Goal: Task Accomplishment & Management: Complete application form

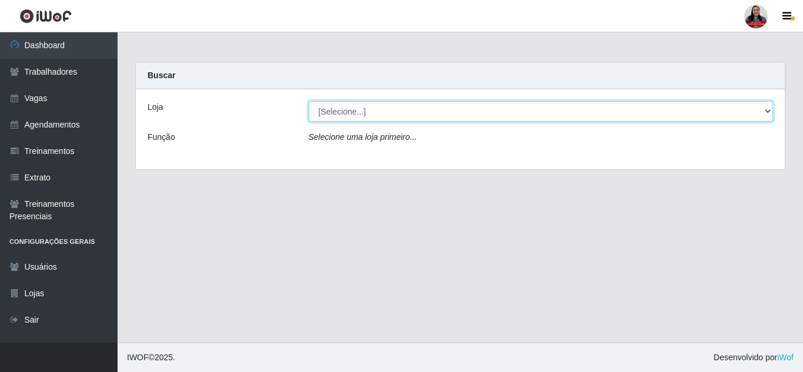
click at [350, 109] on select "[Selecione...] Hiper Queiroz - Alto da Conceição Hiper Queiroz - Boa Vista Hipe…" at bounding box center [540, 111] width 465 height 21
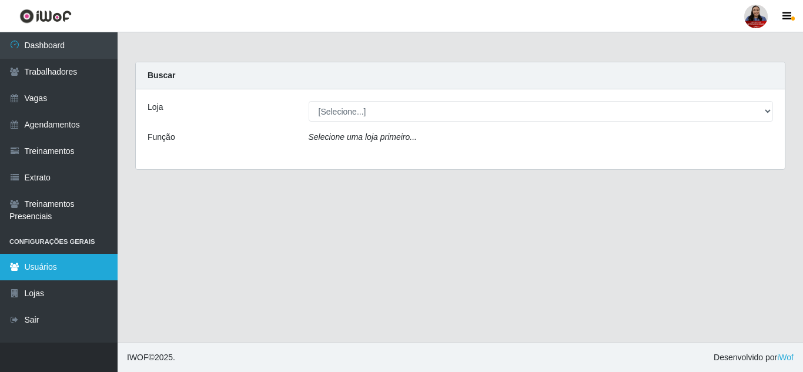
click at [43, 260] on link "Usuários" at bounding box center [59, 267] width 118 height 26
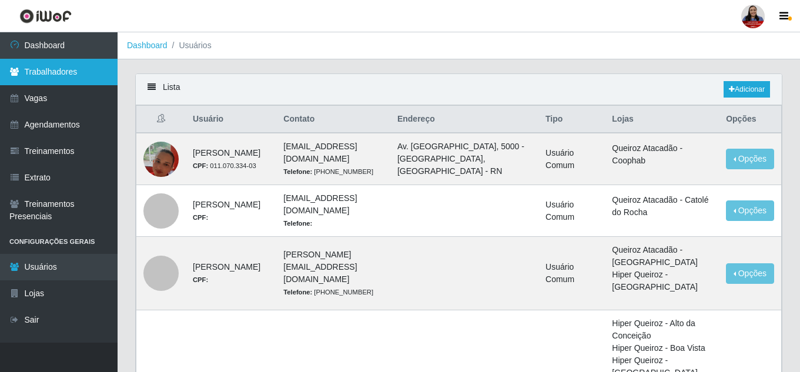
click at [46, 78] on link "Trabalhadores" at bounding box center [59, 72] width 118 height 26
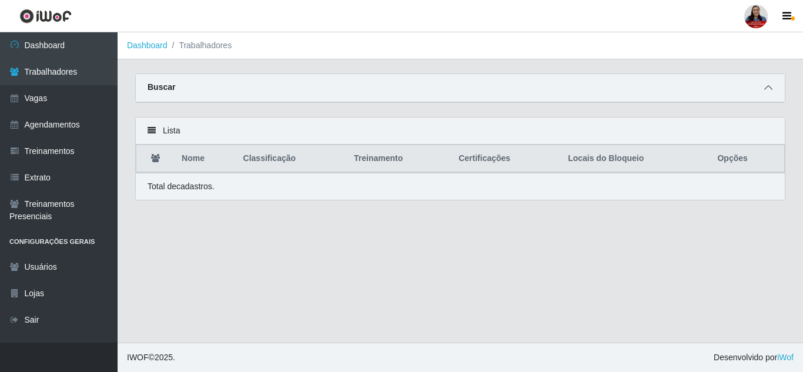
click at [769, 89] on icon at bounding box center [768, 87] width 8 height 8
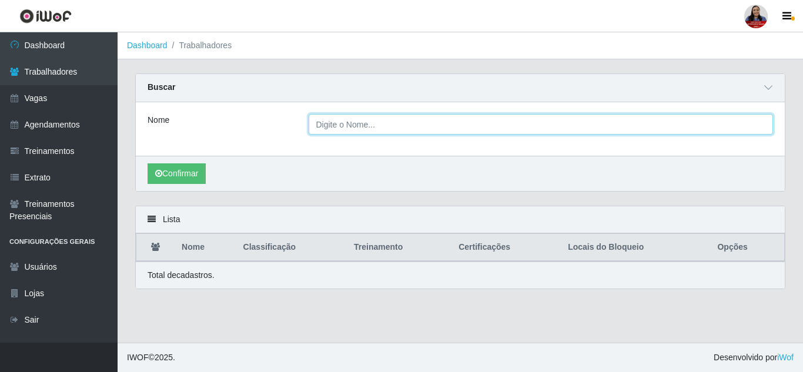
click at [371, 130] on input "Nome" at bounding box center [540, 124] width 465 height 21
paste input "Gilsinara Tamires Marinho de Macedo"
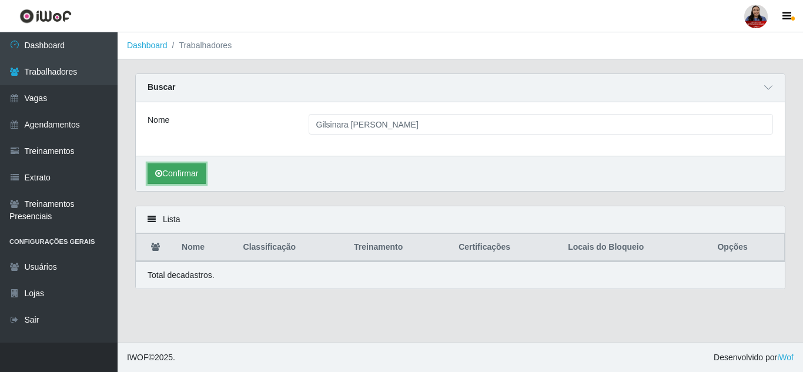
click at [191, 176] on button "Confirmar" at bounding box center [176, 173] width 58 height 21
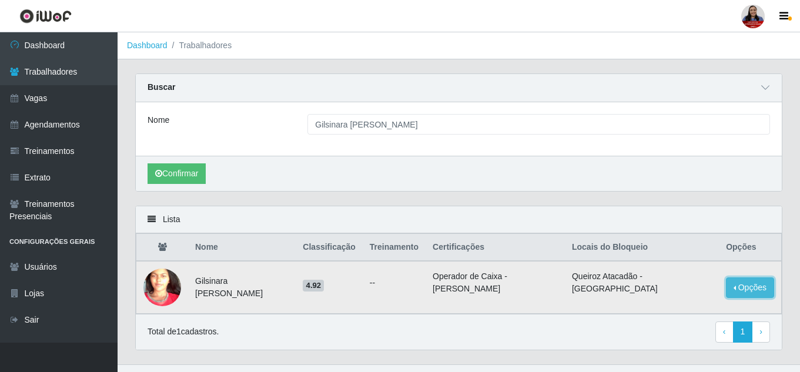
click at [748, 292] on button "Opções" at bounding box center [750, 287] width 48 height 21
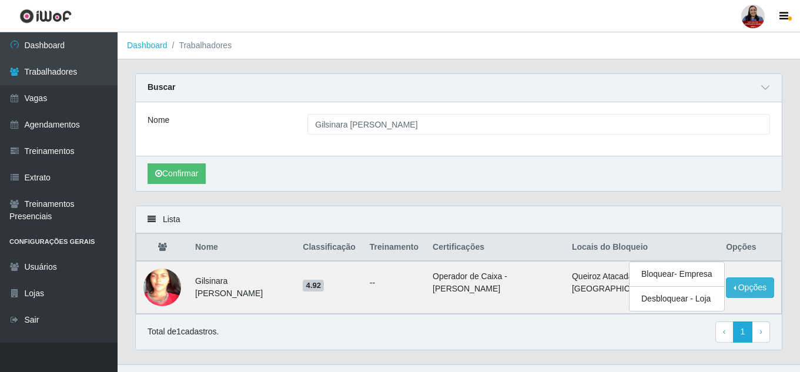
click at [498, 209] on div "Lista" at bounding box center [459, 219] width 646 height 27
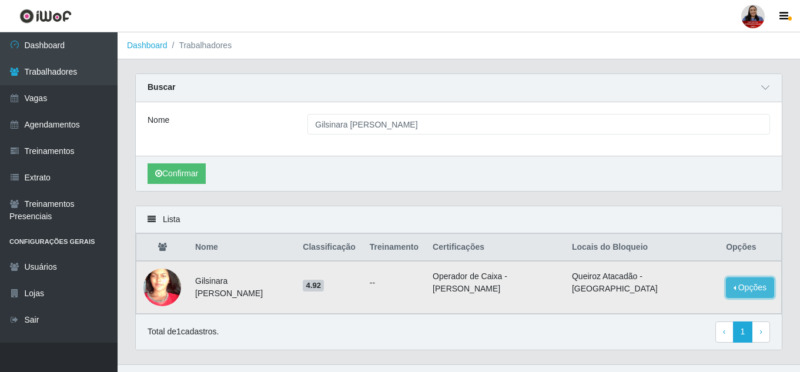
click at [736, 290] on button "Opções" at bounding box center [750, 287] width 48 height 21
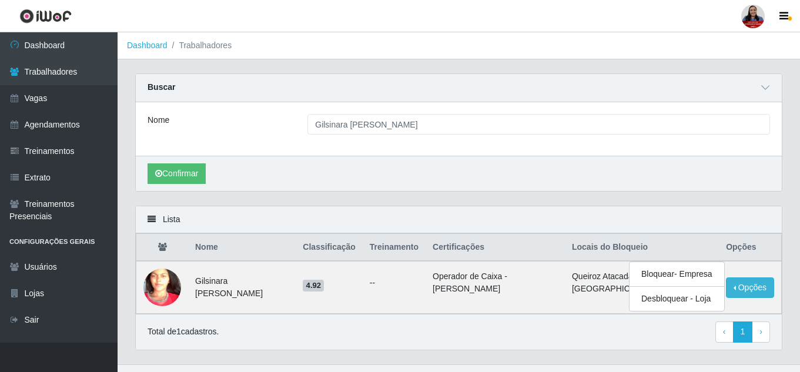
click at [586, 212] on div "Lista" at bounding box center [459, 219] width 646 height 27
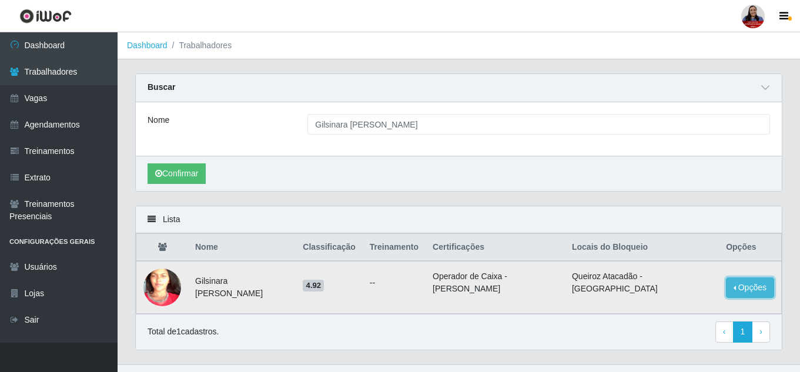
click at [750, 294] on button "Opções" at bounding box center [750, 287] width 48 height 21
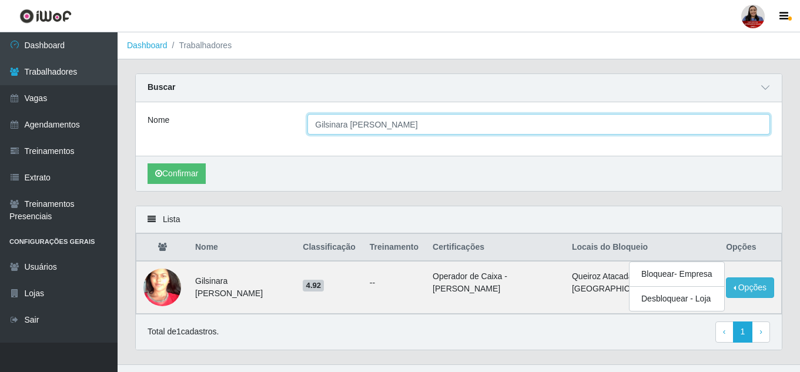
drag, startPoint x: 424, startPoint y: 125, endPoint x: 444, endPoint y: 125, distance: 20.0
click at [440, 125] on input "Gilsinara Tamires Marinho de Macedo" at bounding box center [538, 124] width 462 height 21
drag, startPoint x: 455, startPoint y: 125, endPoint x: 263, endPoint y: 129, distance: 191.6
click at [263, 129] on div "Nome Gilsinara Tamires Marinho de Macedo" at bounding box center [459, 124] width 640 height 21
paste input "Davidson Emanuel da Silva"
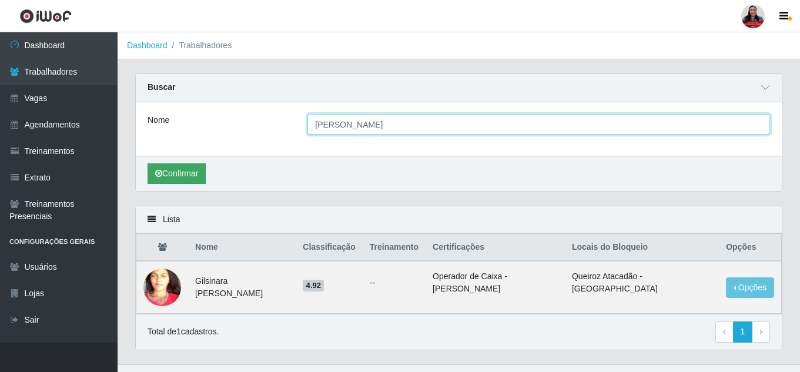
type input "Davidson Emanuel da Silva"
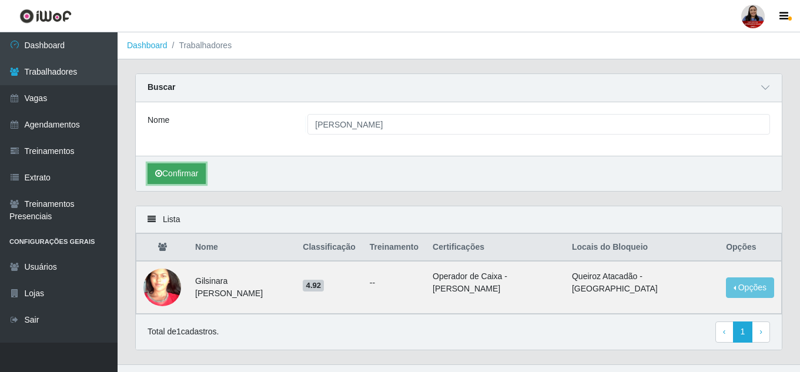
click at [194, 173] on button "Confirmar" at bounding box center [176, 173] width 58 height 21
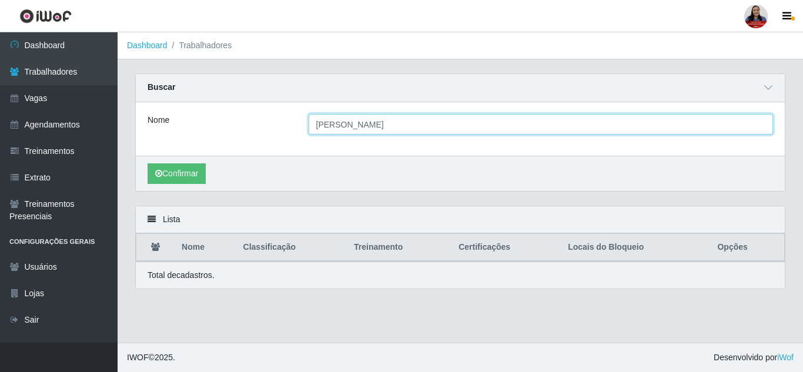
click at [437, 121] on input "Davidson Emanuel da Silva" at bounding box center [540, 124] width 465 height 21
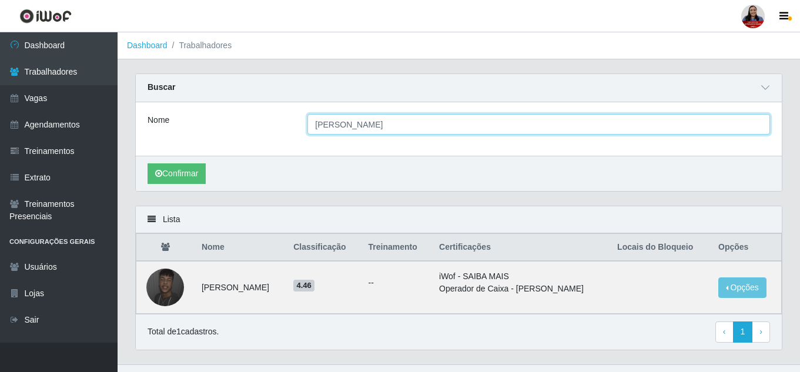
drag, startPoint x: 437, startPoint y: 121, endPoint x: 245, endPoint y: 135, distance: 192.0
click at [245, 135] on div "Nome Davidson Emanuel da Silva" at bounding box center [459, 124] width 640 height 21
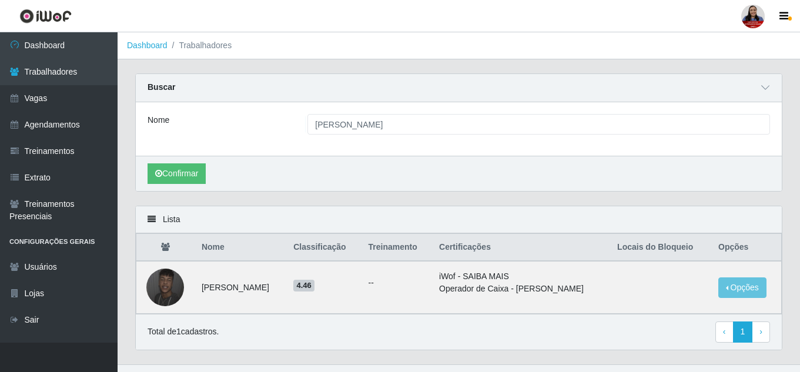
click at [393, 166] on div "Confirmar" at bounding box center [459, 173] width 646 height 35
click at [733, 288] on button "Opções" at bounding box center [742, 287] width 48 height 21
click at [582, 205] on div "Carregando... Buscar Nome Davidson Emanuel da Silva Confirmar" at bounding box center [458, 139] width 665 height 132
click at [742, 282] on button "Opções" at bounding box center [742, 287] width 48 height 21
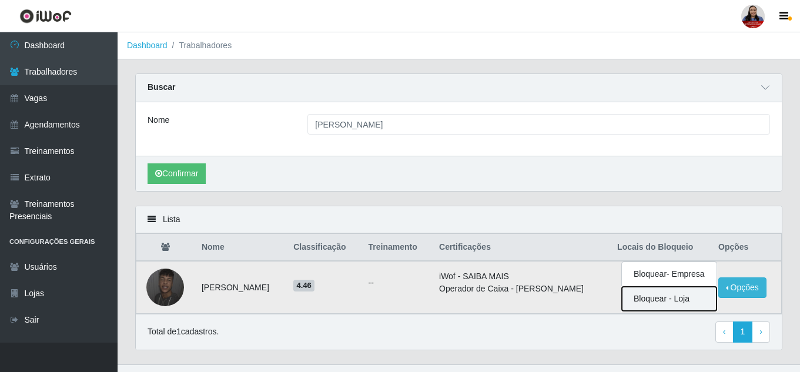
click at [689, 301] on button "Bloquear - Loja" at bounding box center [669, 299] width 95 height 24
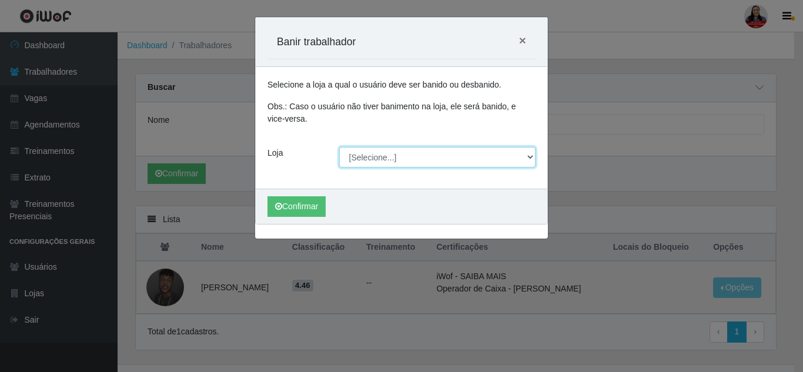
click at [471, 154] on select "[Selecione...] Hiper Queiroz - Alto da Conceição Hiper Queiroz - Boa Vista Hipe…" at bounding box center [437, 157] width 197 height 21
select select "225"
click at [339, 147] on select "[Selecione...] Hiper Queiroz - Alto da Conceição Hiper Queiroz - Boa Vista Hipe…" at bounding box center [437, 157] width 197 height 21
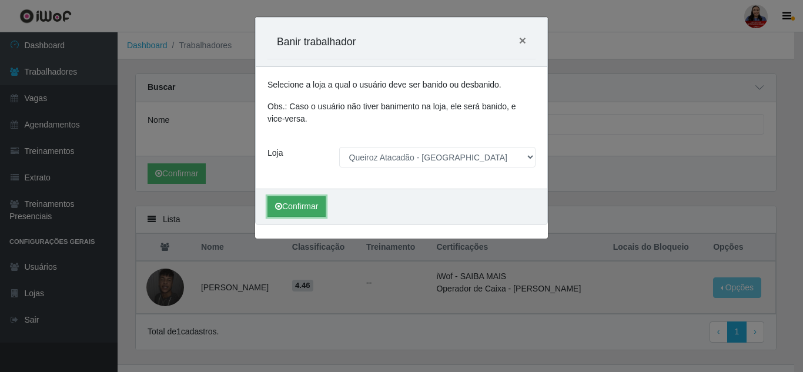
click at [323, 206] on button "Confirmar" at bounding box center [296, 206] width 58 height 21
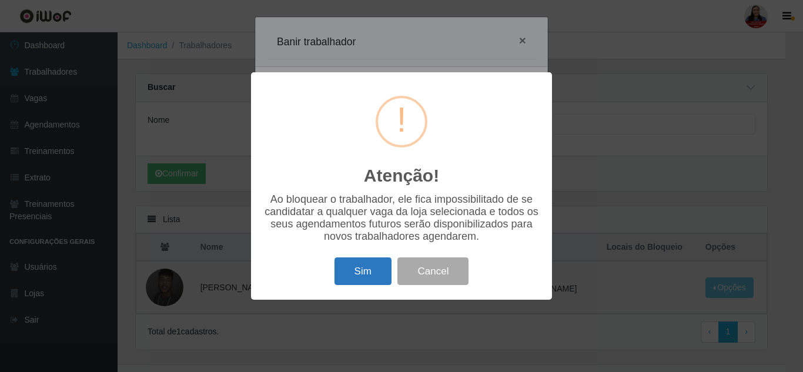
click at [374, 277] on button "Sim" at bounding box center [362, 271] width 57 height 28
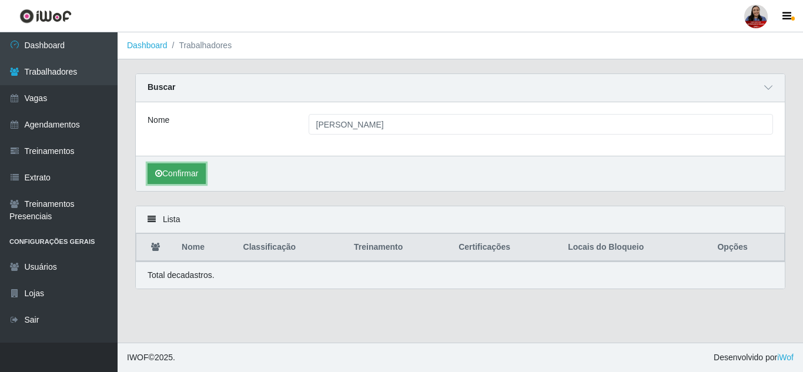
click at [177, 181] on button "Confirmar" at bounding box center [176, 173] width 58 height 21
click at [202, 169] on button "Confirmar" at bounding box center [176, 173] width 58 height 21
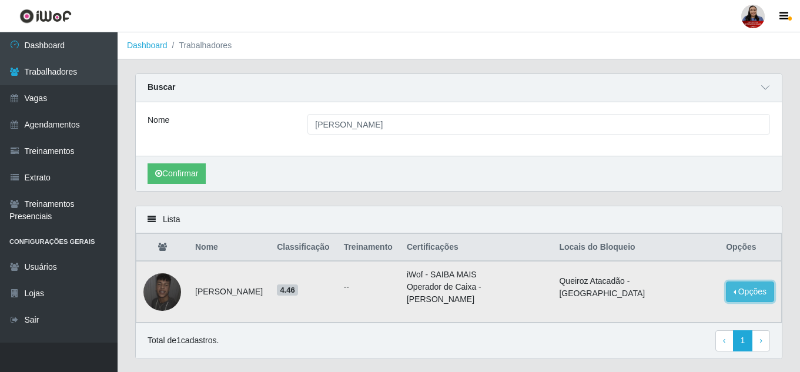
click at [756, 293] on button "Opções" at bounding box center [750, 291] width 48 height 21
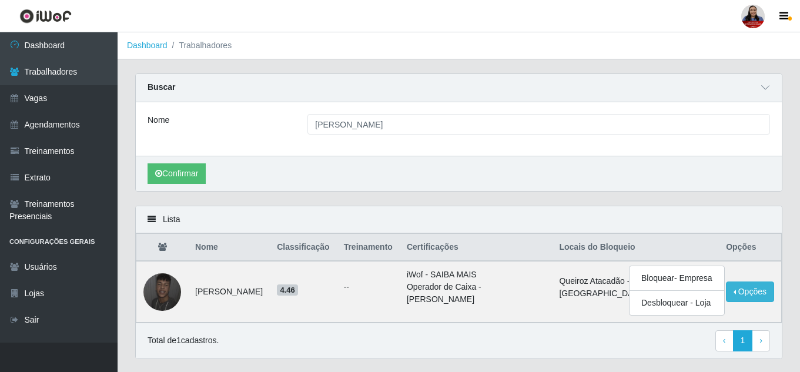
click at [463, 204] on div "Carregando... Buscar Nome Davidson Emanuel da Silva Confirmar" at bounding box center [458, 139] width 665 height 132
click at [530, 203] on div "Carregando... Buscar Nome Davidson Emanuel da Silva Confirmar" at bounding box center [458, 139] width 665 height 132
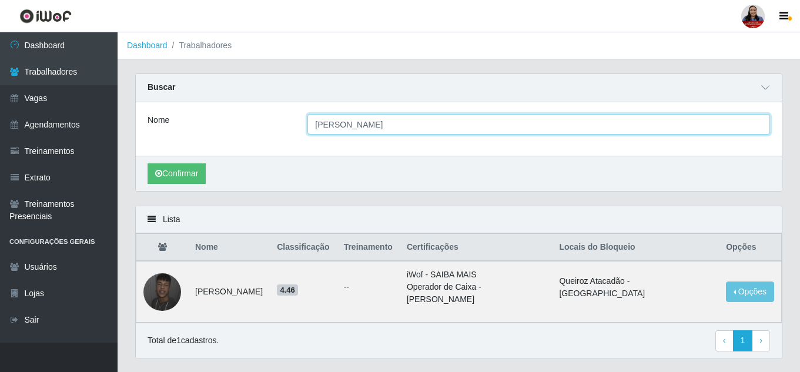
drag, startPoint x: 416, startPoint y: 126, endPoint x: 266, endPoint y: 132, distance: 149.9
click at [266, 132] on div "Nome Davidson Emanuel da Silva" at bounding box center [459, 124] width 640 height 21
paste input "Rayssa Bianca de Almeida Silvestre"
type input "Rayssa Bianca de Almeida Silvestre"
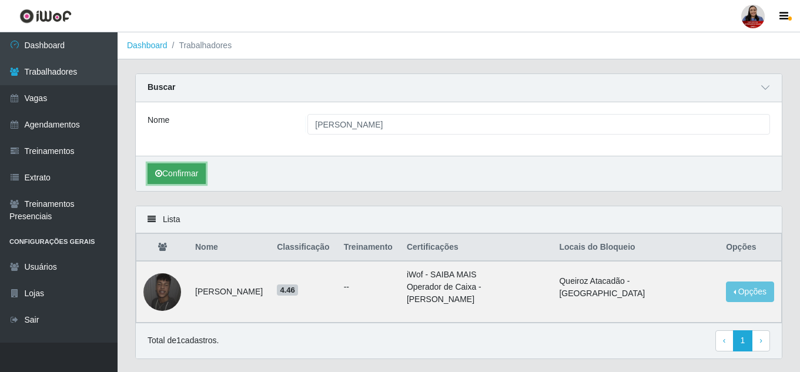
click at [186, 175] on button "Confirmar" at bounding box center [176, 173] width 58 height 21
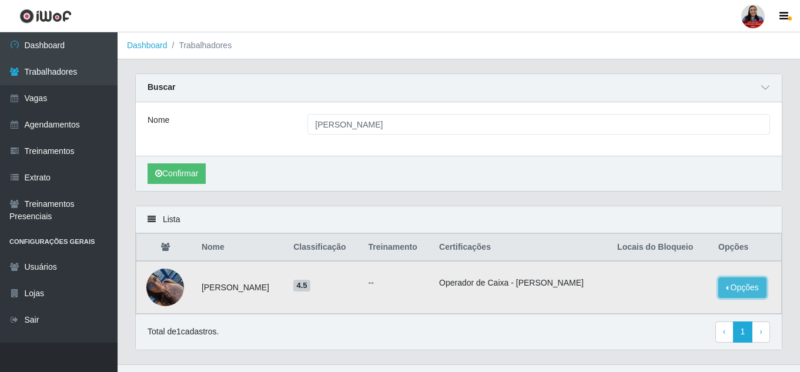
click at [739, 290] on button "Opções" at bounding box center [742, 287] width 48 height 21
click at [695, 301] on button "Bloquear - Loja" at bounding box center [669, 299] width 95 height 24
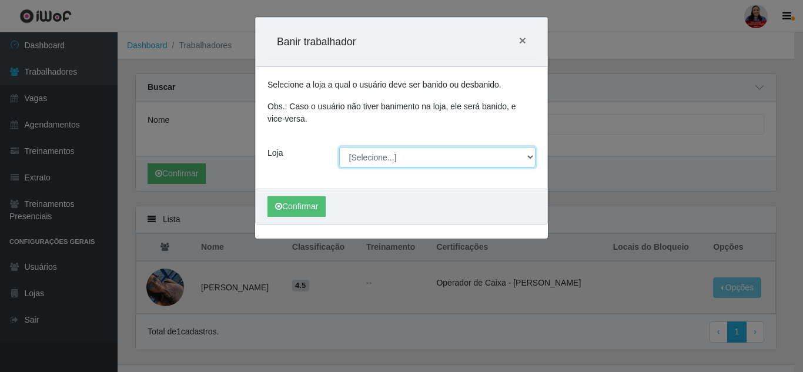
click at [462, 157] on select "[Selecione...] Hiper Queiroz - Alto da Conceição Hiper Queiroz - Boa Vista Hipe…" at bounding box center [437, 157] width 197 height 21
select select "225"
click at [339, 147] on select "[Selecione...] Hiper Queiroz - Alto da Conceição Hiper Queiroz - Boa Vista Hipe…" at bounding box center [437, 157] width 197 height 21
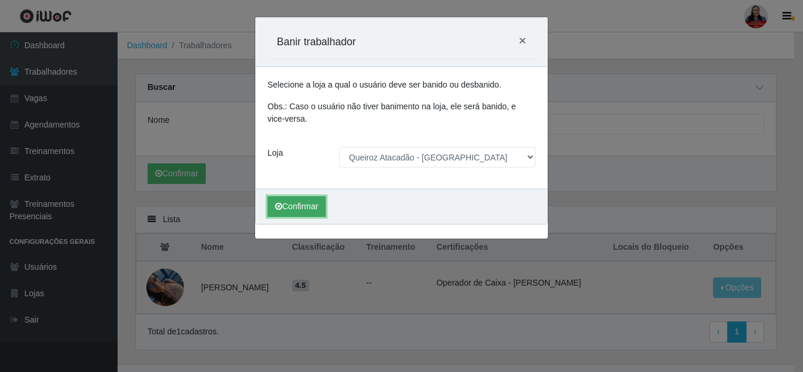
click at [305, 204] on button "Confirmar" at bounding box center [296, 206] width 58 height 21
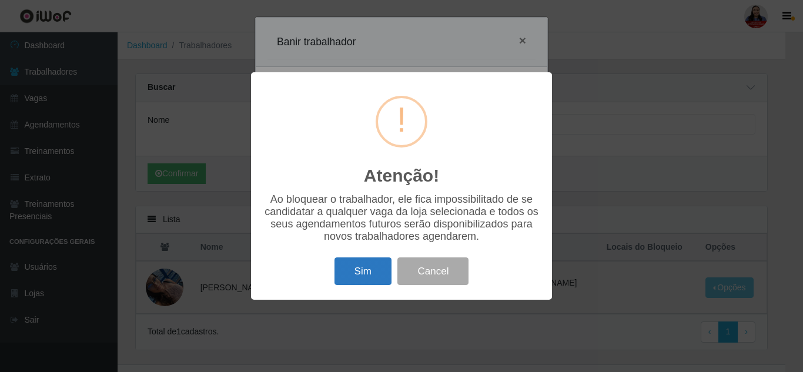
click at [371, 276] on button "Sim" at bounding box center [362, 271] width 57 height 28
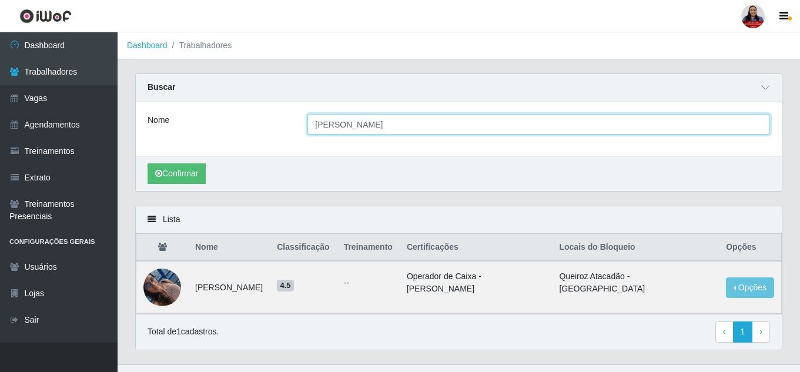
drag, startPoint x: 451, startPoint y: 122, endPoint x: 248, endPoint y: 135, distance: 203.7
click at [248, 135] on div "Nome Rayssa Bianca de Almeida Silvestre" at bounding box center [459, 124] width 640 height 21
paste input "Barbara Costa da Silva"
type input "Barbara Costa da Silva"
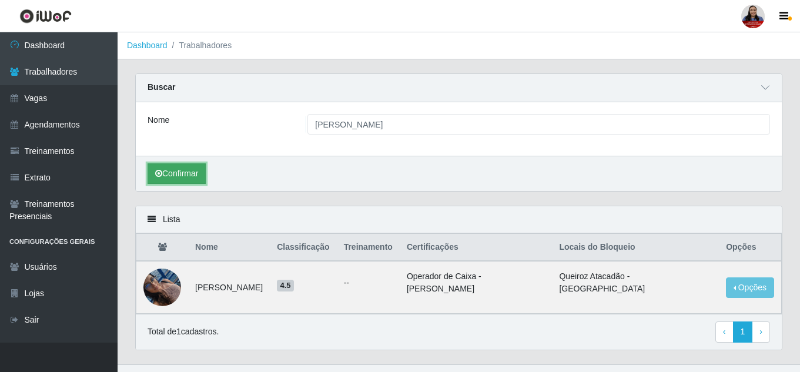
click at [175, 177] on button "Confirmar" at bounding box center [176, 173] width 58 height 21
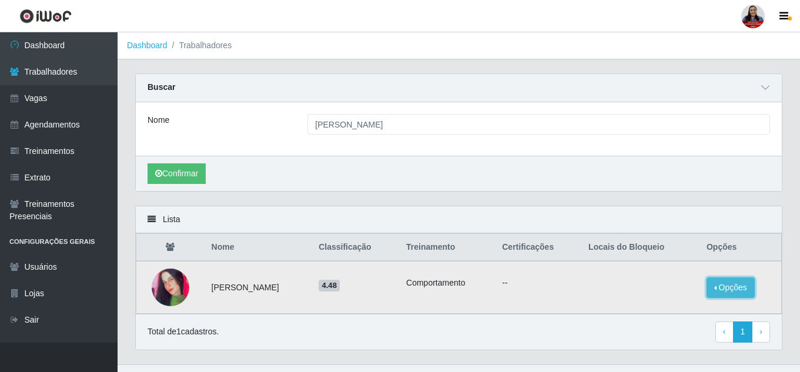
click at [720, 293] on button "Opções" at bounding box center [730, 287] width 48 height 21
click at [663, 299] on button "Bloquear - Loja" at bounding box center [657, 299] width 95 height 24
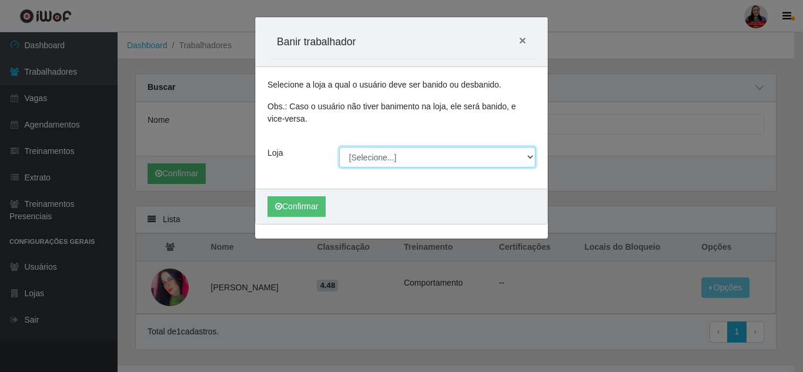
click at [384, 159] on select "[Selecione...] Hiper Queiroz - Alto da Conceição Hiper Queiroz - Boa Vista Hipe…" at bounding box center [437, 157] width 197 height 21
select select "225"
click at [339, 147] on select "[Selecione...] Hiper Queiroz - Alto da Conceição Hiper Queiroz - Boa Vista Hipe…" at bounding box center [437, 157] width 197 height 21
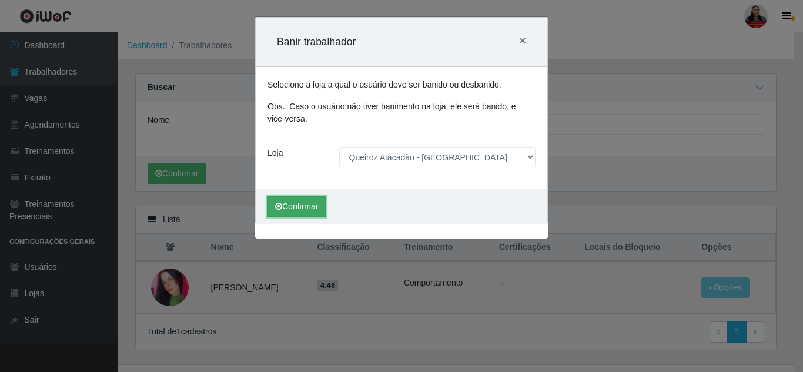
click at [311, 204] on button "Confirmar" at bounding box center [296, 206] width 58 height 21
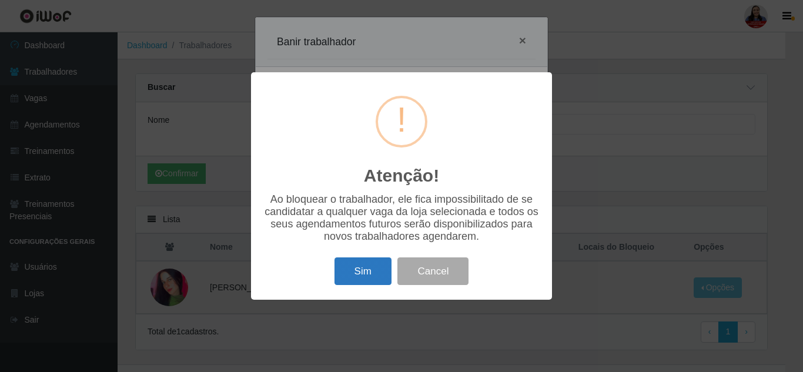
click at [373, 277] on button "Sim" at bounding box center [362, 271] width 57 height 28
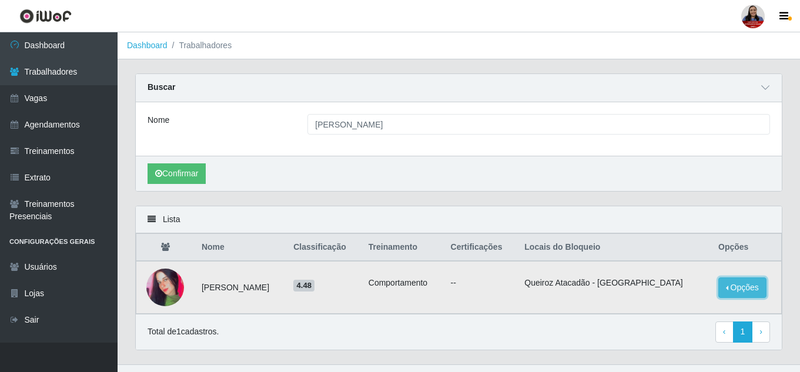
click at [732, 294] on button "Opções" at bounding box center [742, 287] width 48 height 21
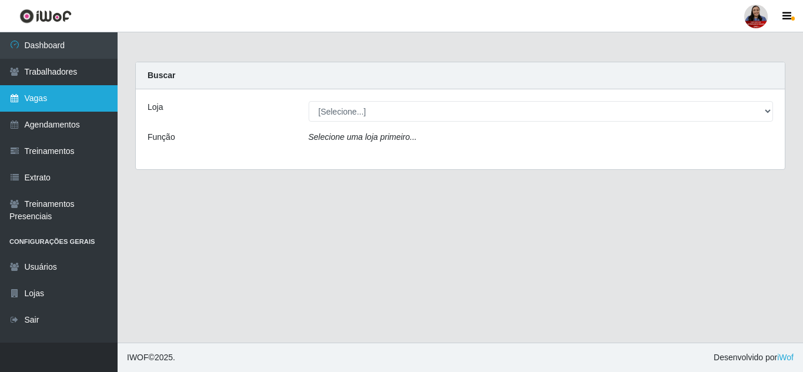
click at [52, 107] on link "Vagas" at bounding box center [59, 98] width 118 height 26
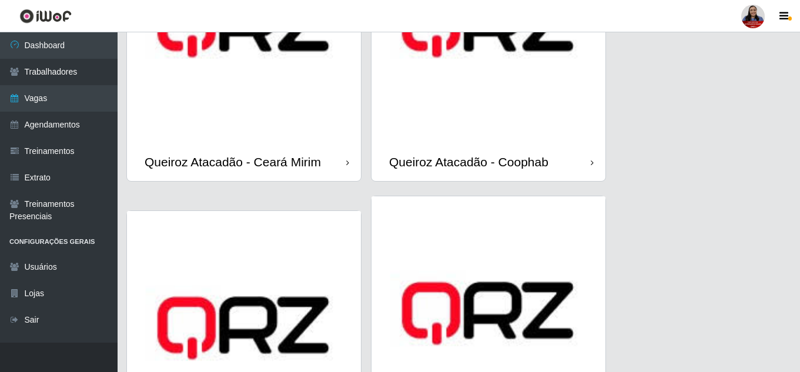
scroll to position [1058, 0]
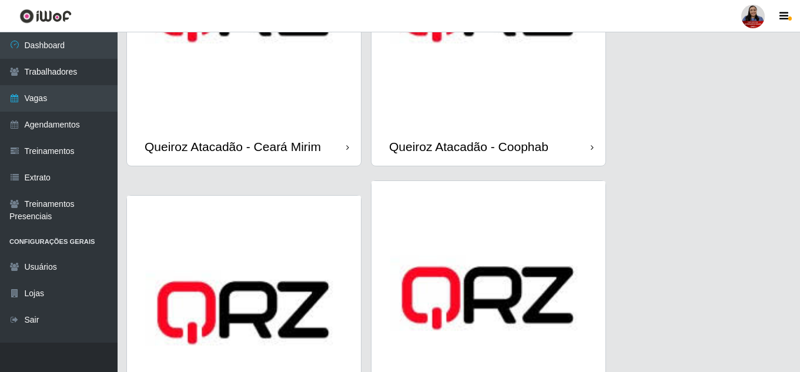
click at [406, 120] on img at bounding box center [488, 11] width 234 height 234
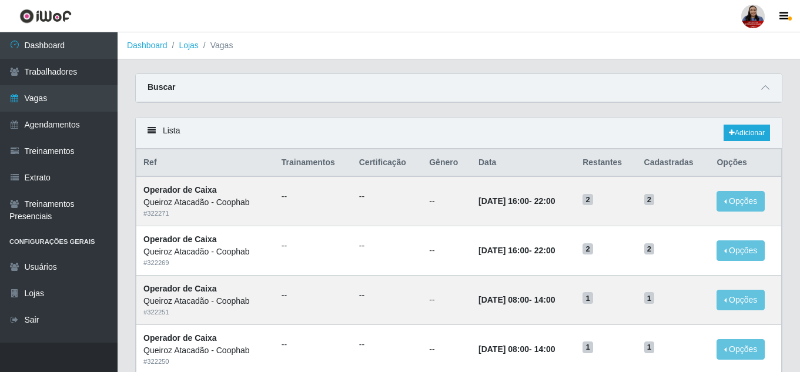
click at [772, 89] on div "Buscar" at bounding box center [459, 88] width 646 height 28
click at [767, 89] on icon at bounding box center [765, 87] width 8 height 8
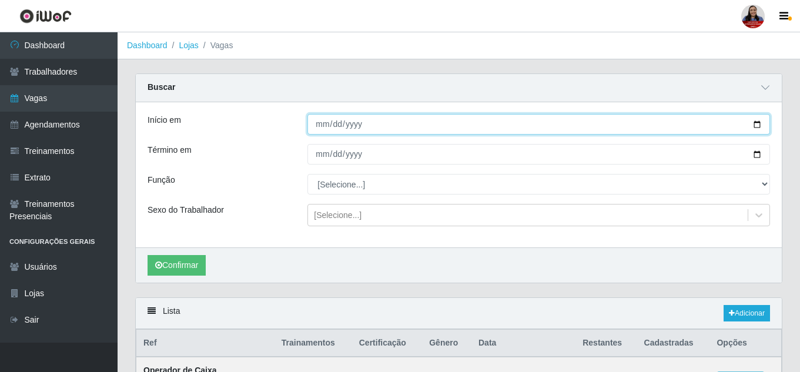
click at [756, 126] on input "Início em" at bounding box center [538, 124] width 462 height 21
type input "[DATE]"
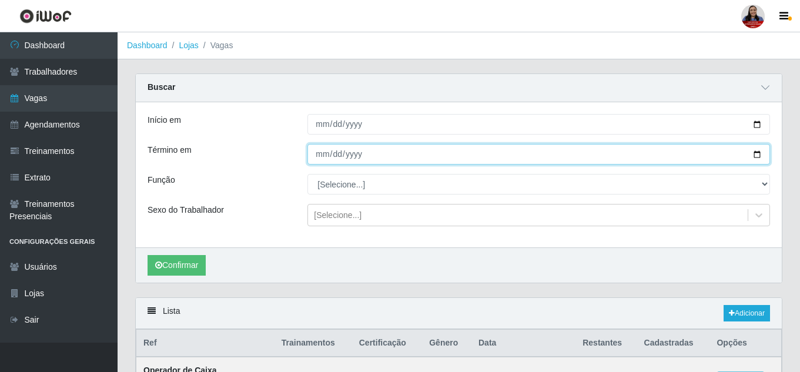
click at [756, 151] on input "Término em" at bounding box center [538, 154] width 462 height 21
type input "[DATE]"
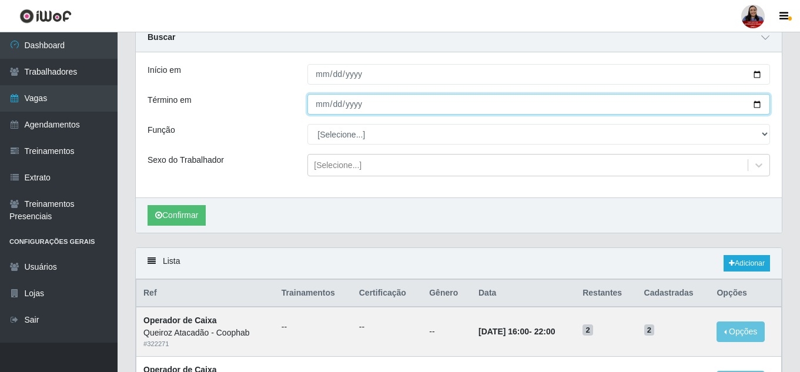
scroll to position [118, 0]
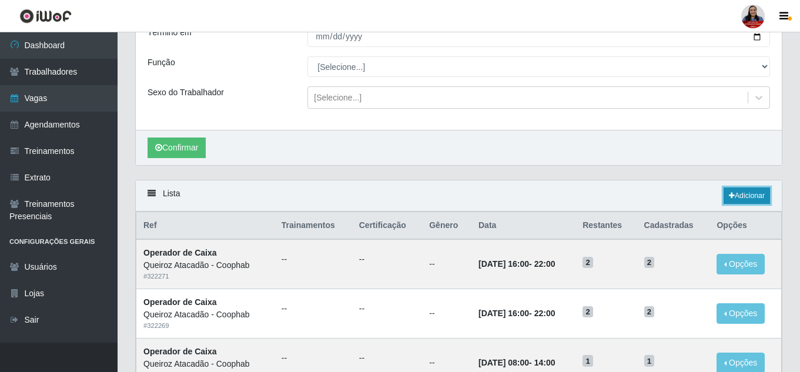
click at [754, 204] on link "Adicionar" at bounding box center [746, 195] width 46 height 16
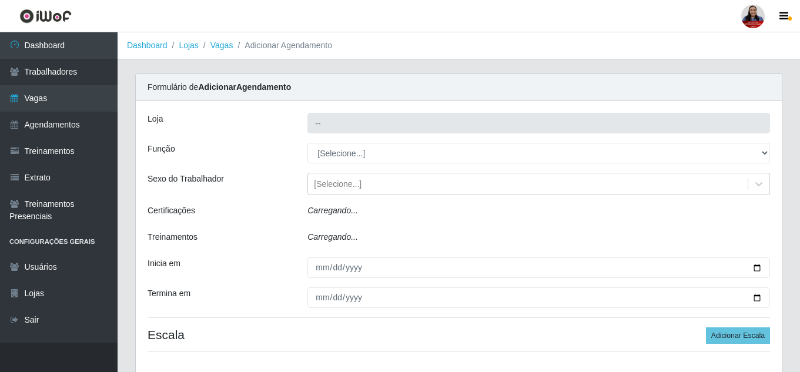
type input "Queiroz Atacadão - Coophab"
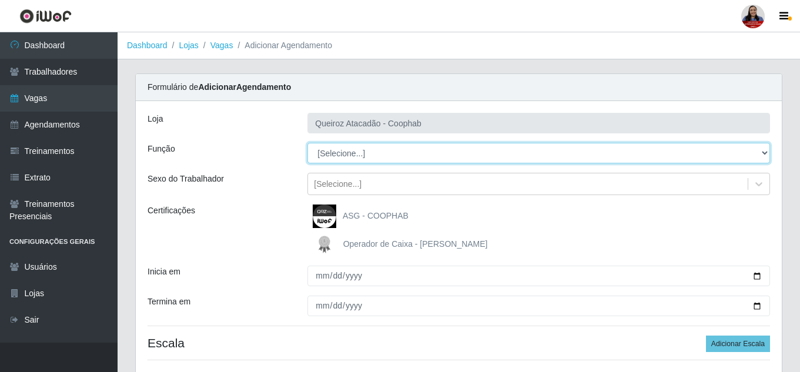
click at [441, 155] on select "[Selecione...] ASG ASG + ASG ++ Embalador Embalador + Embalador ++ Operador de …" at bounding box center [538, 153] width 462 height 21
select select "73"
click at [307, 143] on select "[Selecione...] ASG ASG + ASG ++ Embalador Embalador + Embalador ++ Operador de …" at bounding box center [538, 153] width 462 height 21
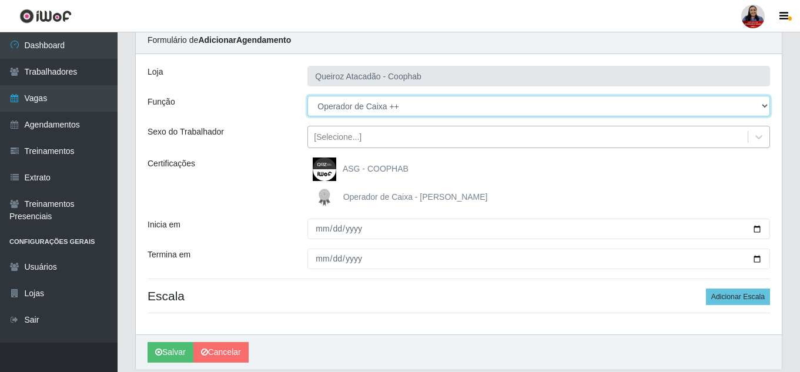
scroll to position [89, 0]
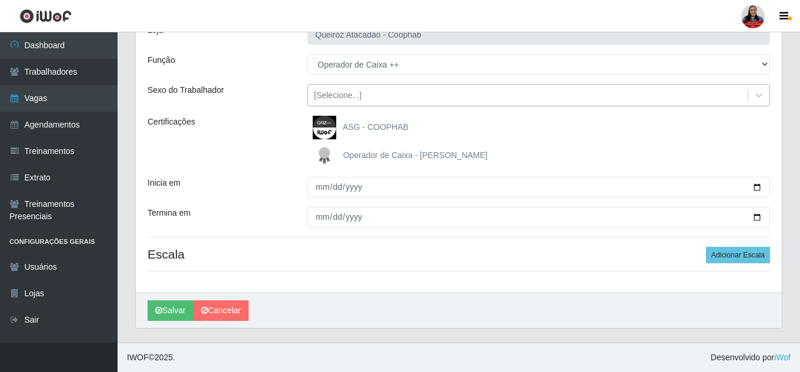
click at [397, 102] on div "[Selecione...]" at bounding box center [528, 95] width 440 height 19
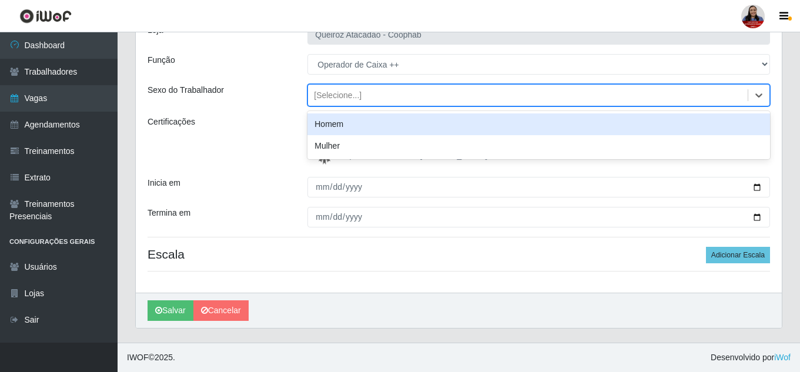
click at [397, 102] on div "[Selecione...]" at bounding box center [528, 95] width 440 height 19
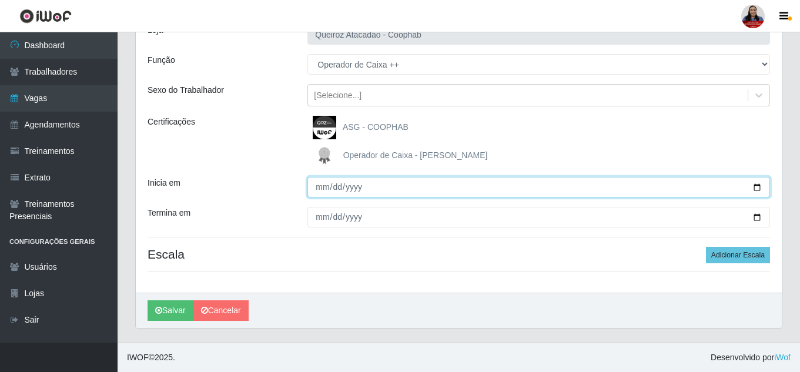
click at [755, 186] on input "Inicia em" at bounding box center [538, 187] width 462 height 21
type input "[DATE]"
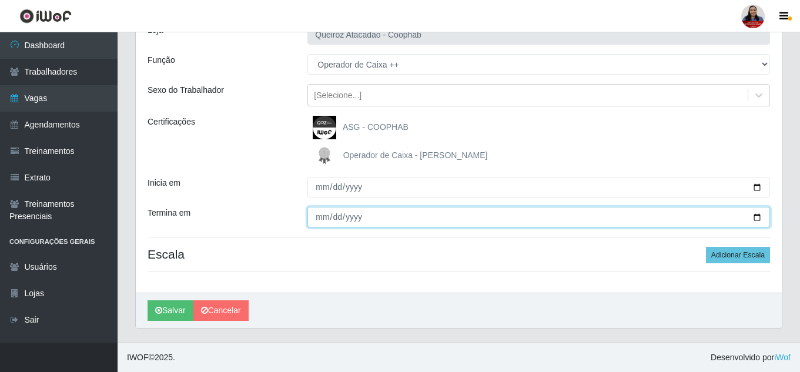
click at [759, 217] on input "Termina em" at bounding box center [538, 217] width 462 height 21
type input "[DATE]"
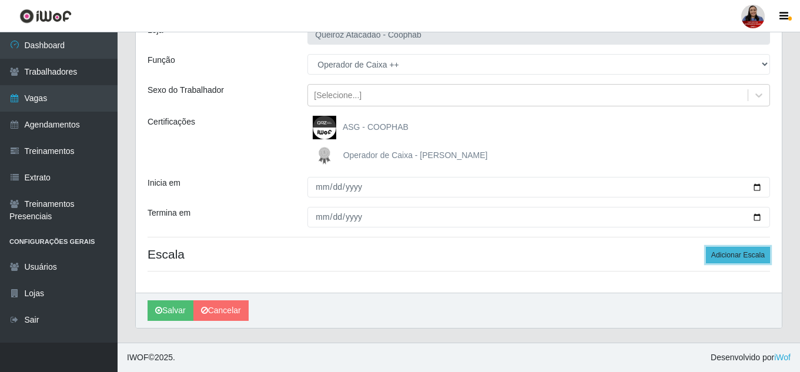
click at [747, 256] on button "Adicionar Escala" at bounding box center [738, 255] width 64 height 16
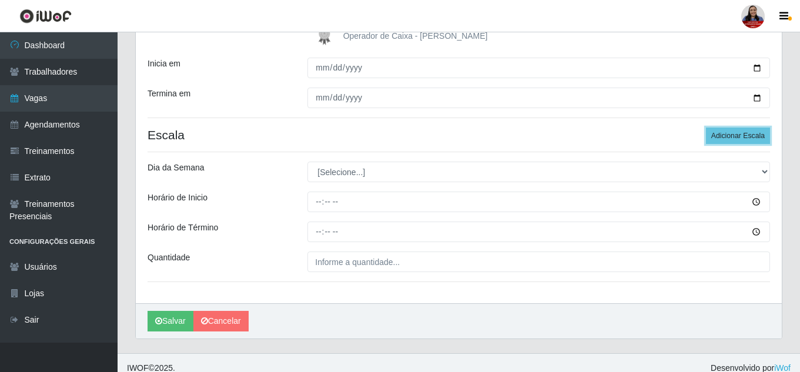
scroll to position [219, 0]
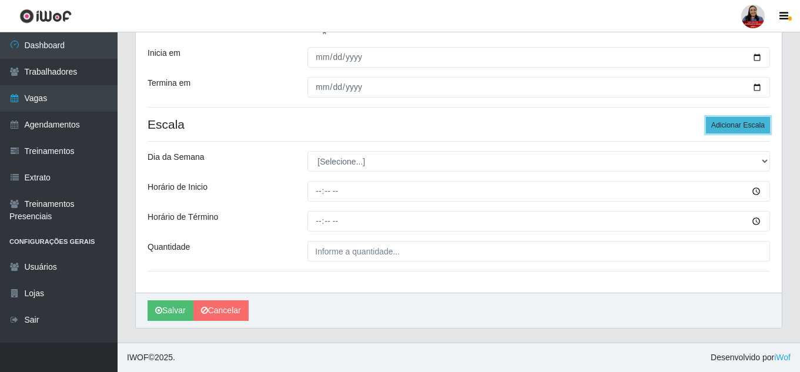
click at [730, 130] on button "Adicionar Escala" at bounding box center [738, 125] width 64 height 16
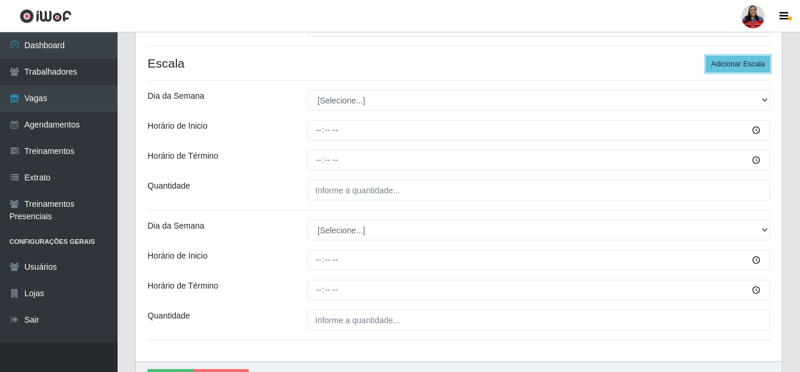
scroll to position [277, 0]
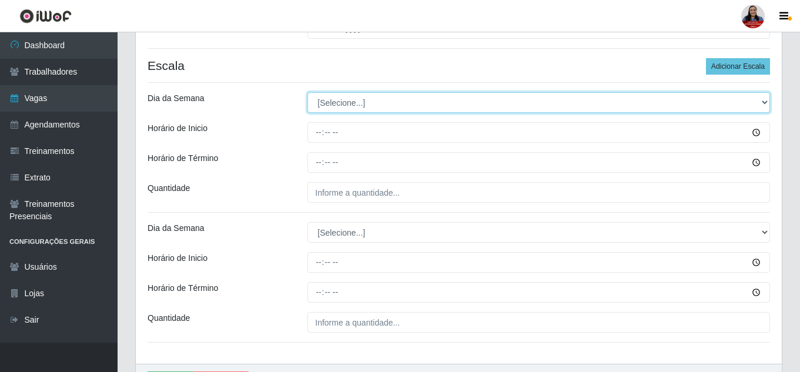
click at [482, 103] on select "[Selecione...] Segunda Terça Quarta Quinta Sexta Sábado Domingo" at bounding box center [538, 102] width 462 height 21
select select "2"
click at [307, 92] on select "[Selecione...] Segunda Terça Quarta Quinta Sexta Sábado Domingo" at bounding box center [538, 102] width 462 height 21
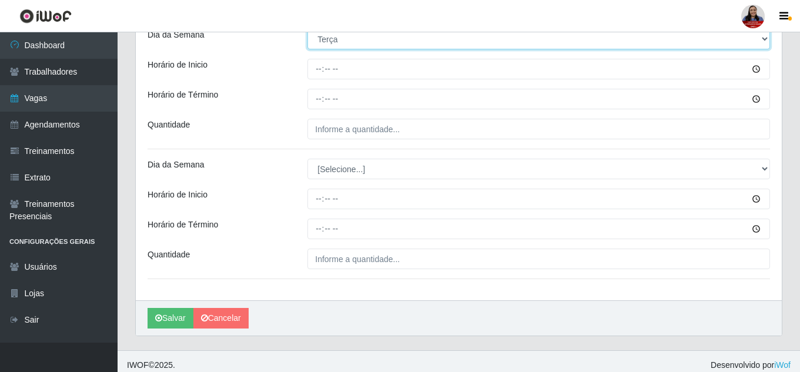
scroll to position [348, 0]
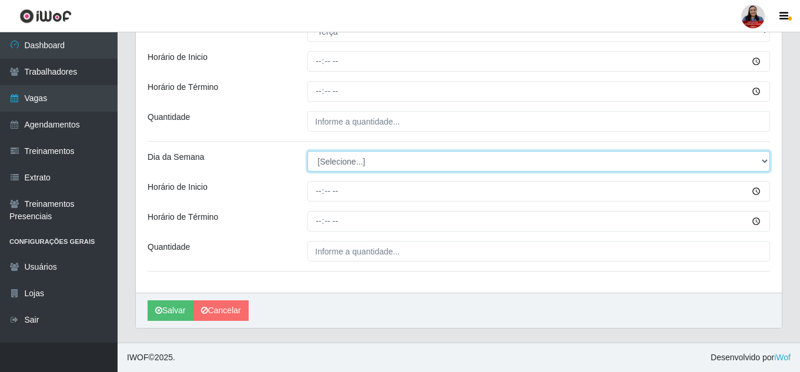
click at [450, 161] on select "[Selecione...] Segunda Terça Quarta Quinta Sexta Sábado Domingo" at bounding box center [538, 161] width 462 height 21
select select "2"
click at [307, 151] on select "[Selecione...] Segunda Terça Quarta Quinta Sexta Sábado Domingo" at bounding box center [538, 161] width 462 height 21
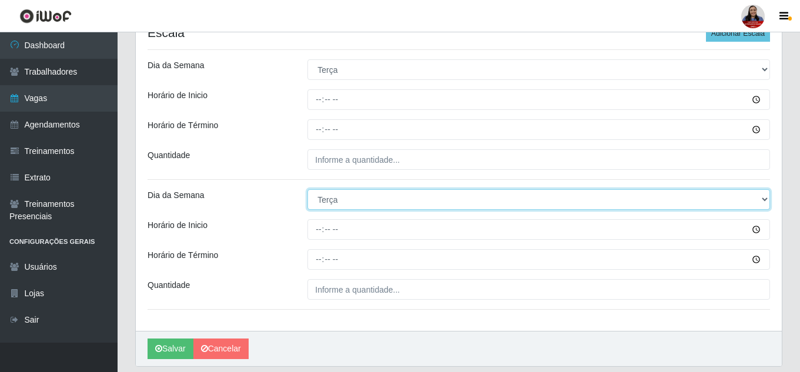
scroll to position [290, 0]
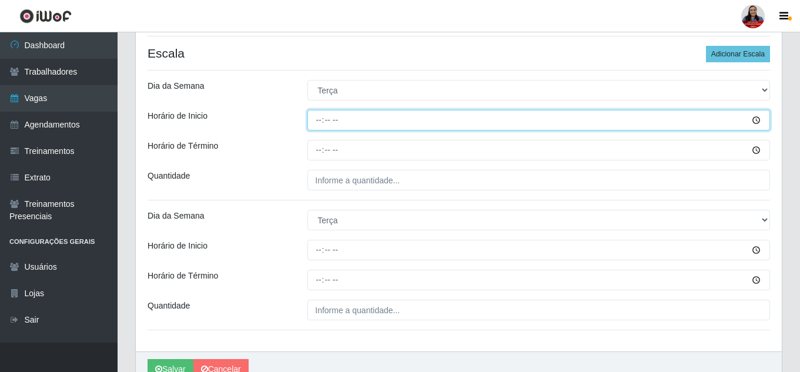
click at [321, 120] on input "Horário de Inicio" at bounding box center [538, 120] width 462 height 21
type input "11:00"
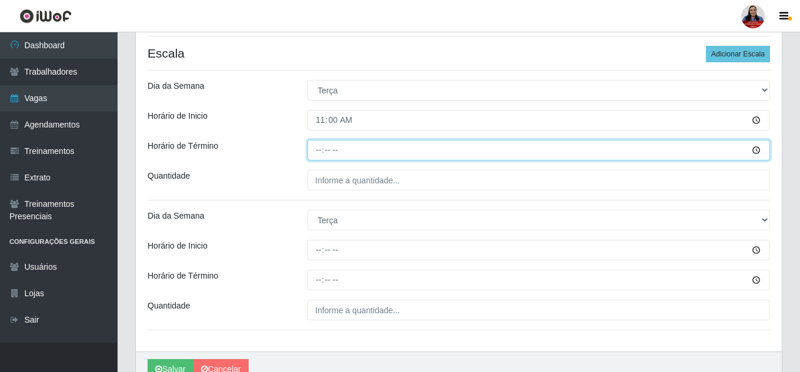
type input "17:00"
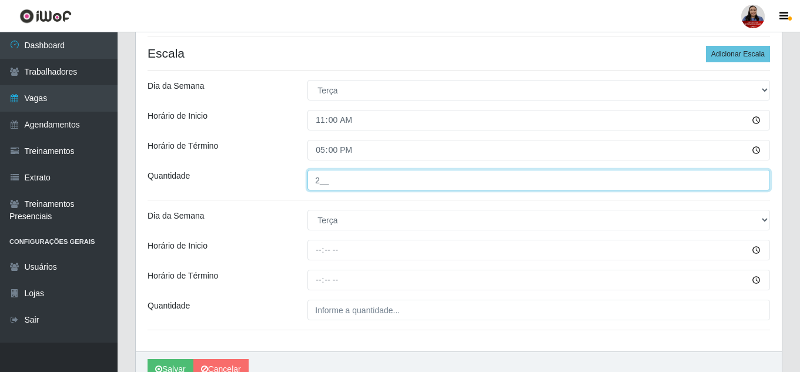
type input "2__"
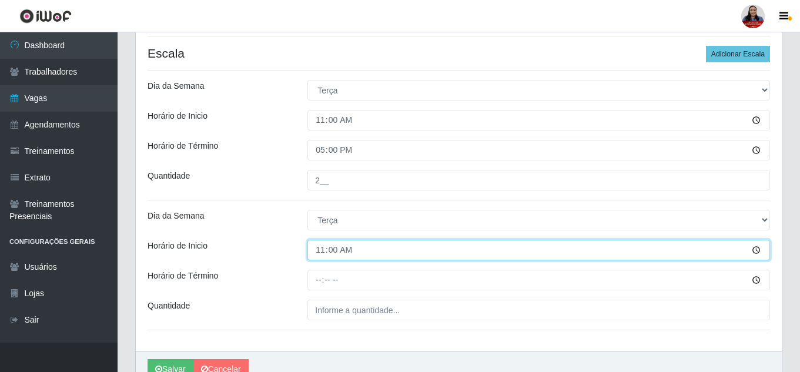
click at [317, 248] on input "11:00" at bounding box center [538, 250] width 462 height 21
type input "16:00"
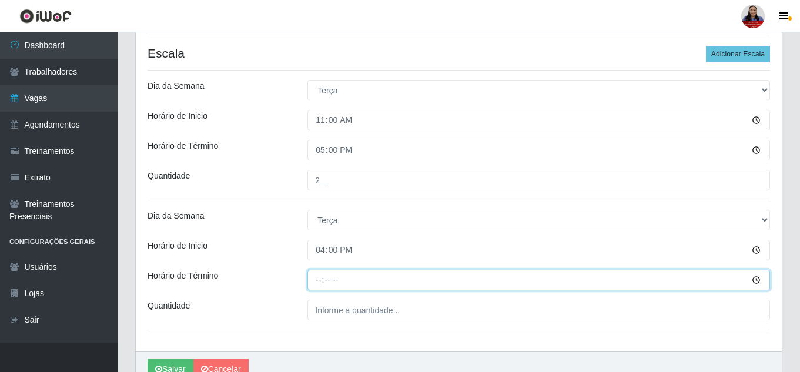
click at [320, 282] on input "Horário de Término" at bounding box center [538, 280] width 462 height 21
type input "22:00"
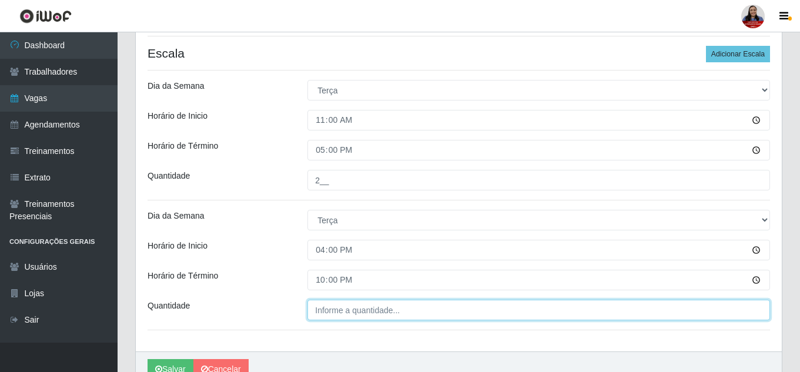
type input "___"
type input "3__"
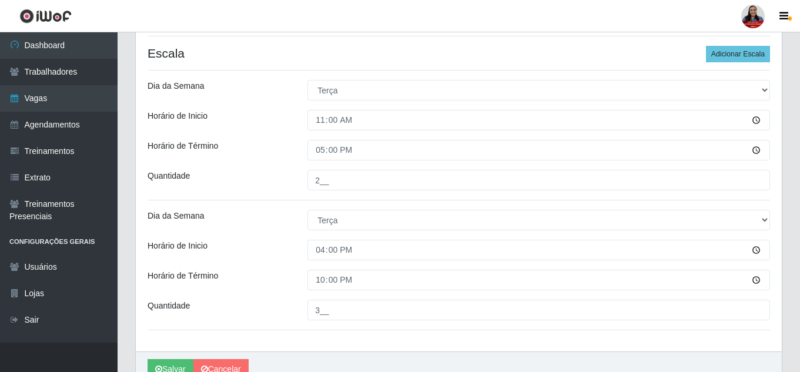
click at [289, 254] on div "Horário de Inicio" at bounding box center [219, 250] width 160 height 21
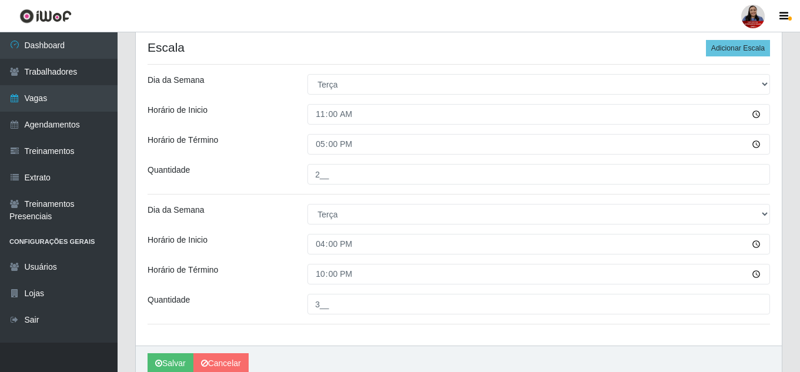
scroll to position [348, 0]
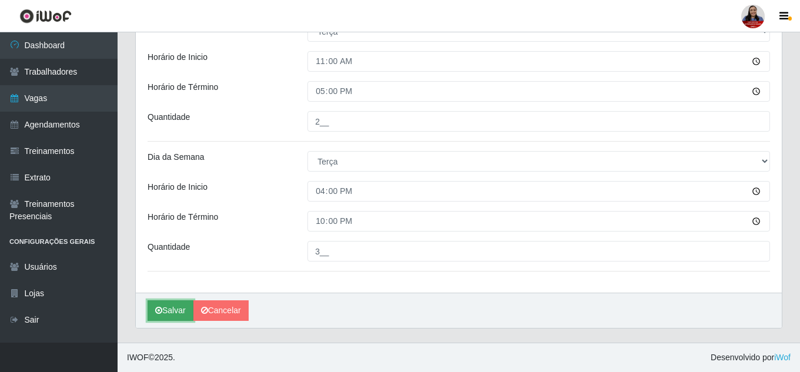
click at [162, 309] on icon "submit" at bounding box center [158, 310] width 7 height 8
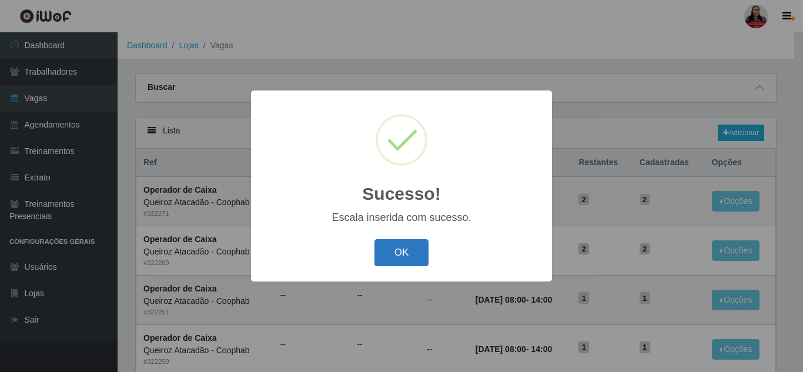
click at [407, 257] on button "OK" at bounding box center [401, 253] width 55 height 28
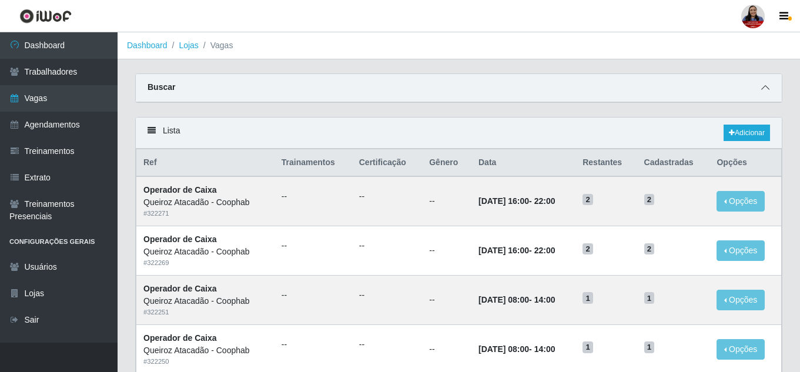
click at [768, 90] on icon at bounding box center [765, 87] width 8 height 8
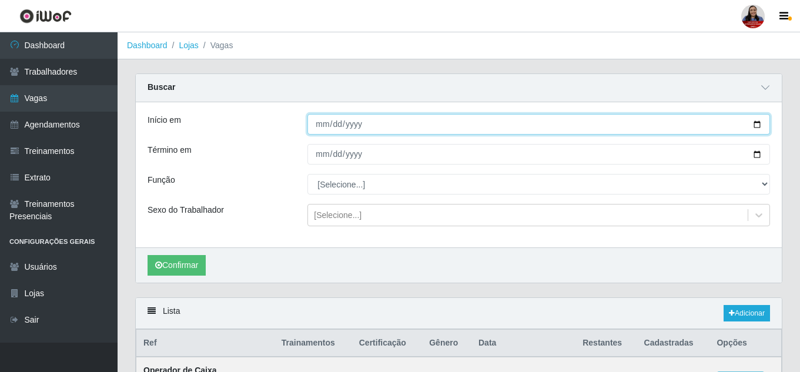
click at [759, 127] on input "Início em" at bounding box center [538, 124] width 462 height 21
type input "[DATE]"
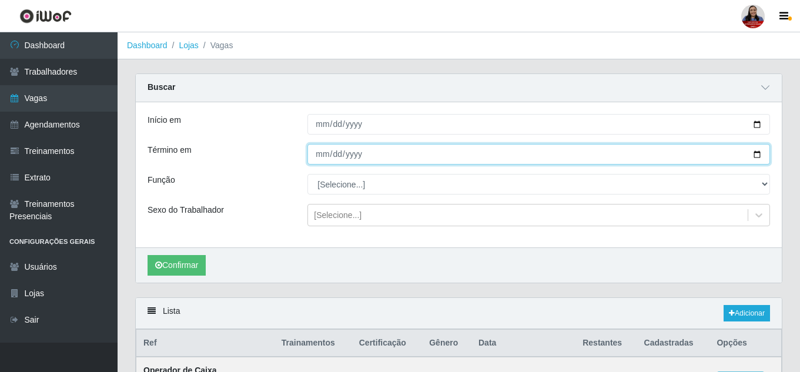
click at [753, 155] on input "Término em" at bounding box center [538, 154] width 462 height 21
type input "[DATE]"
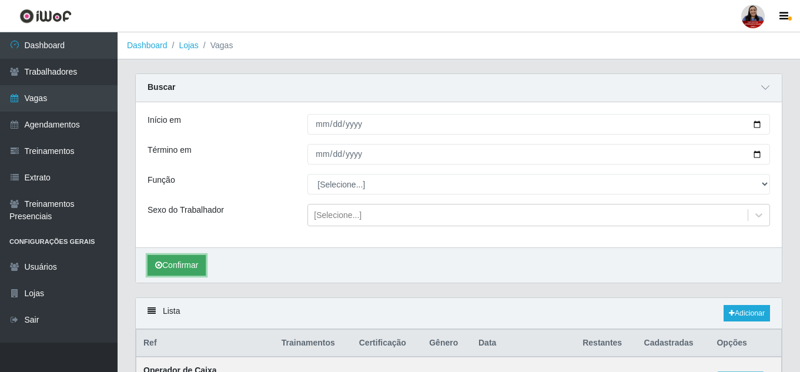
click at [173, 259] on button "Confirmar" at bounding box center [176, 265] width 58 height 21
click at [757, 317] on link "Adicionar" at bounding box center [746, 313] width 46 height 16
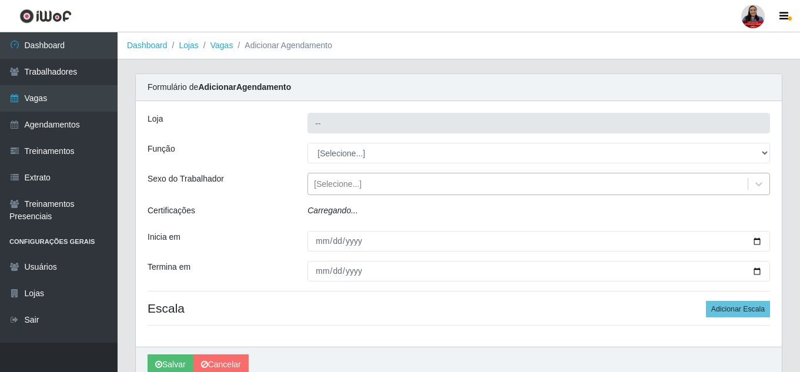
type input "Queiroz Atacadão - Coophab"
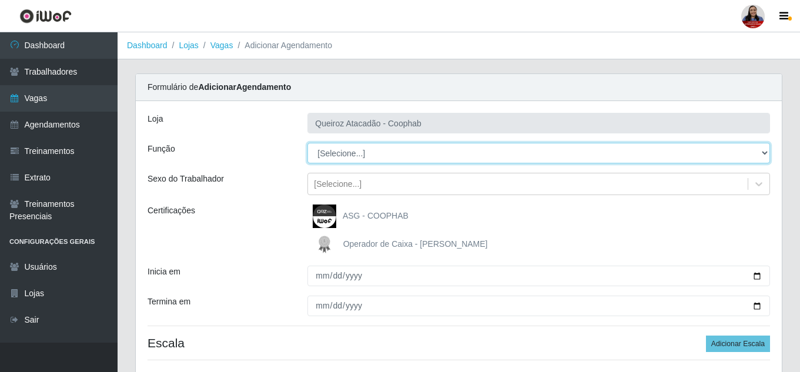
click at [733, 158] on select "[Selecione...] ASG ASG + ASG ++ Embalador Embalador + Embalador ++ Operador de …" at bounding box center [538, 153] width 462 height 21
select select "22"
click at [307, 143] on select "[Selecione...] ASG ASG + ASG ++ Embalador Embalador + Embalador ++ Operador de …" at bounding box center [538, 153] width 462 height 21
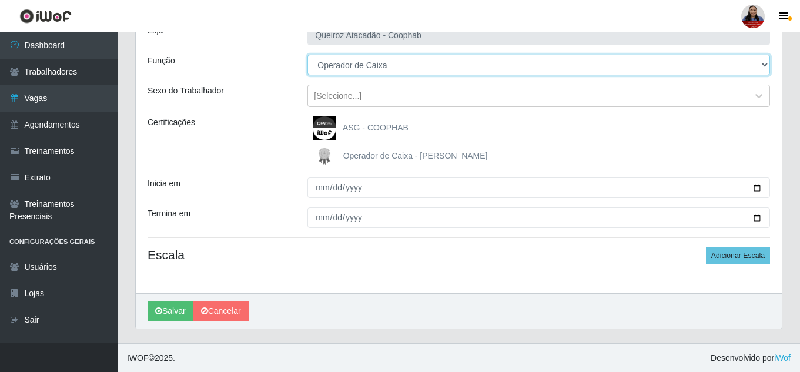
scroll to position [89, 0]
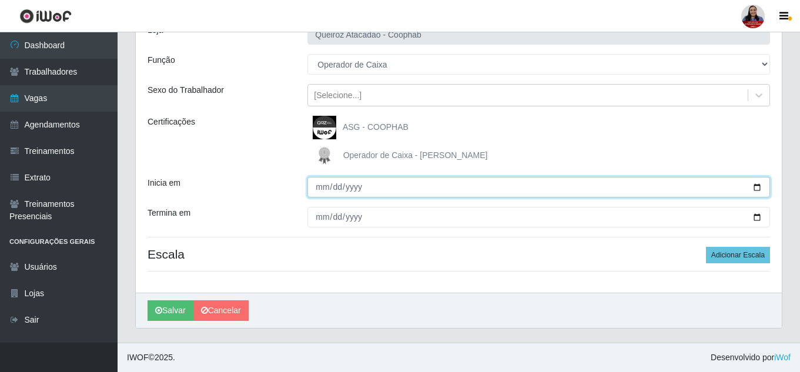
click at [757, 185] on input "Inicia em" at bounding box center [538, 187] width 462 height 21
type input "2025-09-10"
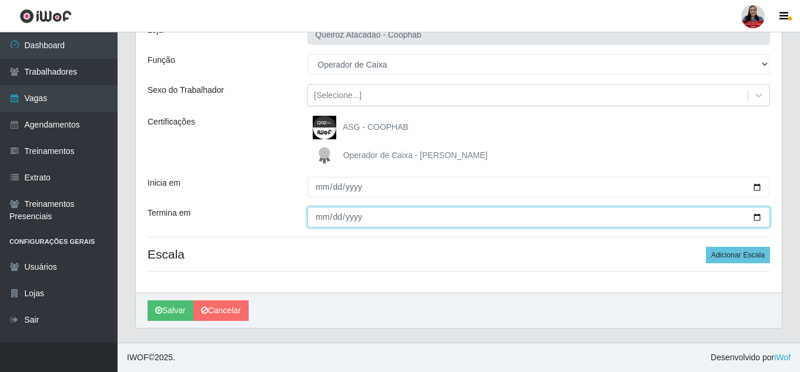
click at [759, 217] on input "Termina em" at bounding box center [538, 217] width 462 height 21
type input "2025-09-10"
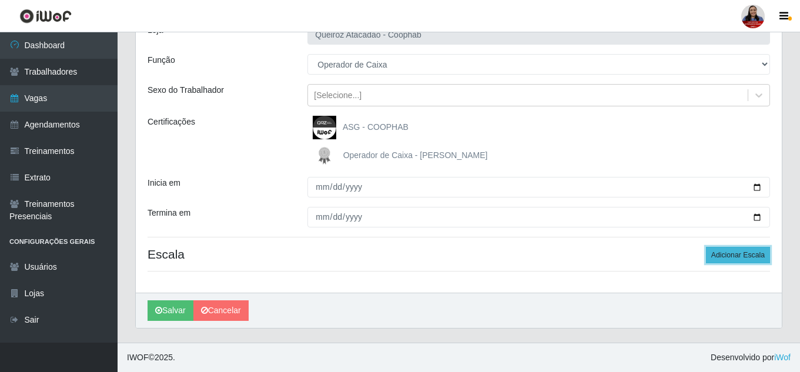
click at [751, 257] on button "Adicionar Escala" at bounding box center [738, 255] width 64 height 16
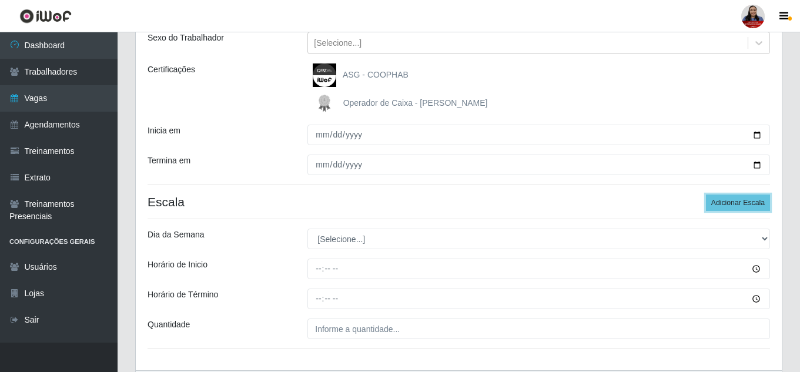
scroll to position [219, 0]
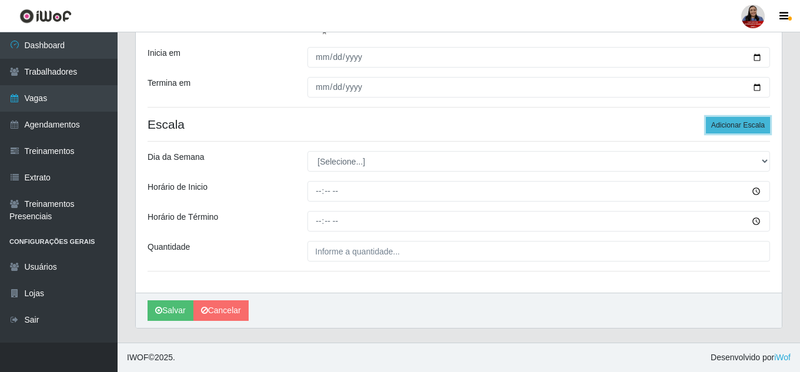
click at [752, 119] on button "Adicionar Escala" at bounding box center [738, 125] width 64 height 16
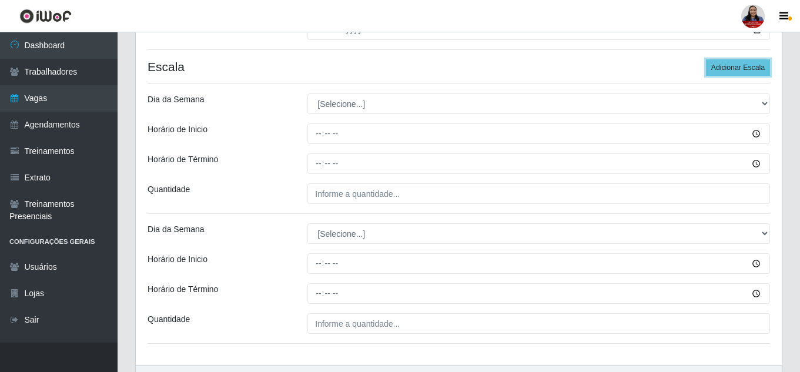
scroll to position [277, 0]
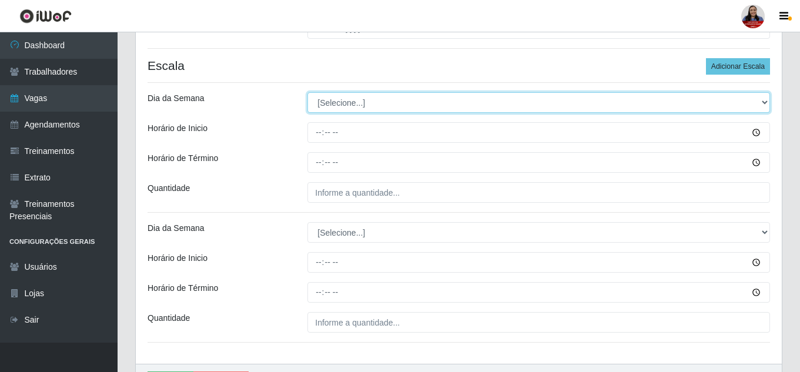
click at [448, 96] on select "[Selecione...] Segunda Terça Quarta Quinta Sexta Sábado Domingo" at bounding box center [538, 102] width 462 height 21
click at [432, 103] on select "[Selecione...] Segunda Terça Quarta Quinta Sexta Sábado Domingo" at bounding box center [538, 102] width 462 height 21
select select "3"
click at [307, 92] on select "[Selecione...] Segunda Terça Quarta Quinta Sexta Sábado Domingo" at bounding box center [538, 102] width 462 height 21
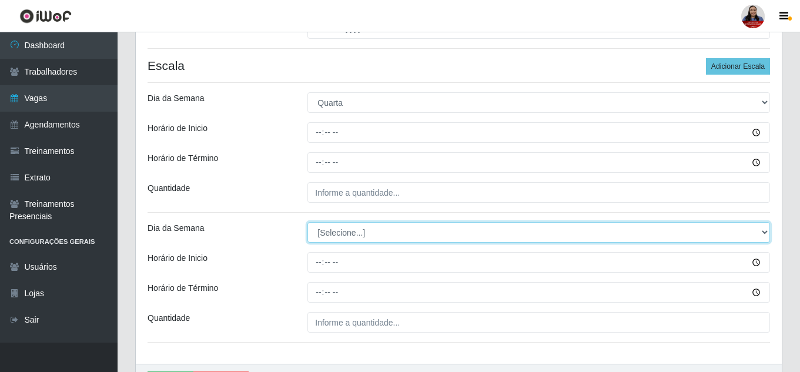
click at [363, 237] on select "[Selecione...] Segunda Terça Quarta Quinta Sexta Sábado Domingo" at bounding box center [538, 232] width 462 height 21
click at [307, 222] on select "[Selecione...] Segunda Terça Quarta Quinta Sexta Sábado Domingo" at bounding box center [538, 232] width 462 height 21
drag, startPoint x: 360, startPoint y: 235, endPoint x: 360, endPoint y: 241, distance: 6.5
click at [360, 235] on select "[Selecione...] Segunda Terça Quarta Quinta Sexta Sábado Domingo" at bounding box center [538, 232] width 462 height 21
select select "3"
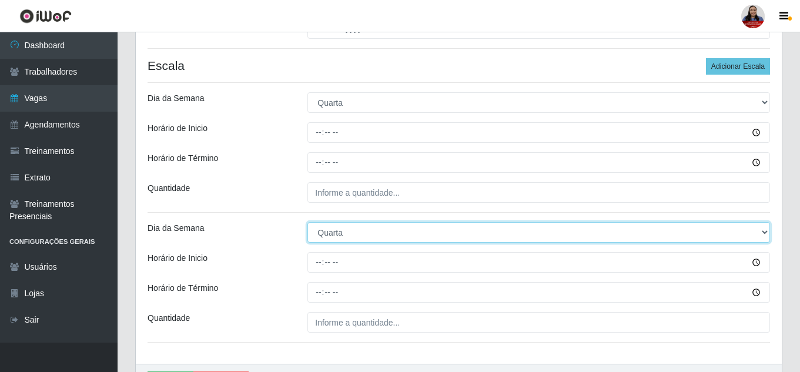
click at [307, 222] on select "[Selecione...] Segunda Terça Quarta Quinta Sexta Sábado Domingo" at bounding box center [538, 232] width 462 height 21
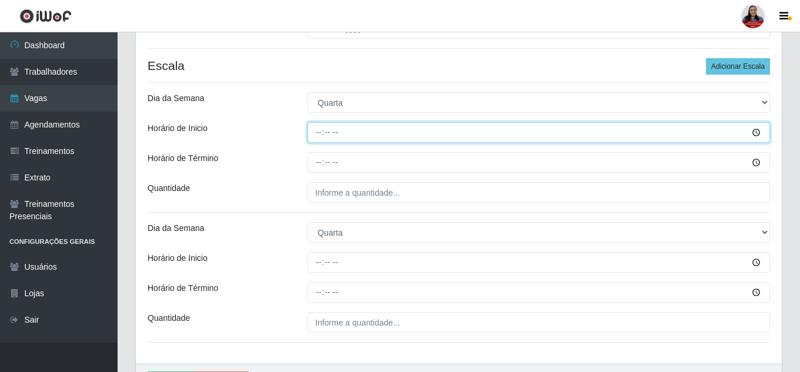
click at [314, 133] on input "Horário de Inicio" at bounding box center [538, 132] width 462 height 21
type input "11:00"
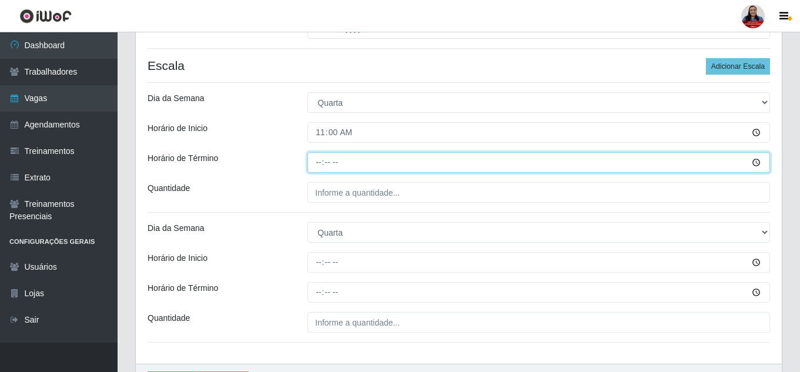
type input "17:00"
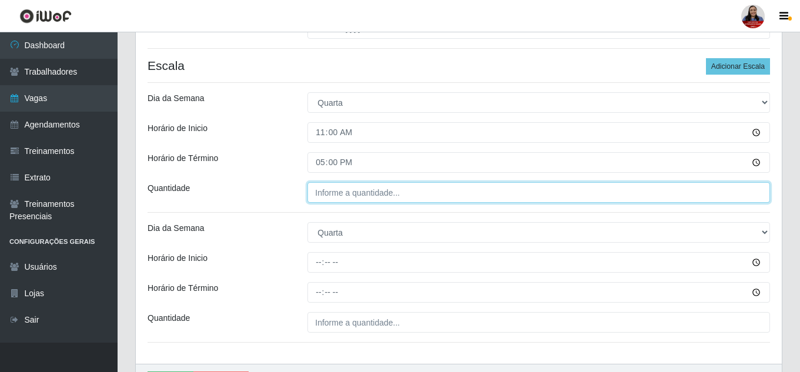
type input "___"
type input "2__"
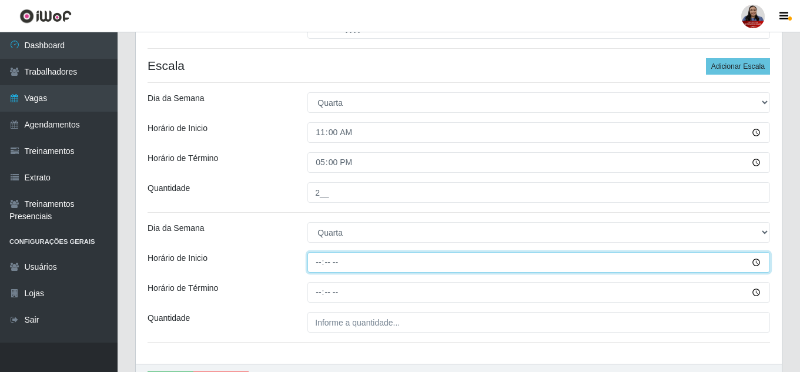
type input "16:00"
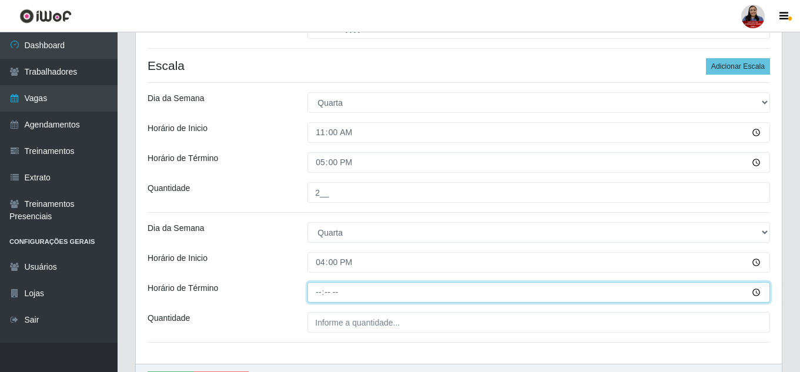
click at [331, 296] on input "Horário de Término" at bounding box center [538, 292] width 462 height 21
type input "22:00"
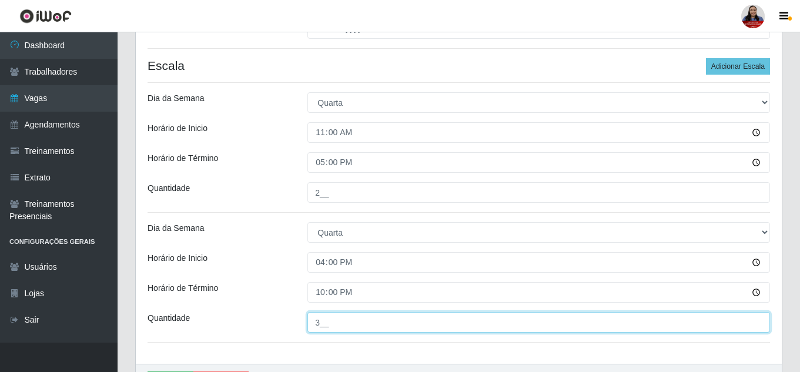
type input "3__"
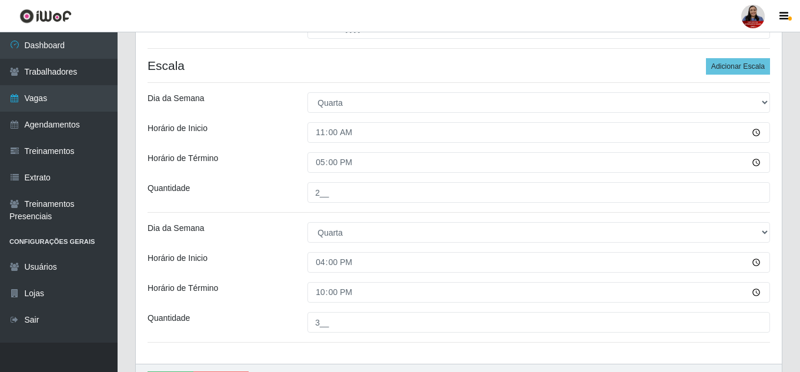
click at [273, 213] on div "Loja Queiroz Atacadão - Coophab Função [Selecione...] ASG ASG + ASG ++ Embalado…" at bounding box center [459, 94] width 646 height 540
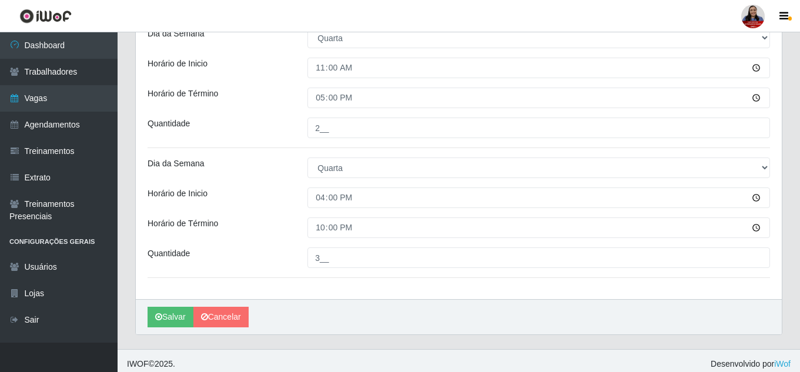
scroll to position [348, 0]
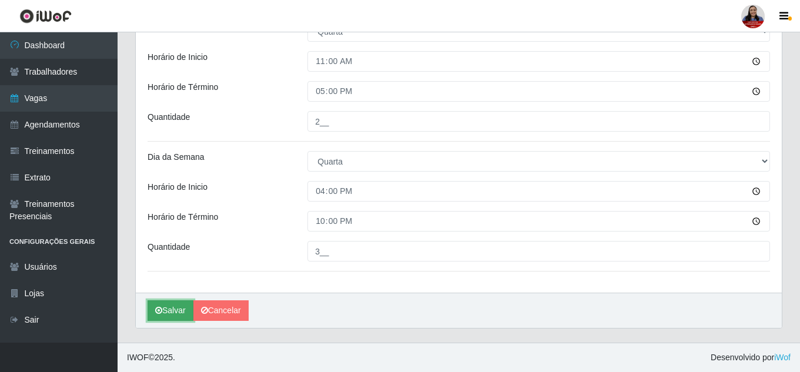
click at [157, 303] on button "Salvar" at bounding box center [170, 310] width 46 height 21
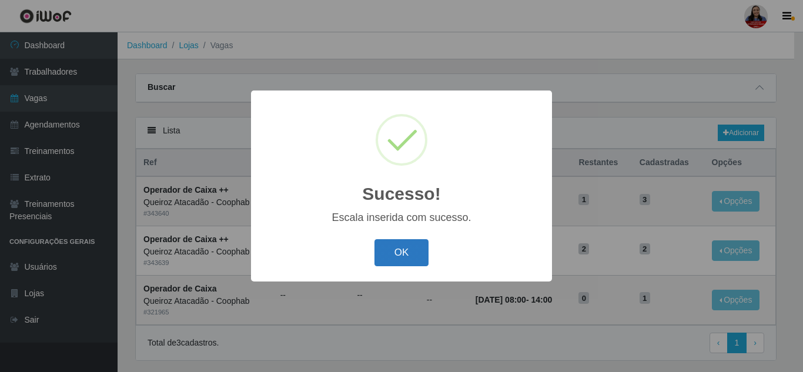
click at [388, 251] on button "OK" at bounding box center [401, 253] width 55 height 28
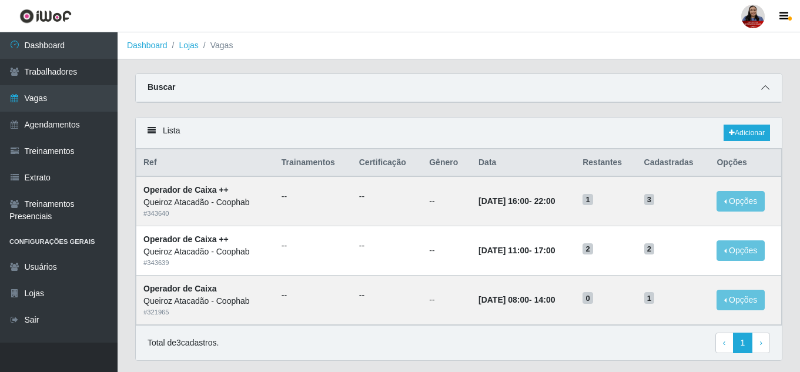
click at [771, 83] on span at bounding box center [765, 88] width 14 height 14
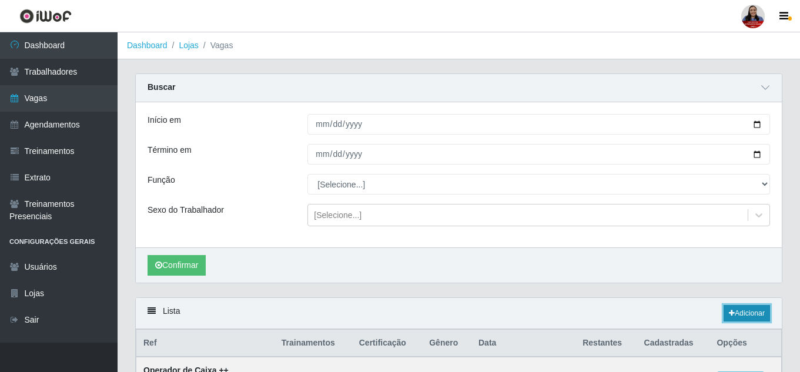
click at [747, 319] on link "Adicionar" at bounding box center [746, 313] width 46 height 16
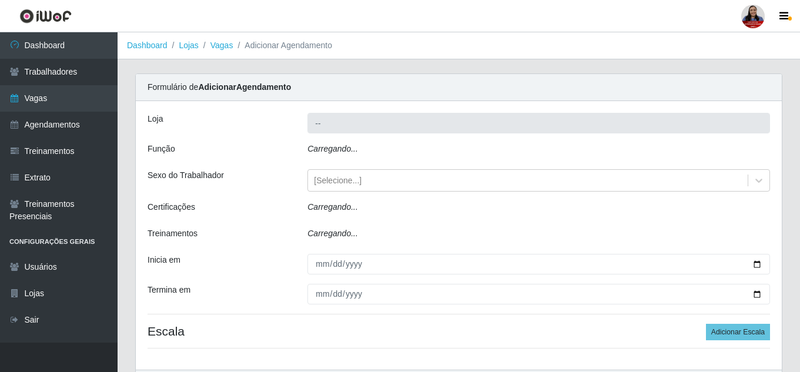
type input "Queiroz Atacadão - Coophab"
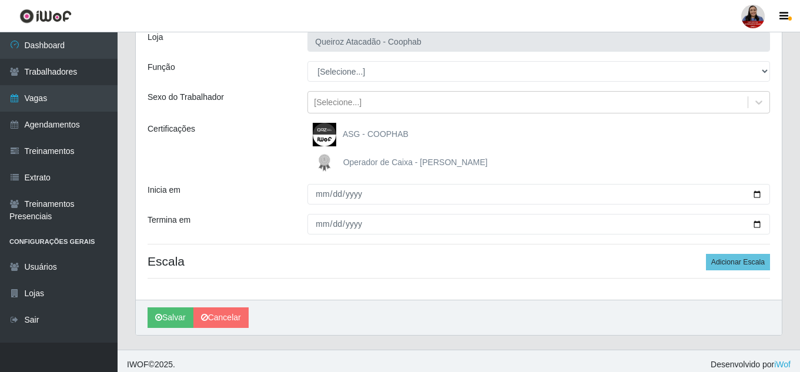
scroll to position [89, 0]
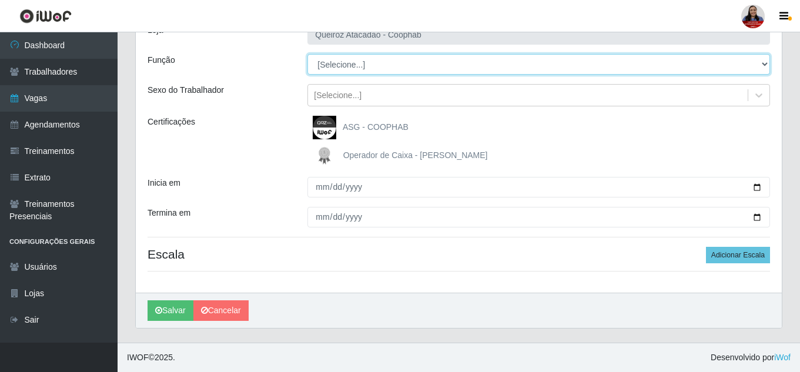
click at [386, 69] on select "[Selecione...] ASG ASG + ASG ++ Embalador Embalador + Embalador ++ Operador de …" at bounding box center [538, 64] width 462 height 21
select select "22"
click at [307, 54] on select "[Selecione...] ASG ASG + ASG ++ Embalador Embalador + Embalador ++ Operador de …" at bounding box center [538, 64] width 462 height 21
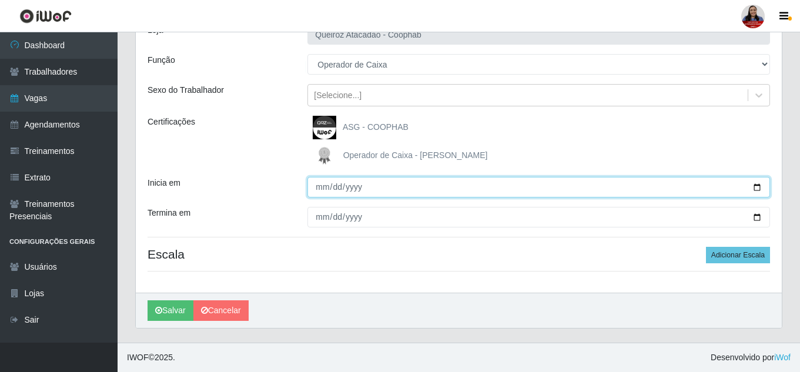
click at [753, 185] on input "Inicia em" at bounding box center [538, 187] width 462 height 21
type input "2025-09-11"
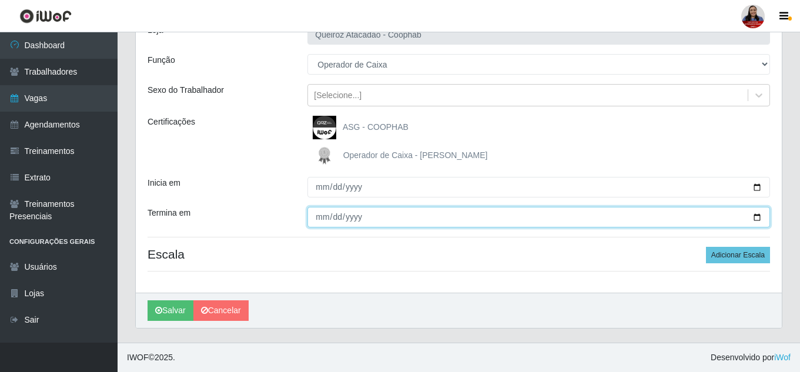
click at [759, 219] on input "Termina em" at bounding box center [538, 217] width 462 height 21
type input "2025-09-11"
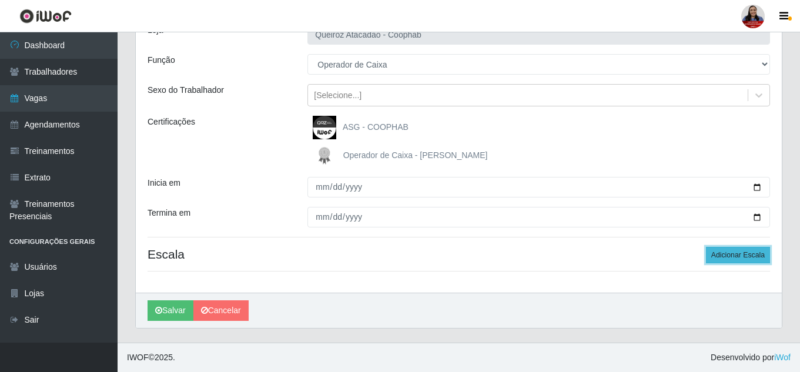
click at [732, 250] on button "Adicionar Escala" at bounding box center [738, 255] width 64 height 16
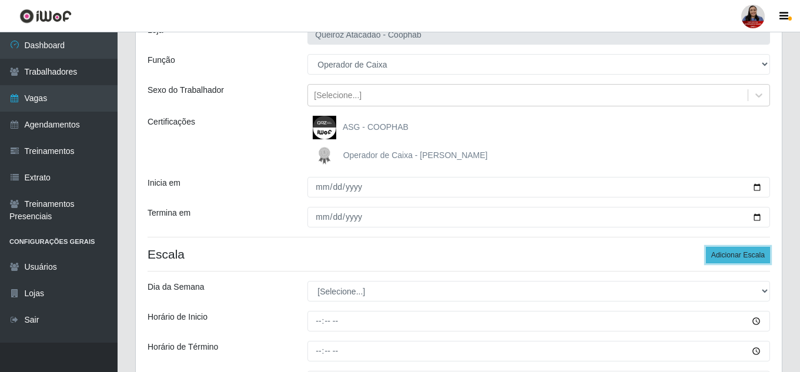
click at [732, 250] on button "Adicionar Escala" at bounding box center [738, 255] width 64 height 16
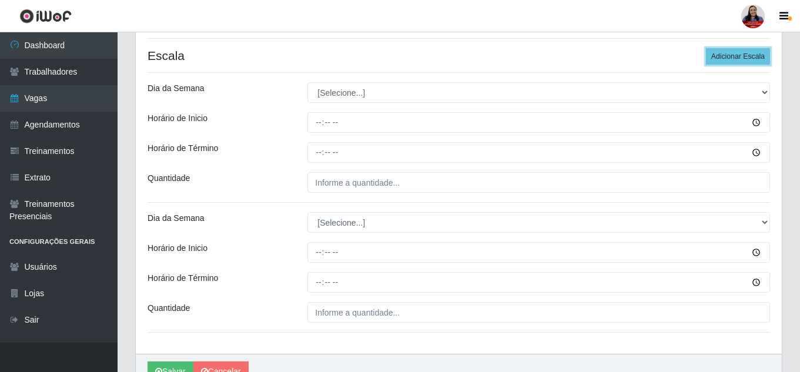
scroll to position [324, 0]
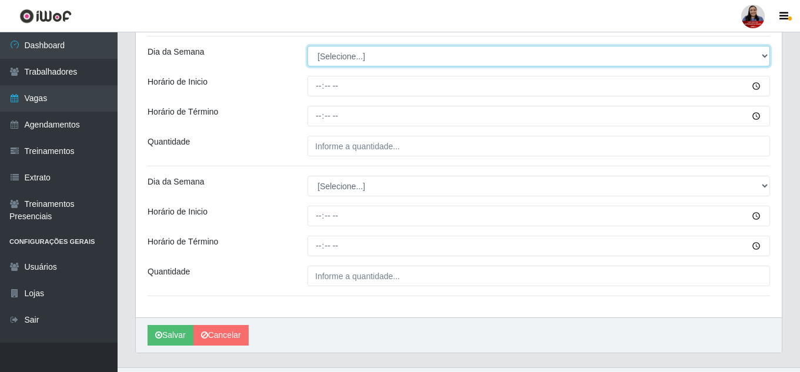
click at [432, 53] on select "[Selecione...] Segunda Terça Quarta Quinta Sexta Sábado Domingo" at bounding box center [538, 56] width 462 height 21
select select "4"
click at [307, 46] on select "[Selecione...] Segunda Terça Quarta Quinta Sexta Sábado Domingo" at bounding box center [538, 56] width 462 height 21
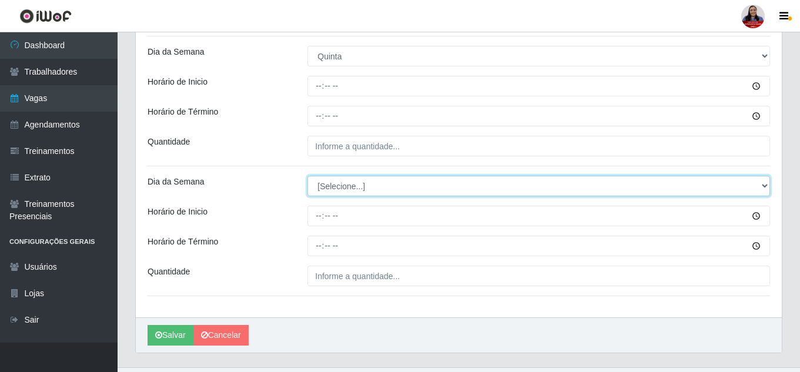
click at [360, 190] on select "[Selecione...] Segunda Terça Quarta Quinta Sexta Sábado Domingo" at bounding box center [538, 186] width 462 height 21
select select "4"
click at [307, 176] on select "[Selecione...] Segunda Terça Quarta Quinta Sexta Sábado Domingo" at bounding box center [538, 186] width 462 height 21
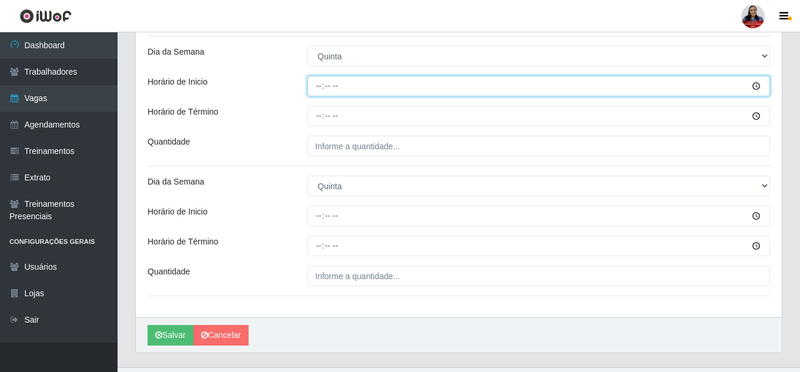
click at [319, 82] on input "Horário de Inicio" at bounding box center [538, 86] width 462 height 21
type input "11:00"
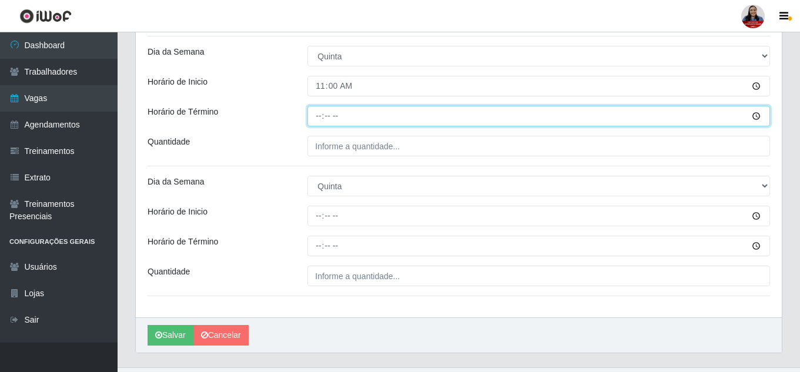
type input "17:00"
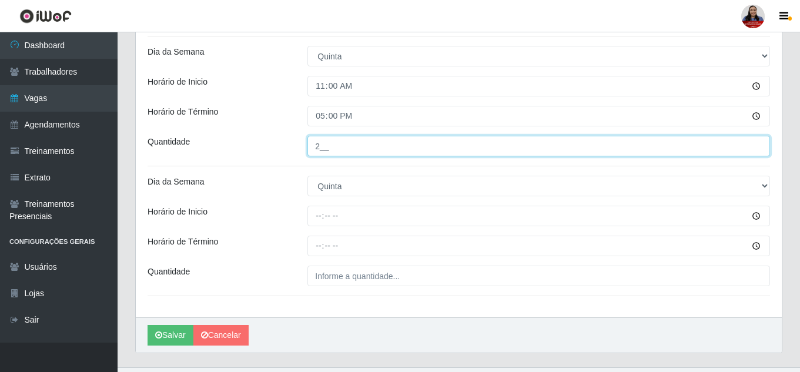
type input "2__"
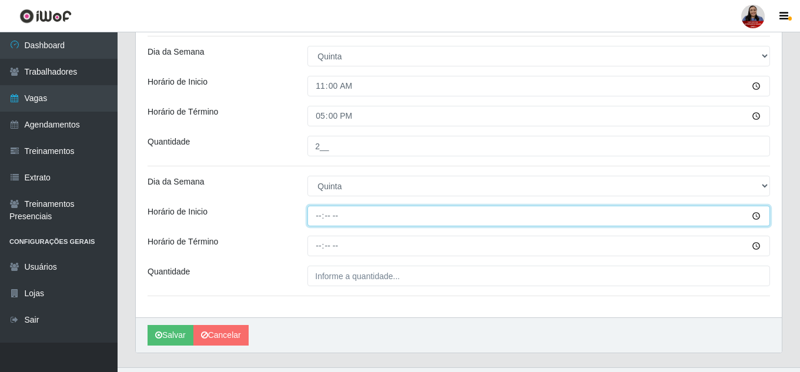
type input "16:00"
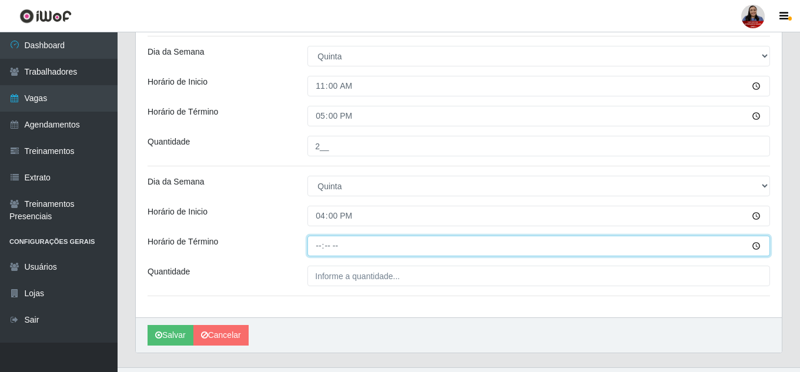
click at [330, 247] on input "Horário de Término" at bounding box center [538, 246] width 462 height 21
type input "22:00"
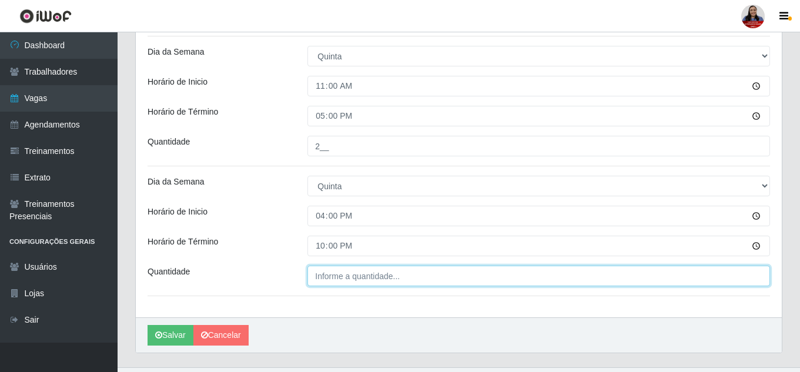
type input "___"
type input "1__"
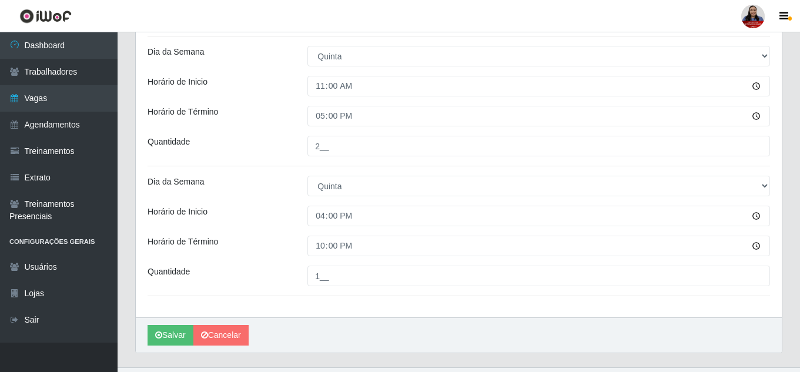
click at [266, 284] on div "Quantidade" at bounding box center [219, 276] width 160 height 21
click at [169, 334] on button "Salvar" at bounding box center [170, 335] width 46 height 21
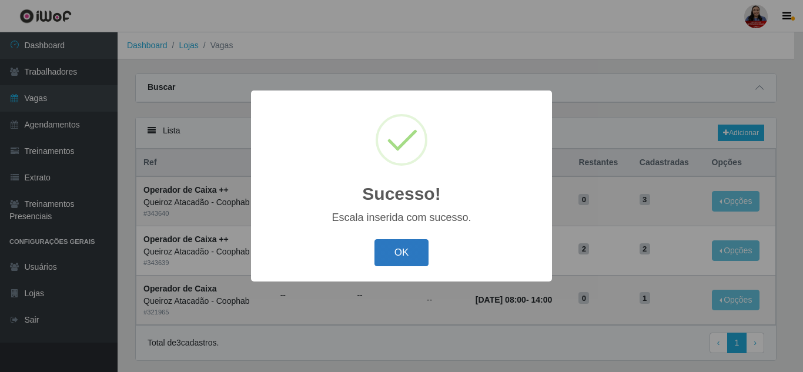
click at [410, 251] on button "OK" at bounding box center [401, 253] width 55 height 28
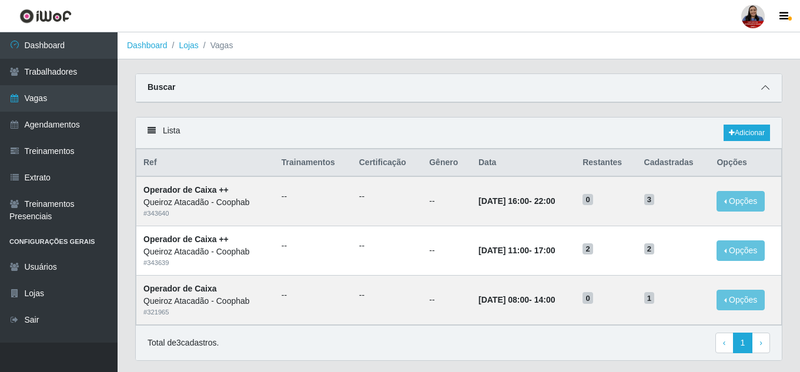
click at [763, 92] on icon at bounding box center [765, 87] width 8 height 8
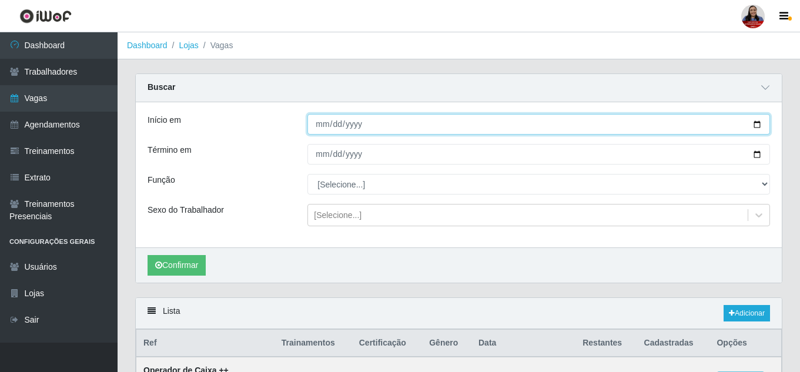
click at [759, 124] on input "[DATE]" at bounding box center [538, 124] width 462 height 21
type input "2025-09-11"
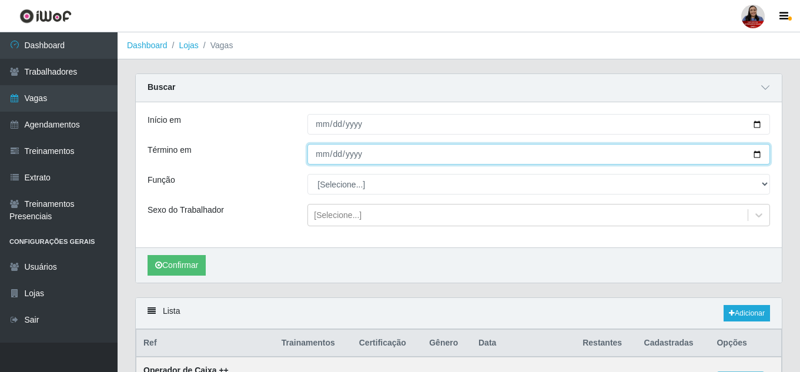
click at [755, 155] on input "[DATE]" at bounding box center [538, 154] width 462 height 21
type input "2025-09-11"
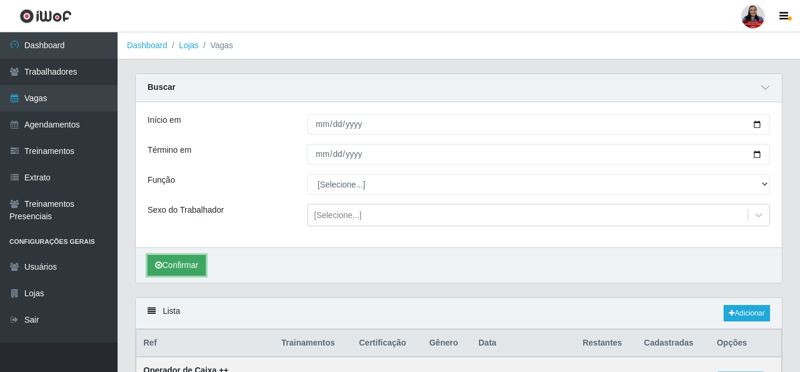
click at [174, 273] on button "Confirmar" at bounding box center [176, 265] width 58 height 21
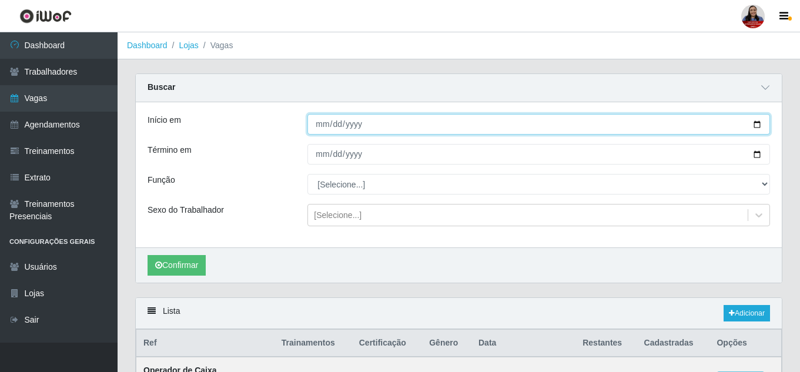
drag, startPoint x: 758, startPoint y: 125, endPoint x: 740, endPoint y: 130, distance: 19.0
click at [757, 125] on input "2025-09-11" at bounding box center [538, 124] width 462 height 21
type input "2025-09-12"
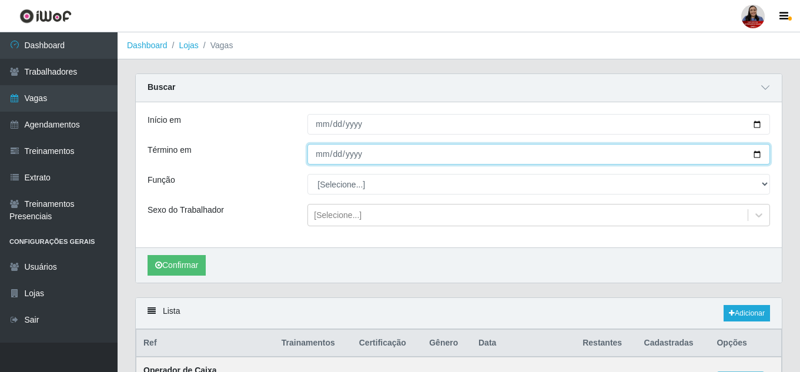
click at [758, 156] on input "2025-09-11" at bounding box center [538, 154] width 462 height 21
type input "2025-09-12"
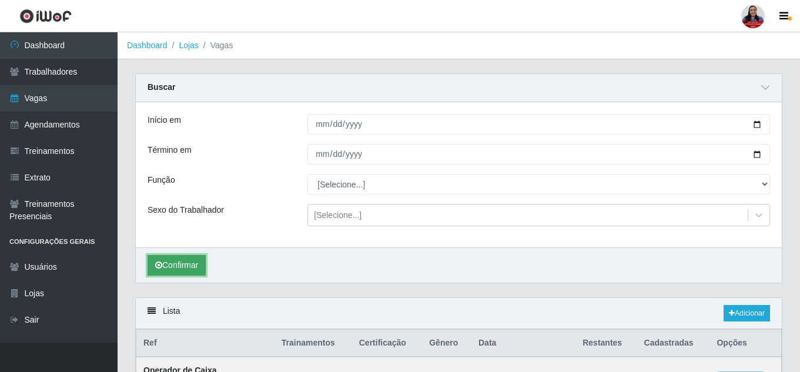
click at [186, 264] on button "Confirmar" at bounding box center [176, 265] width 58 height 21
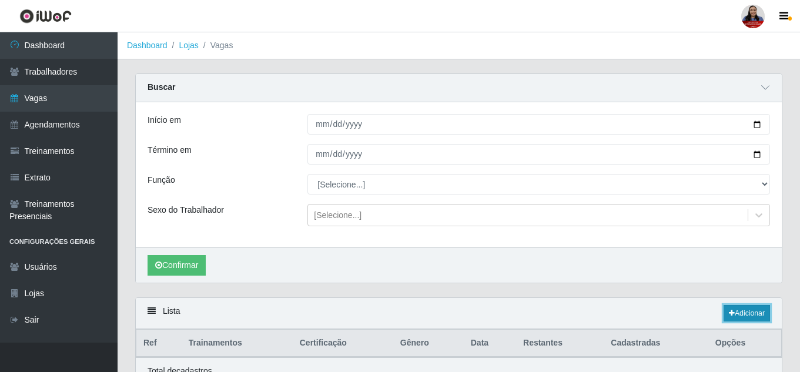
click at [749, 313] on link "Adicionar" at bounding box center [746, 313] width 46 height 16
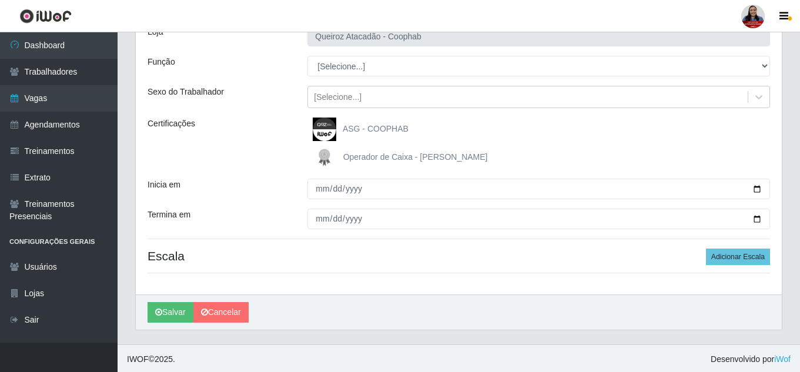
scroll to position [89, 0]
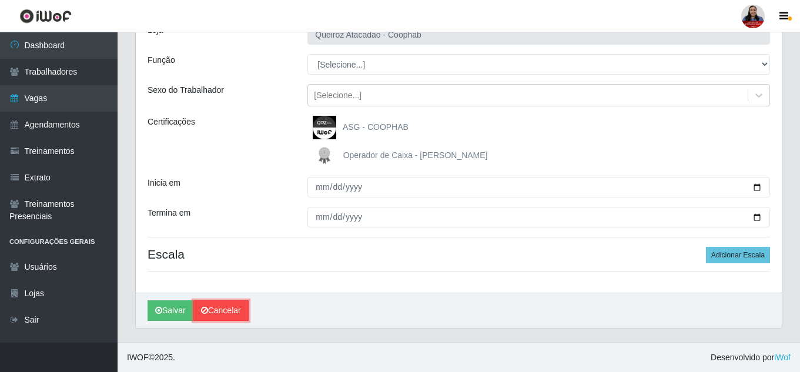
click at [219, 304] on link "Cancelar" at bounding box center [220, 310] width 55 height 21
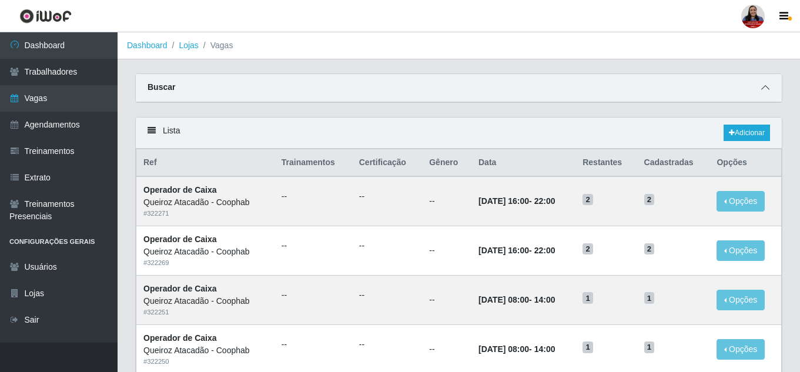
click at [760, 88] on span at bounding box center [765, 88] width 14 height 14
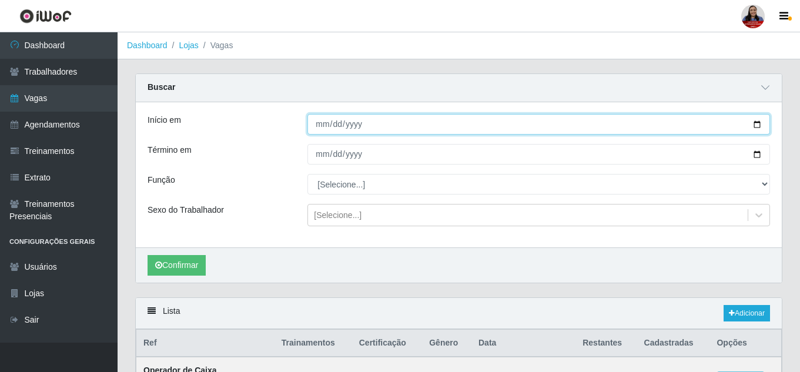
click at [758, 125] on input "Início em" at bounding box center [538, 124] width 462 height 21
type input "2025-09-12"
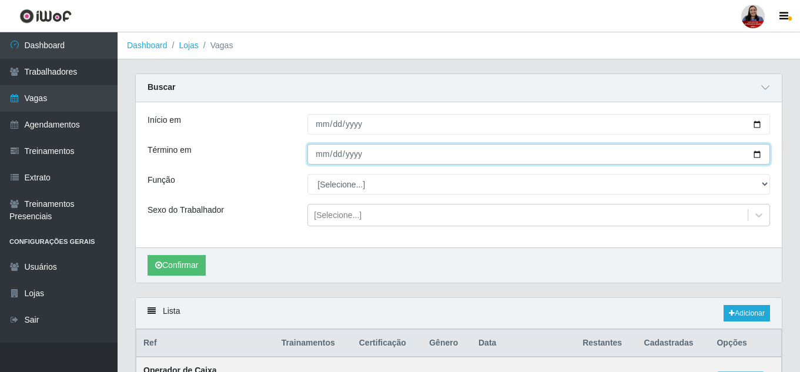
click at [756, 156] on input "Término em" at bounding box center [538, 154] width 462 height 21
type input "2025-09-12"
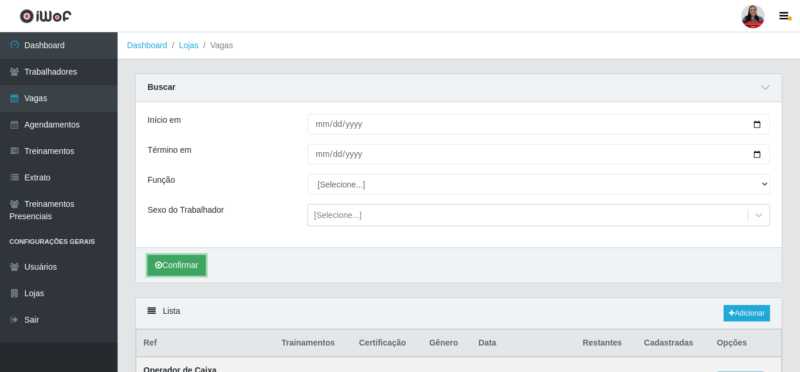
click at [180, 260] on button "Confirmar" at bounding box center [176, 265] width 58 height 21
click at [728, 309] on link "Adicionar" at bounding box center [746, 313] width 46 height 16
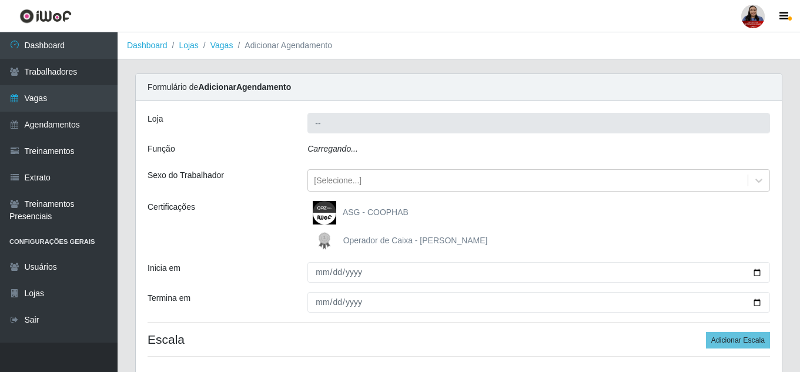
type input "Queiroz Atacadão - Coophab"
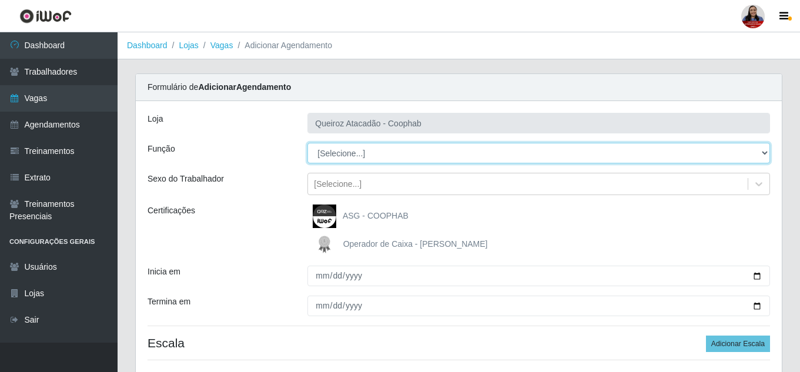
click at [395, 159] on select "[Selecione...] ASG ASG + ASG ++ Embalador Embalador + Embalador ++ Operador de …" at bounding box center [538, 153] width 462 height 21
select select "22"
click at [307, 143] on select "[Selecione...] ASG ASG + ASG ++ Embalador Embalador + Embalador ++ Operador de …" at bounding box center [538, 153] width 462 height 21
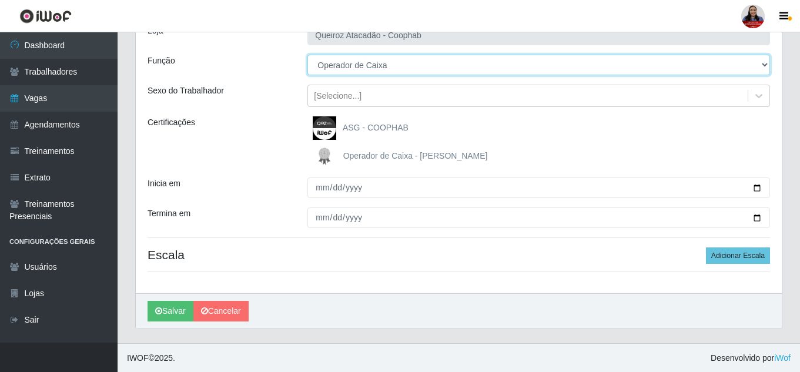
scroll to position [89, 0]
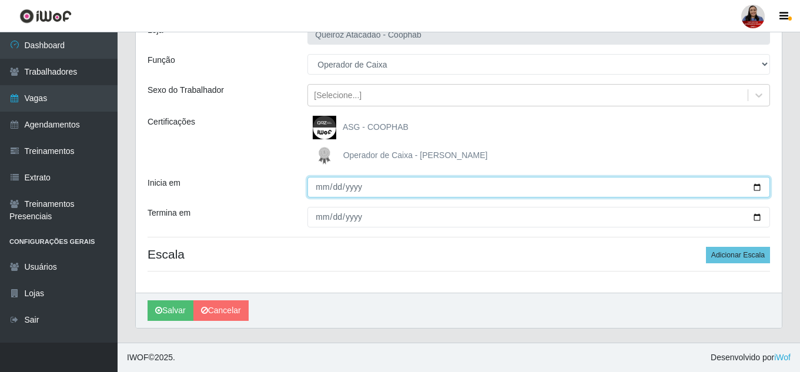
click at [759, 189] on input "Inicia em" at bounding box center [538, 187] width 462 height 21
type input "2025-09-12"
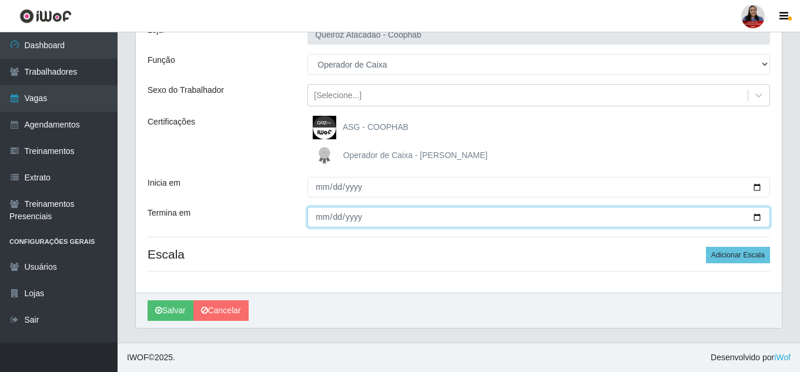
click at [758, 217] on input "Termina em" at bounding box center [538, 217] width 462 height 21
type input "2025-09-12"
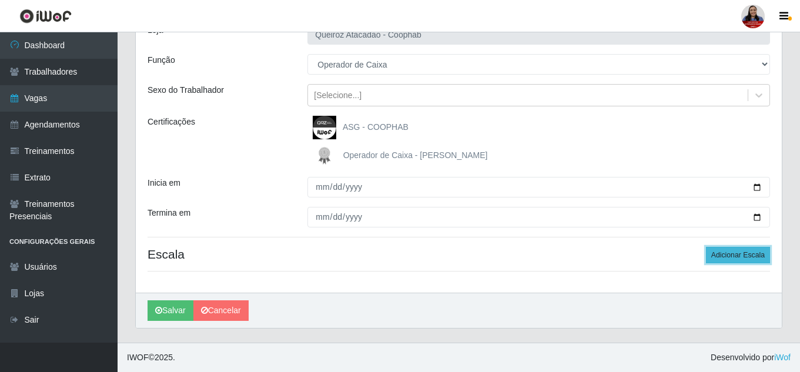
click at [749, 253] on button "Adicionar Escala" at bounding box center [738, 255] width 64 height 16
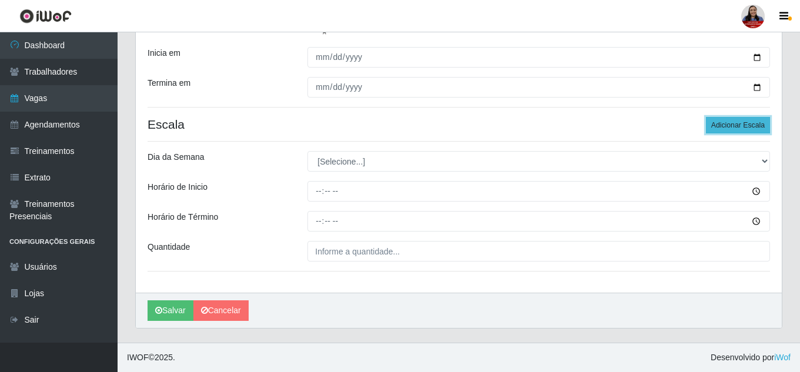
click at [726, 125] on button "Adicionar Escala" at bounding box center [738, 125] width 64 height 16
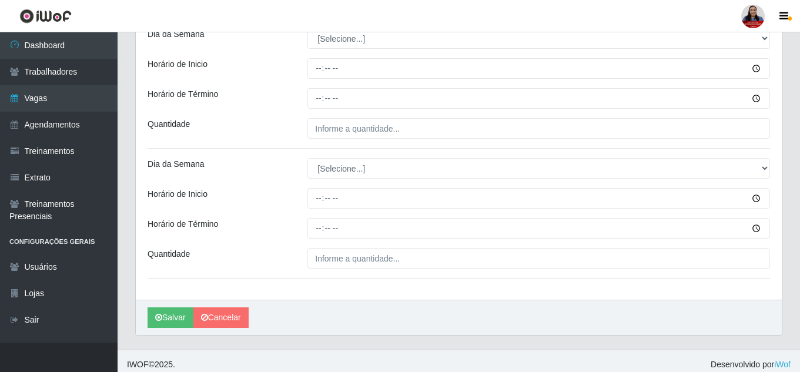
scroll to position [348, 0]
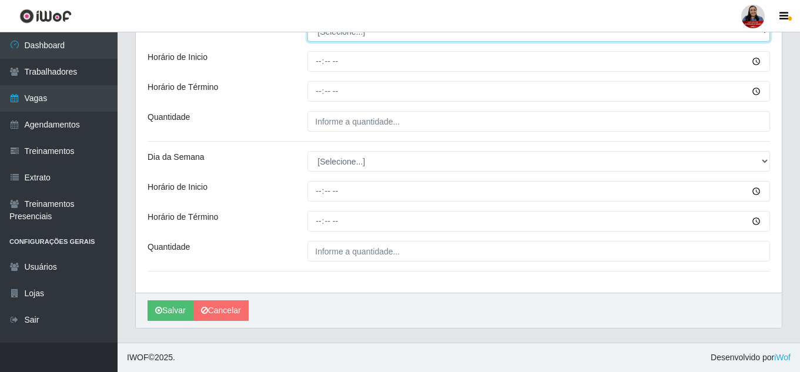
click at [457, 37] on select "[Selecione...] Segunda Terça Quarta Quinta Sexta Sábado Domingo" at bounding box center [538, 31] width 462 height 21
select select "5"
click at [307, 21] on select "[Selecione...] Segunda Terça Quarta Quinta Sexta Sábado Domingo" at bounding box center [538, 31] width 462 height 21
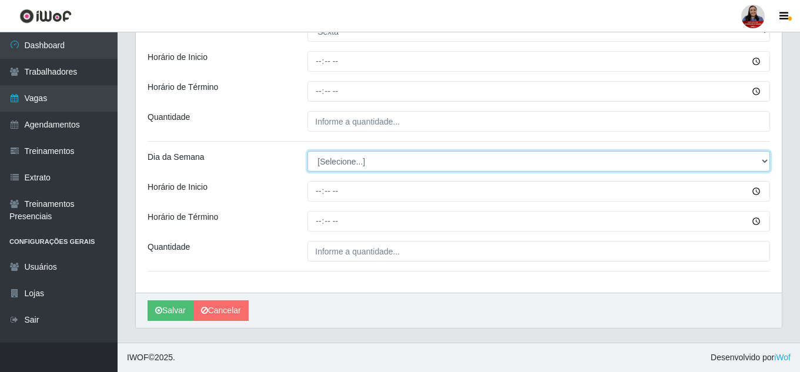
click at [362, 163] on select "[Selecione...] Segunda Terça Quarta Quinta Sexta Sábado Domingo" at bounding box center [538, 161] width 462 height 21
select select "5"
click at [307, 151] on select "[Selecione...] Segunda Terça Quarta Quinta Sexta Sábado Domingo" at bounding box center [538, 161] width 462 height 21
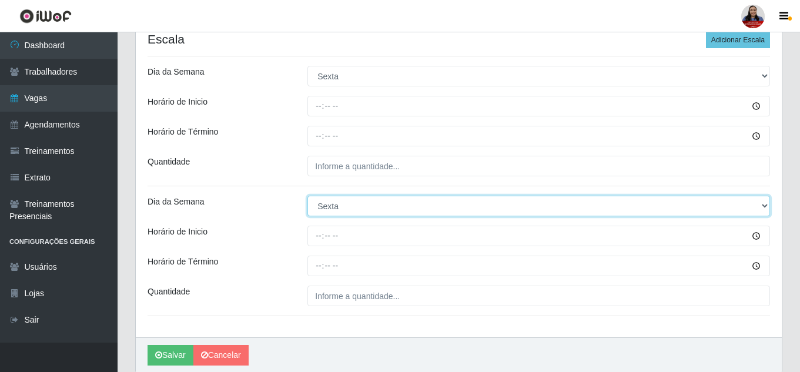
scroll to position [231, 0]
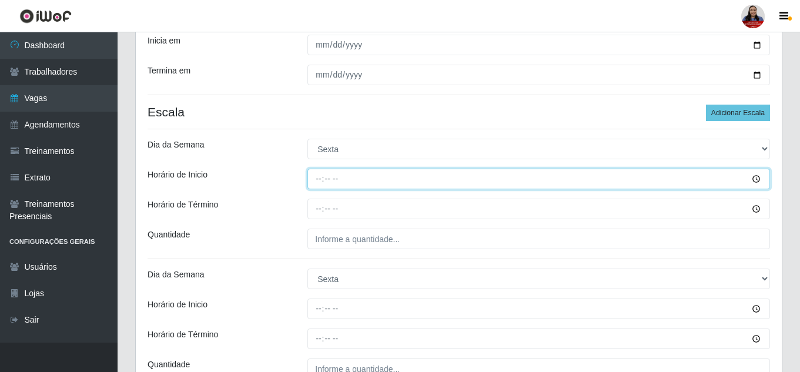
click at [316, 172] on input "Horário de Inicio" at bounding box center [538, 179] width 462 height 21
type input "11:00"
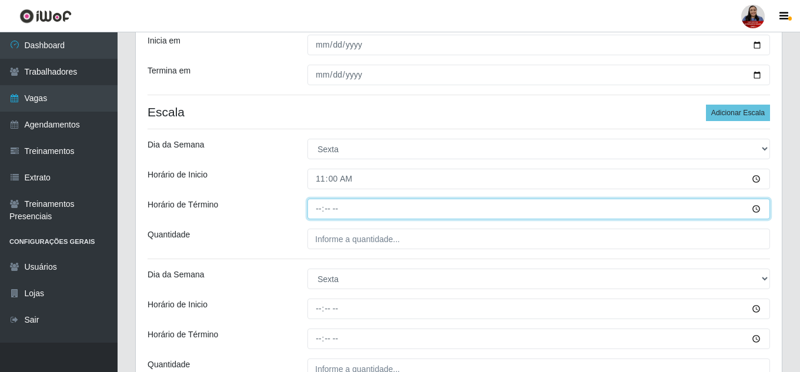
type input "17:00"
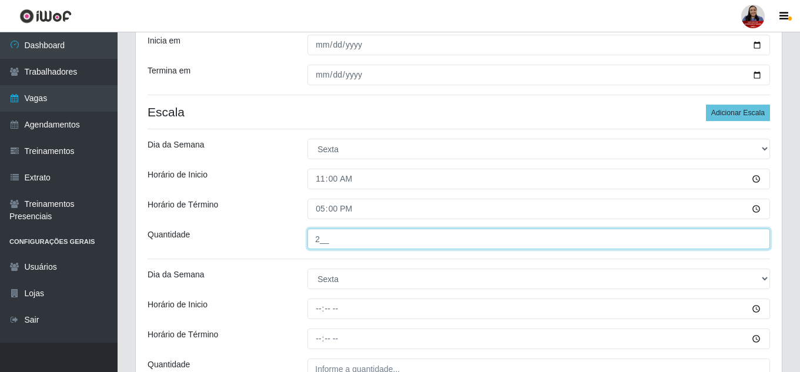
type input "2__"
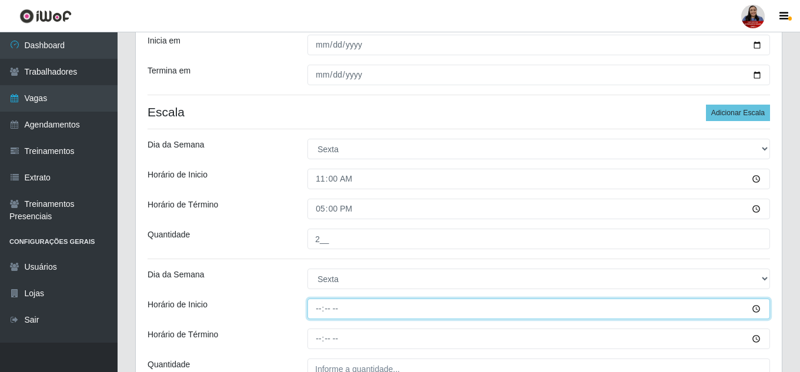
type input "16:00"
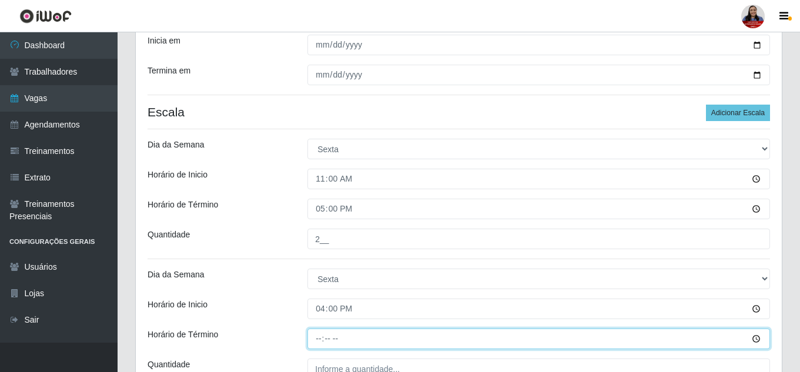
type input "22:00"
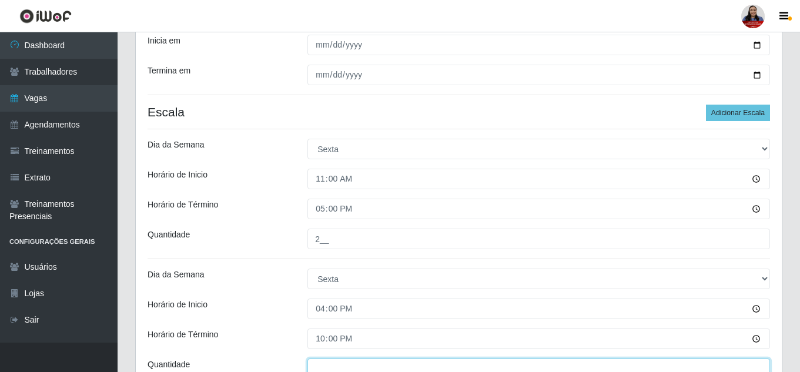
scroll to position [238, 0]
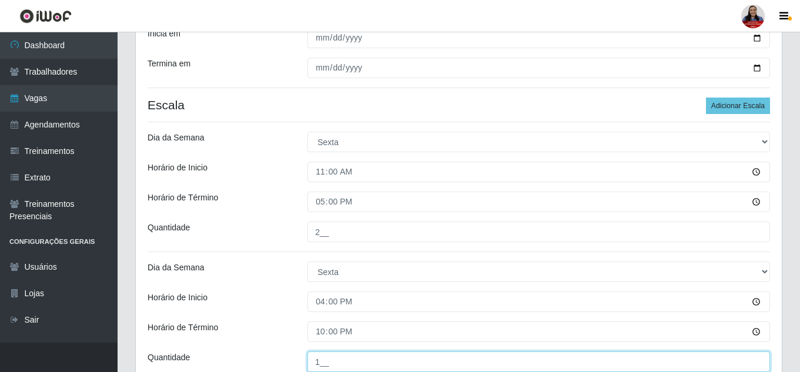
type input "1__"
click at [288, 231] on div "Quantidade" at bounding box center [219, 232] width 160 height 21
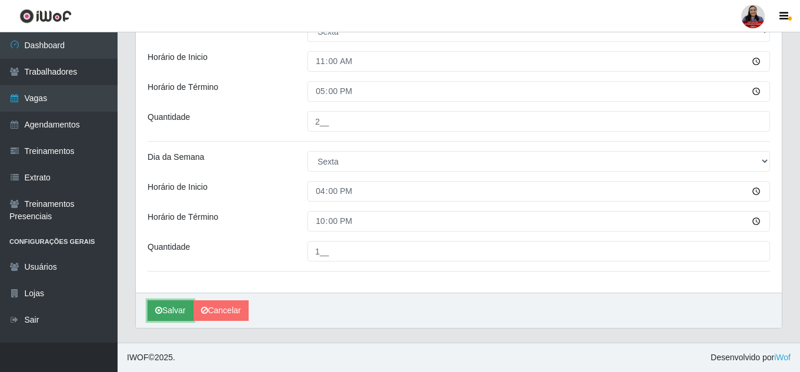
click at [173, 312] on button "Salvar" at bounding box center [170, 310] width 46 height 21
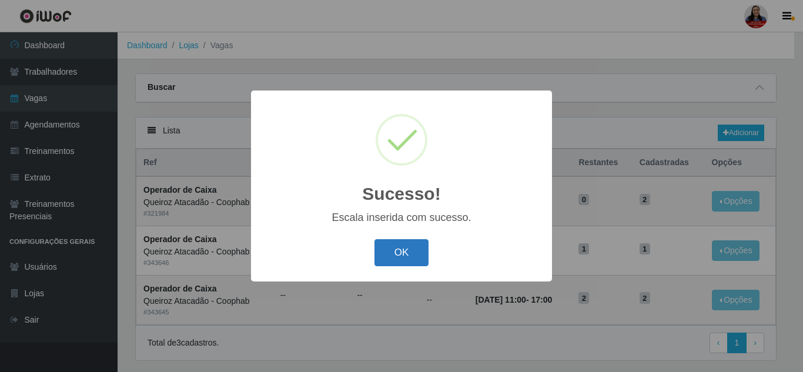
click at [406, 245] on button "OK" at bounding box center [401, 253] width 55 height 28
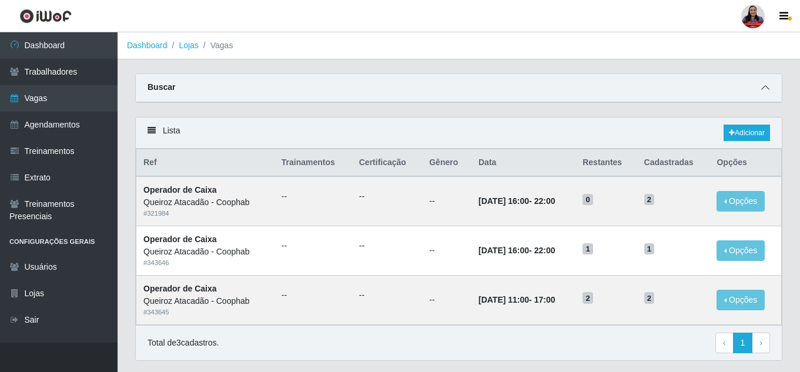
click at [768, 85] on icon at bounding box center [765, 87] width 8 height 8
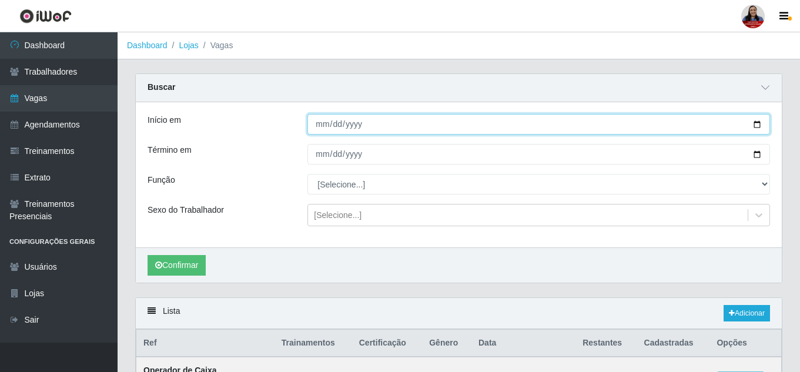
click at [759, 126] on input "2025-09-12" at bounding box center [538, 124] width 462 height 21
type input "2025-09-13"
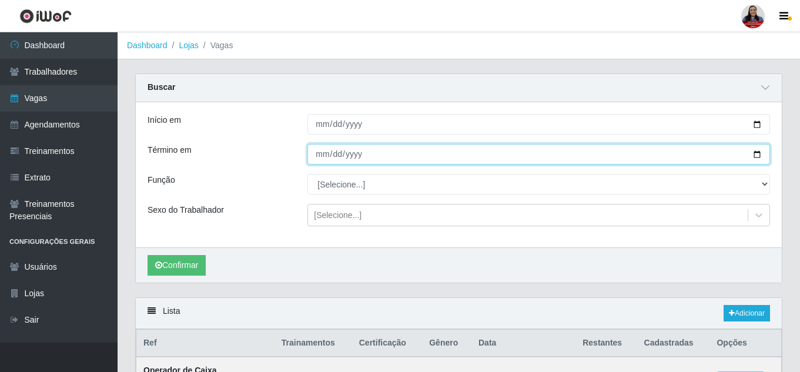
click at [759, 155] on input "2025-09-12" at bounding box center [538, 154] width 462 height 21
type input "2025-09-13"
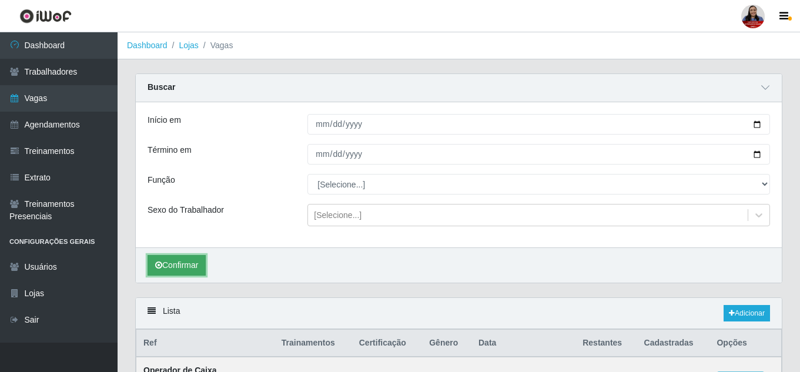
click at [176, 259] on button "Confirmar" at bounding box center [176, 265] width 58 height 21
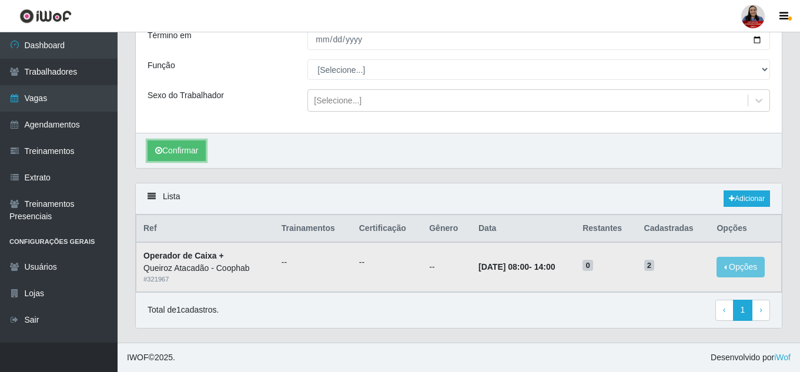
scroll to position [115, 0]
click at [744, 200] on link "Adicionar" at bounding box center [746, 198] width 46 height 16
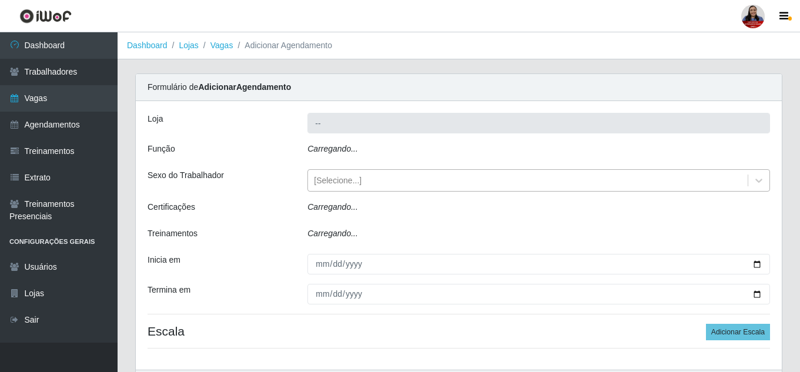
type input "Queiroz Atacadão - Coophab"
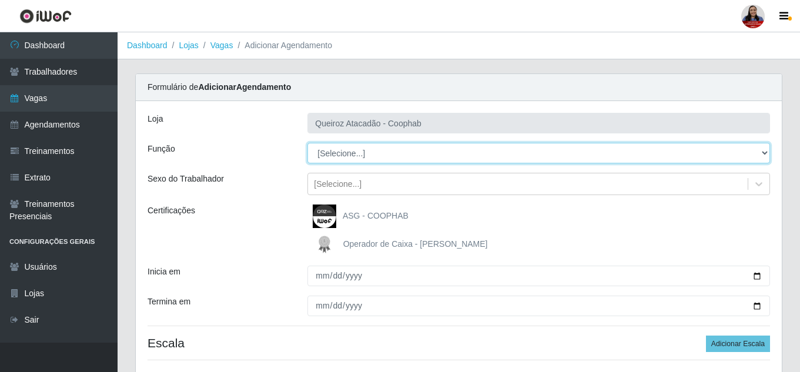
click at [373, 149] on select "[Selecione...] ASG ASG + ASG ++ Embalador Embalador + Embalador ++ Operador de …" at bounding box center [538, 153] width 462 height 21
click at [307, 143] on select "[Selecione...] ASG ASG + ASG ++ Embalador Embalador + Embalador ++ Operador de …" at bounding box center [538, 153] width 462 height 21
click at [391, 153] on select "[Selecione...] ASG ASG + ASG ++ Embalador Embalador + Embalador ++ Operador de …" at bounding box center [538, 153] width 462 height 21
select select "72"
click at [307, 143] on select "[Selecione...] ASG ASG + ASG ++ Embalador Embalador + Embalador ++ Operador de …" at bounding box center [538, 153] width 462 height 21
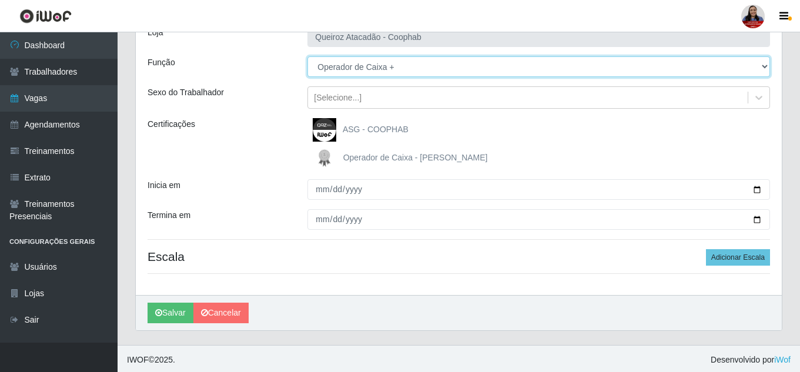
scroll to position [89, 0]
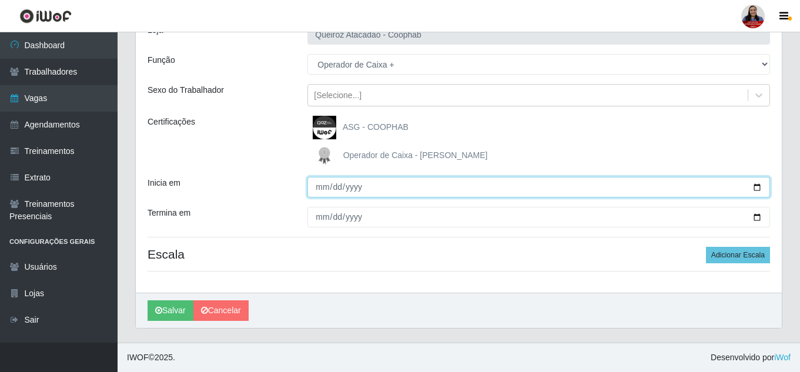
click at [760, 185] on input "Inicia em" at bounding box center [538, 187] width 462 height 21
type input "2025-09-14"
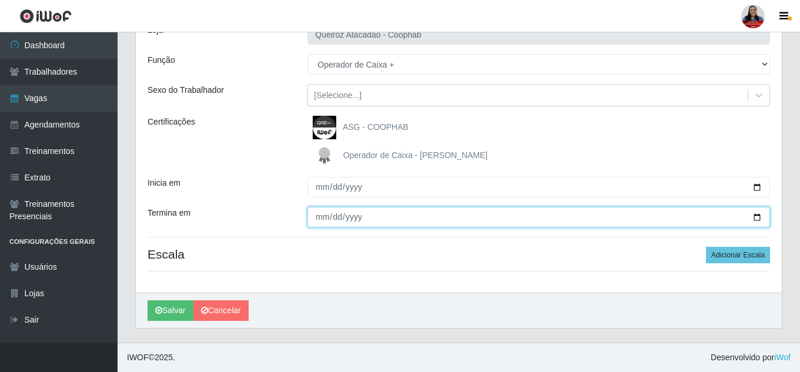
click at [753, 217] on input "Termina em" at bounding box center [538, 217] width 462 height 21
type input "2025-09-14"
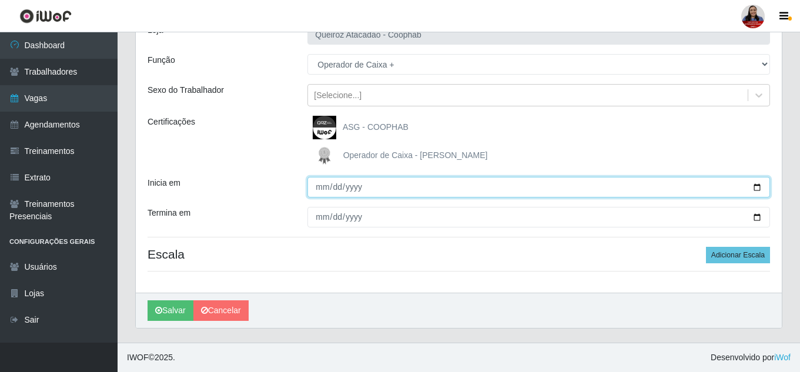
click at [757, 187] on input "2025-09-14" at bounding box center [538, 187] width 462 height 21
type input "2025-09-13"
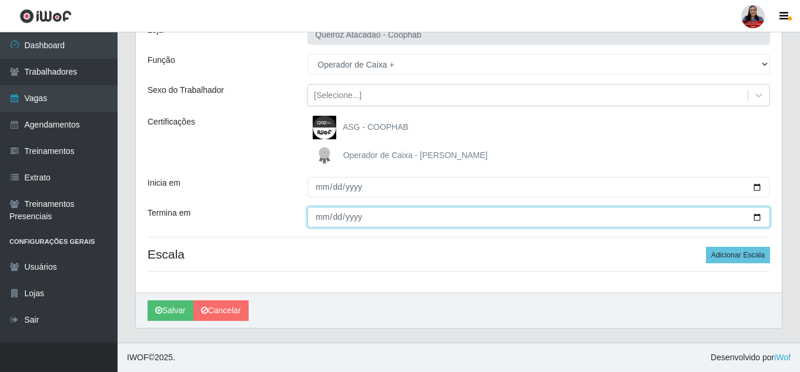
click at [757, 218] on input "2025-09-14" at bounding box center [538, 217] width 462 height 21
type input "2025-09-13"
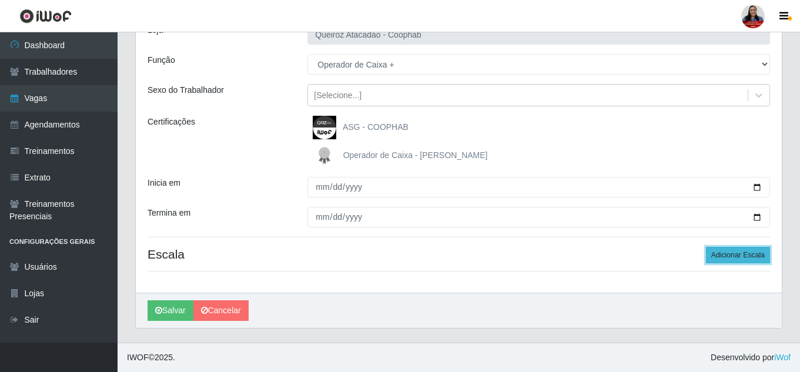
click at [732, 257] on button "Adicionar Escala" at bounding box center [738, 255] width 64 height 16
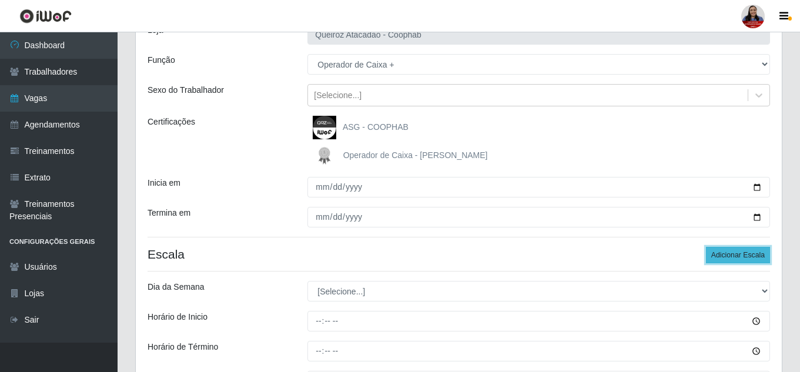
click at [732, 257] on button "Adicionar Escala" at bounding box center [738, 255] width 64 height 16
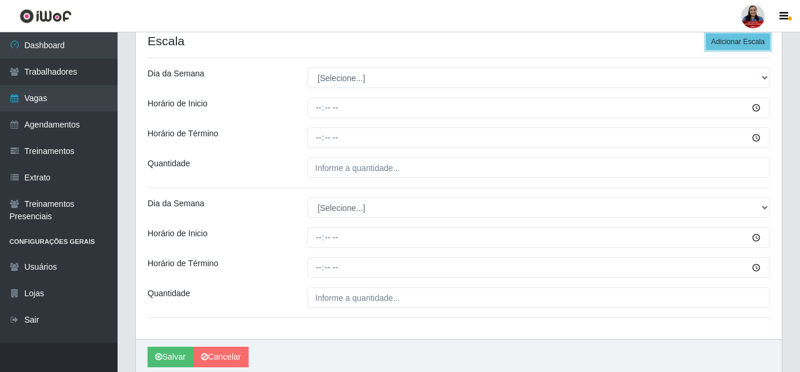
scroll to position [231, 0]
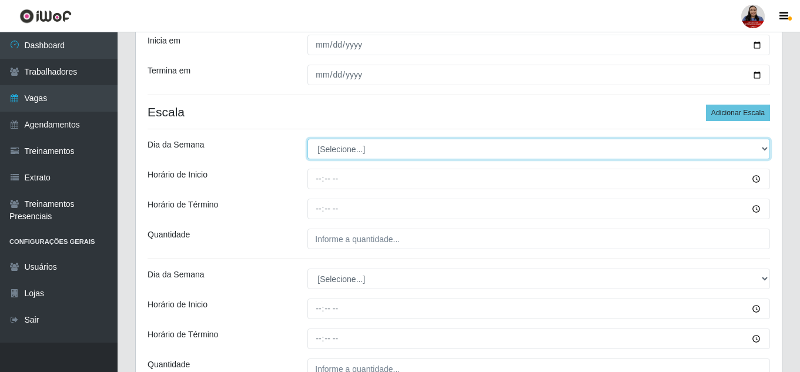
drag, startPoint x: 431, startPoint y: 152, endPoint x: 425, endPoint y: 159, distance: 9.2
click at [431, 152] on select "[Selecione...] Segunda Terça Quarta Quinta Sexta Sábado Domingo" at bounding box center [538, 149] width 462 height 21
select select "6"
click at [307, 139] on select "[Selecione...] Segunda Terça Quarta Quinta Sexta Sábado Domingo" at bounding box center [538, 149] width 462 height 21
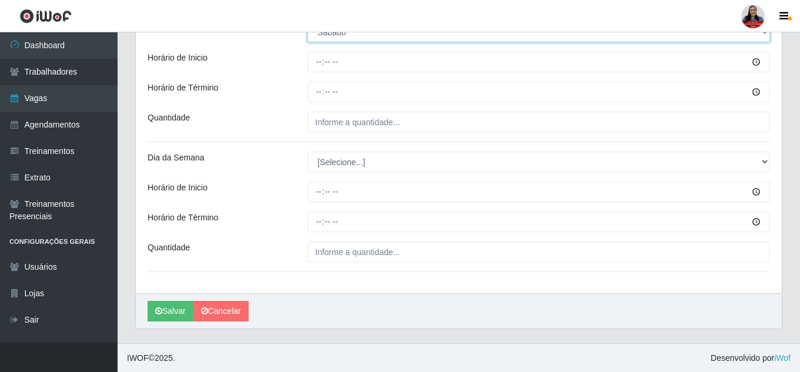
scroll to position [348, 0]
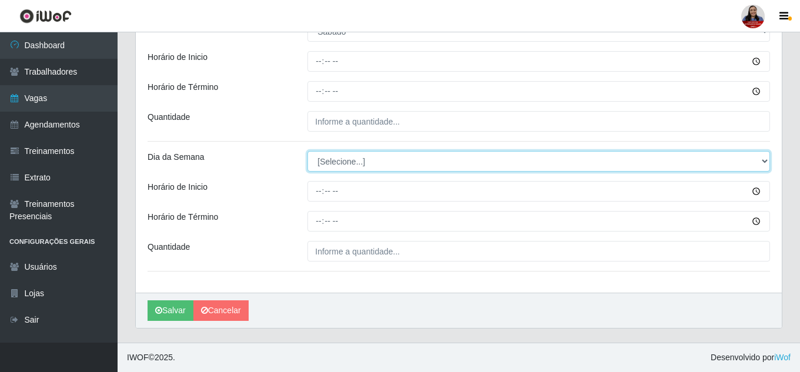
click at [414, 160] on select "[Selecione...] Segunda Terça Quarta Quinta Sexta Sábado Domingo" at bounding box center [538, 161] width 462 height 21
select select "6"
click at [307, 151] on select "[Selecione...] Segunda Terça Quarta Quinta Sexta Sábado Domingo" at bounding box center [538, 161] width 462 height 21
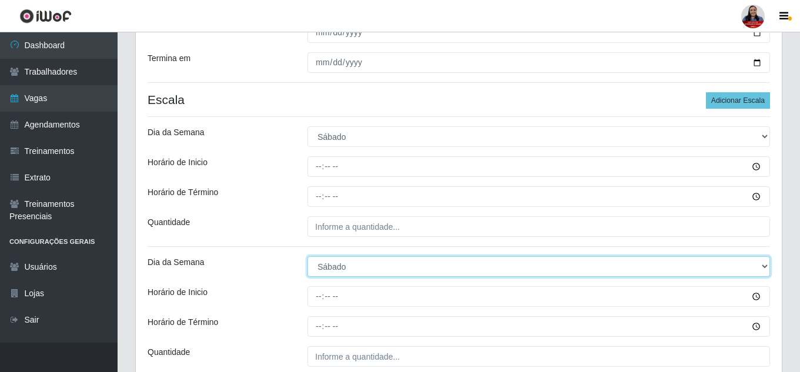
scroll to position [231, 0]
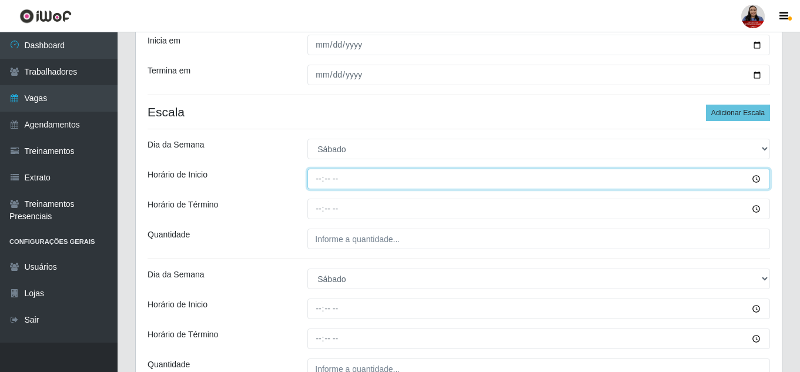
click at [319, 184] on input "Horário de Inicio" at bounding box center [538, 179] width 462 height 21
click at [321, 178] on input "17:00" at bounding box center [538, 179] width 462 height 21
type input "11:00"
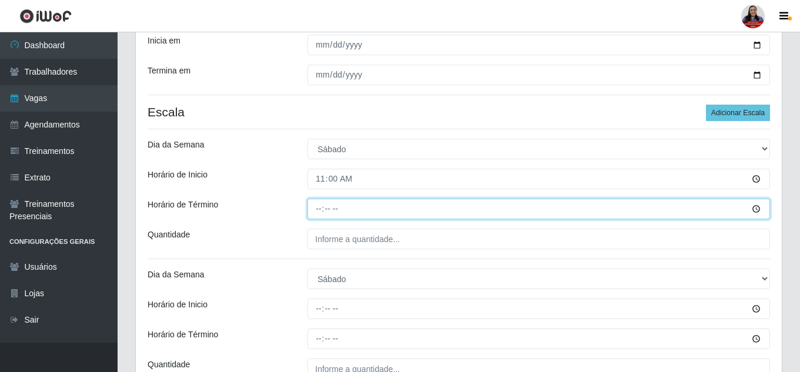
type input "17:00"
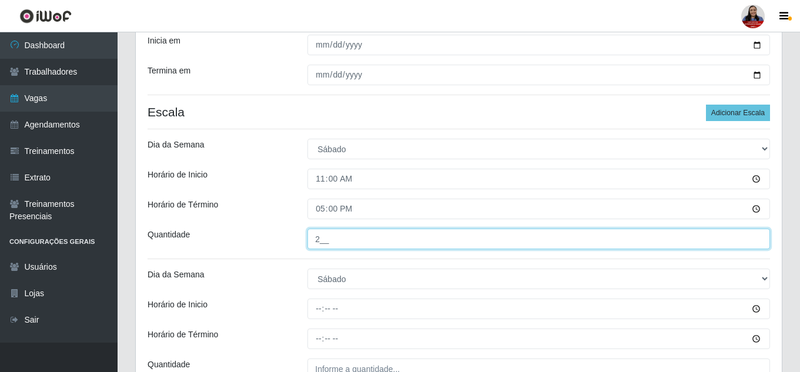
type input "2__"
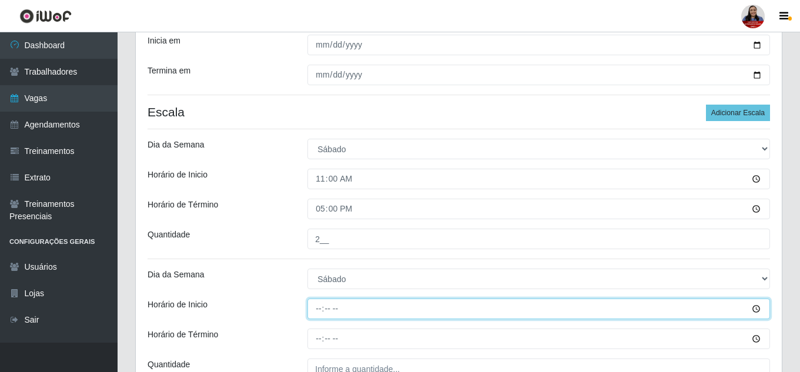
type input "16:00"
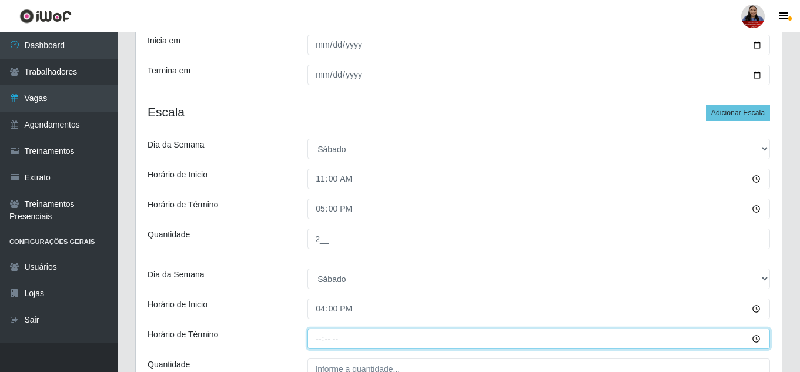
type input "22:00"
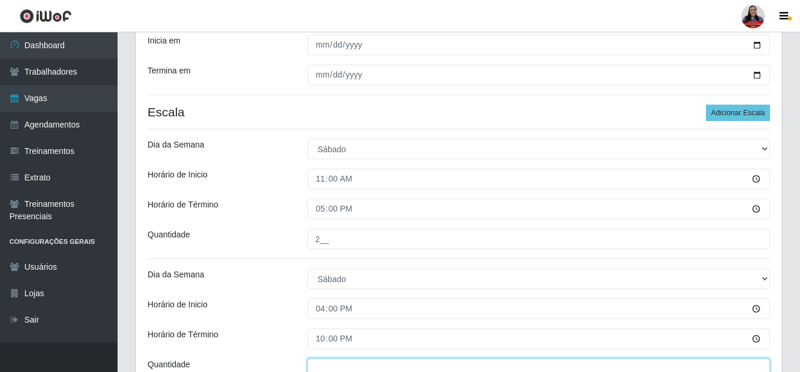
scroll to position [238, 0]
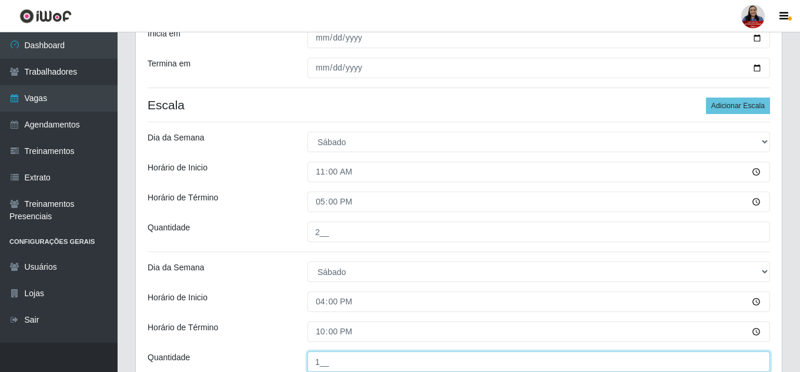
type input "1__"
click at [259, 206] on div "Horário de Término" at bounding box center [219, 202] width 160 height 21
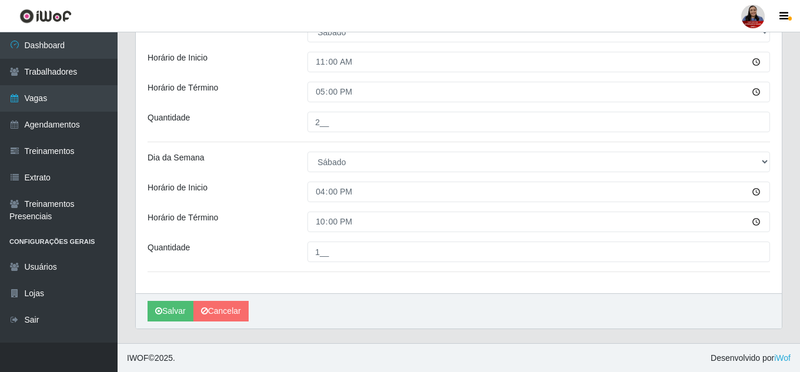
scroll to position [348, 0]
click at [175, 305] on button "Salvar" at bounding box center [170, 310] width 46 height 21
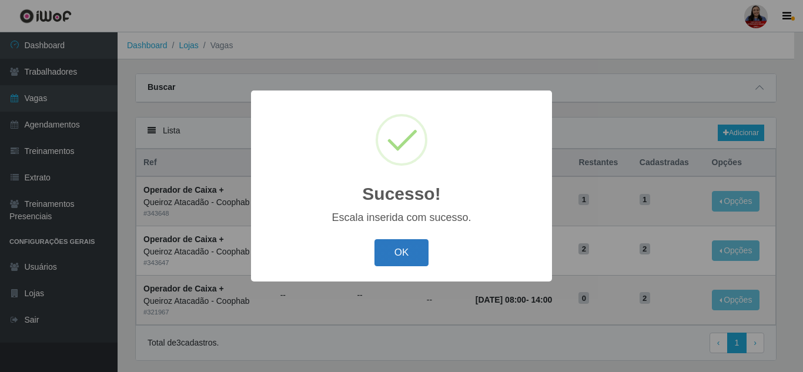
click at [403, 244] on button "OK" at bounding box center [401, 253] width 55 height 28
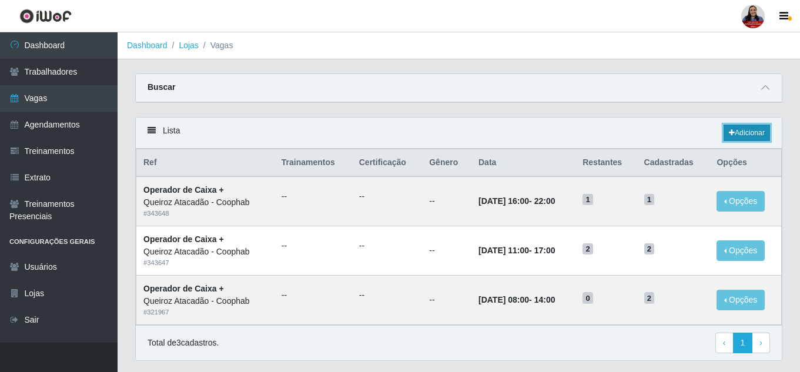
click at [751, 137] on link "Adicionar" at bounding box center [746, 133] width 46 height 16
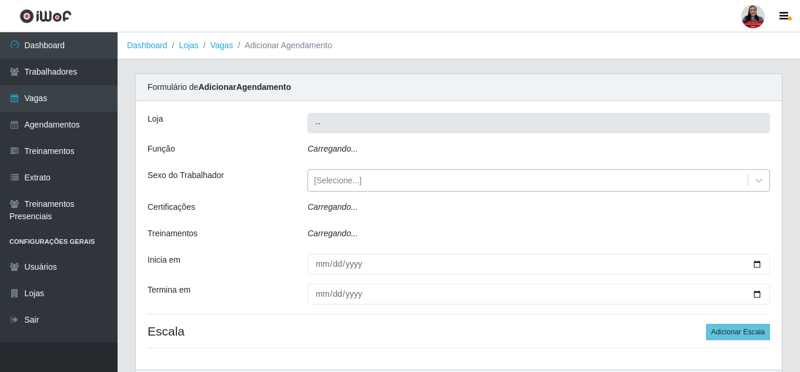
type input "Queiroz Atacadão - Coophab"
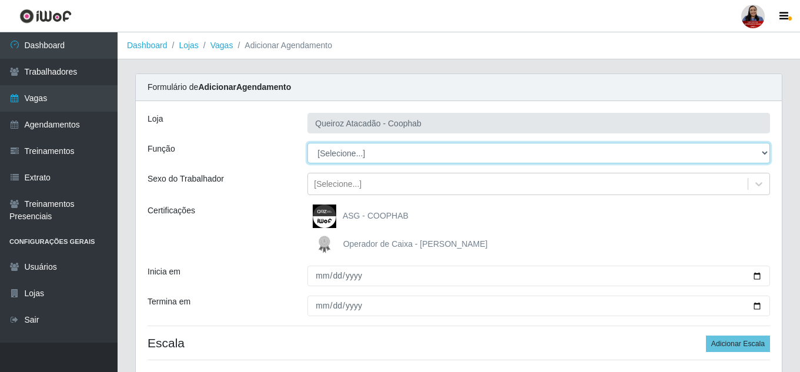
click at [410, 151] on select "[Selecione...] ASG ASG + ASG ++ Embalador Embalador + Embalador ++ Operador de …" at bounding box center [538, 153] width 462 height 21
select select "72"
click at [307, 143] on select "[Selecione...] ASG ASG + ASG ++ Embalador Embalador + Embalador ++ Operador de …" at bounding box center [538, 153] width 462 height 21
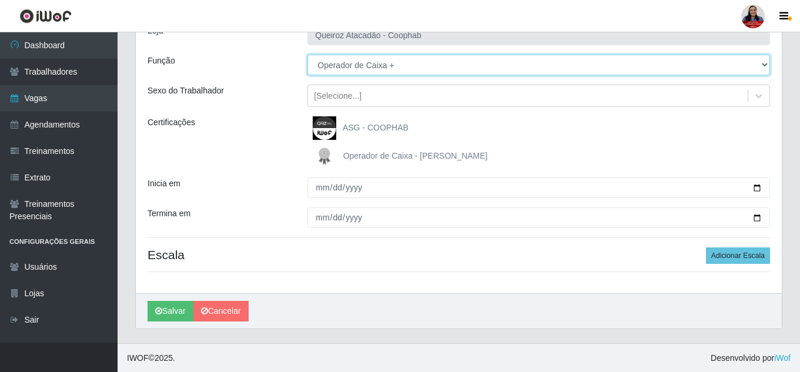
scroll to position [89, 0]
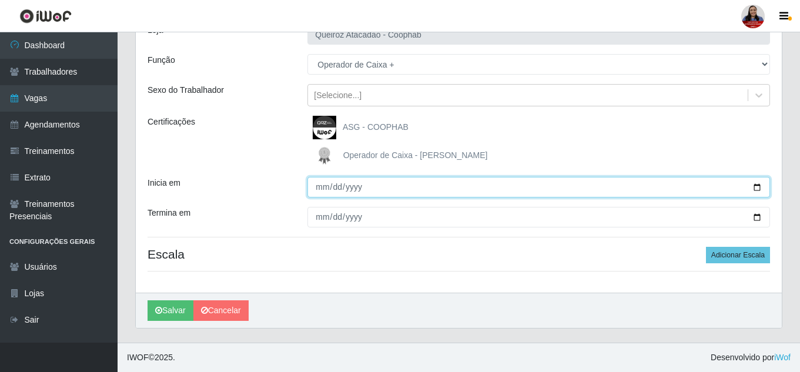
click at [753, 185] on input "Inicia em" at bounding box center [538, 187] width 462 height 21
type input "2025-09-14"
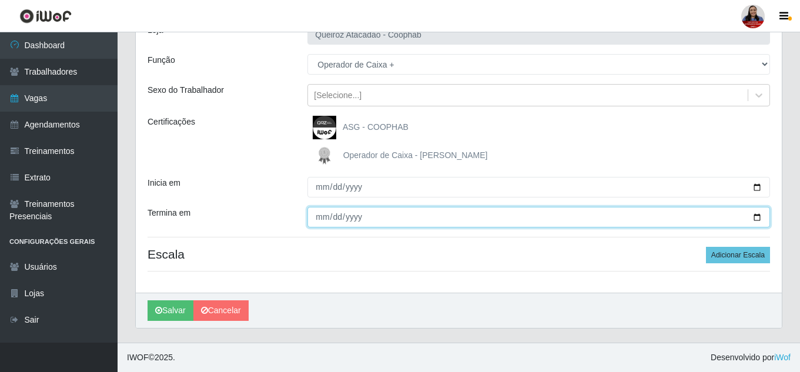
click at [755, 218] on input "Termina em" at bounding box center [538, 217] width 462 height 21
type input "2025-09-14"
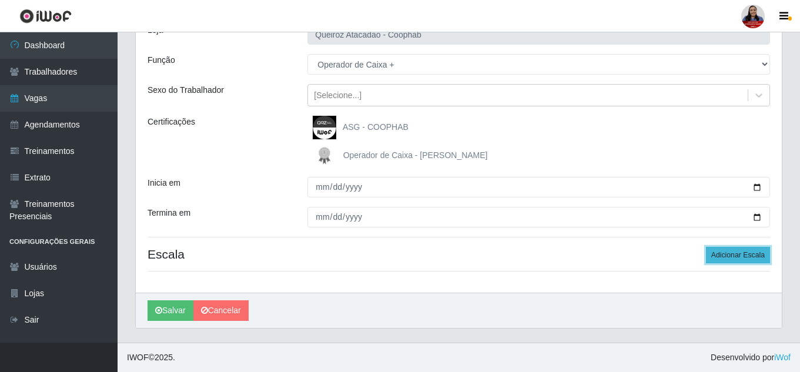
click at [748, 260] on button "Adicionar Escala" at bounding box center [738, 255] width 64 height 16
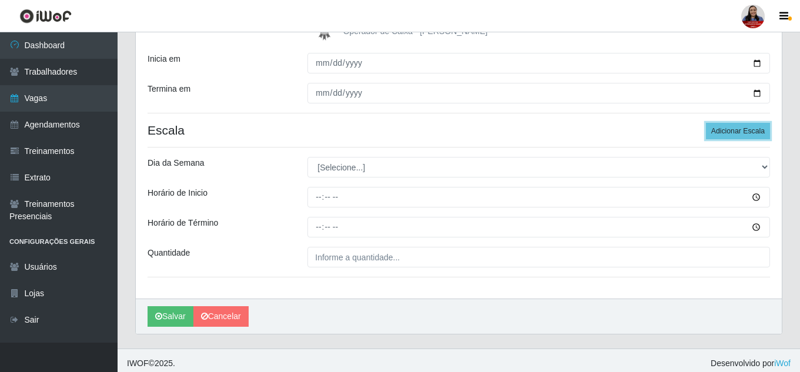
scroll to position [219, 0]
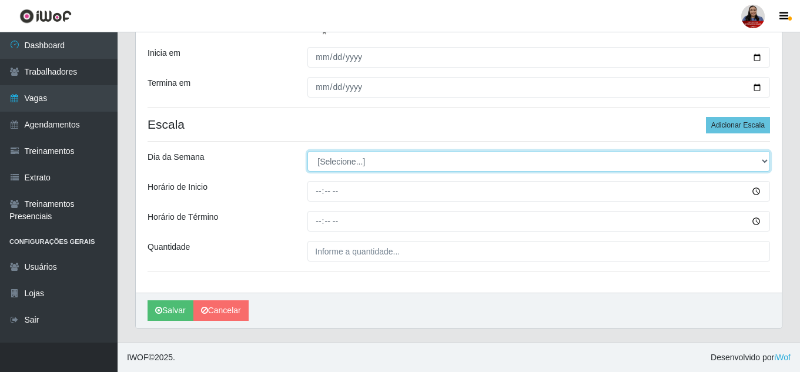
click at [448, 158] on select "[Selecione...] Segunda Terça Quarta Quinta Sexta Sábado Domingo" at bounding box center [538, 161] width 462 height 21
select select "0"
click at [307, 151] on select "[Selecione...] Segunda Terça Quarta Quinta Sexta Sábado Domingo" at bounding box center [538, 161] width 462 height 21
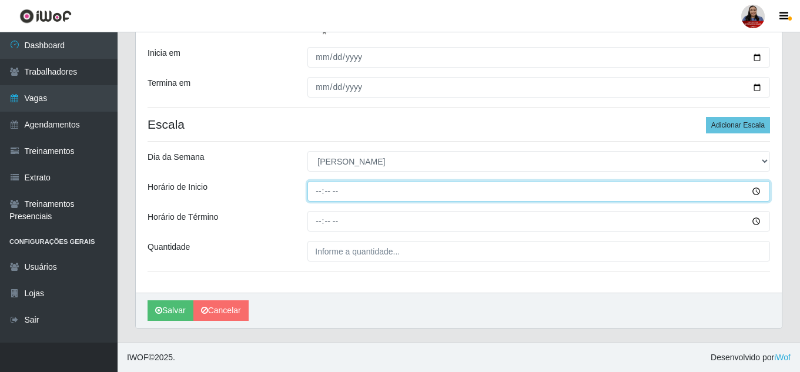
click at [319, 190] on input "Horário de Inicio" at bounding box center [538, 191] width 462 height 21
type input "14:00"
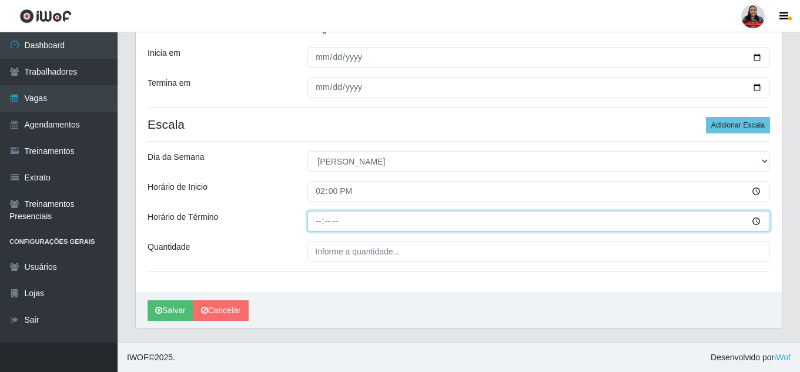
type input "20:00"
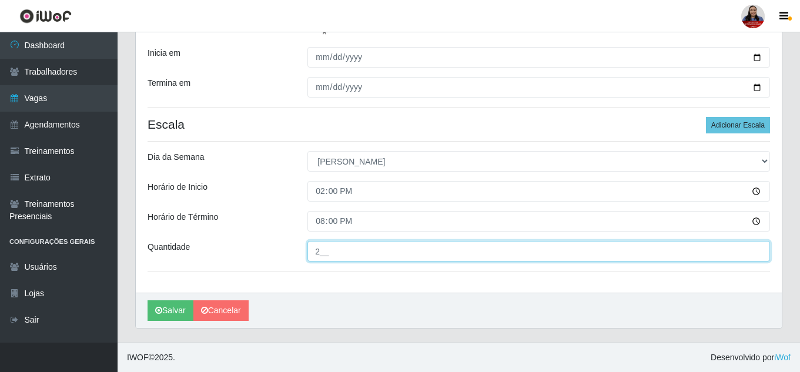
type input "2__"
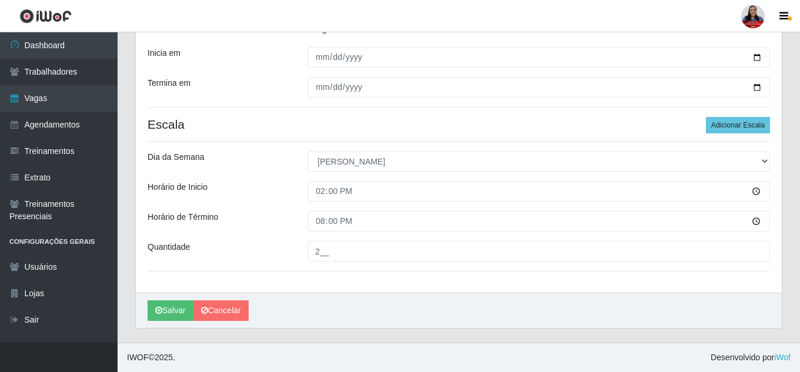
click at [273, 206] on div "Loja Queiroz Atacadão - Coophab Função [Selecione...] ASG ASG + ASG ++ Embalado…" at bounding box center [459, 87] width 646 height 410
drag, startPoint x: 170, startPoint y: 311, endPoint x: 181, endPoint y: 311, distance: 11.2
click at [170, 311] on button "Salvar" at bounding box center [170, 310] width 46 height 21
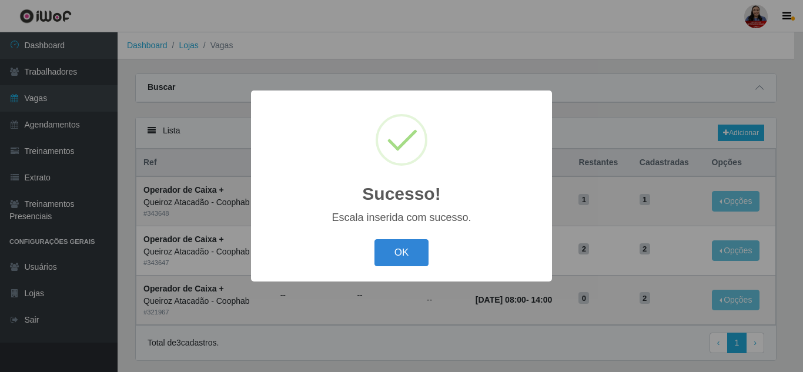
click at [389, 268] on div "OK Cancel" at bounding box center [401, 252] width 277 height 33
click at [393, 257] on button "OK" at bounding box center [401, 253] width 55 height 28
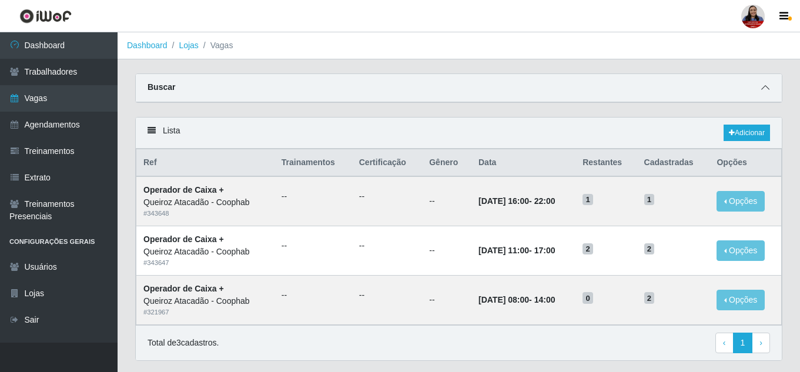
click at [764, 89] on icon at bounding box center [765, 87] width 8 height 8
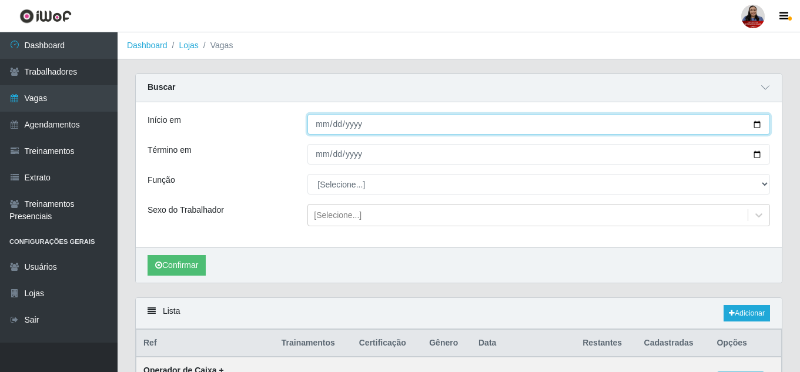
click at [752, 126] on input "2025-09-13" at bounding box center [538, 124] width 462 height 21
type input "[DATE]"
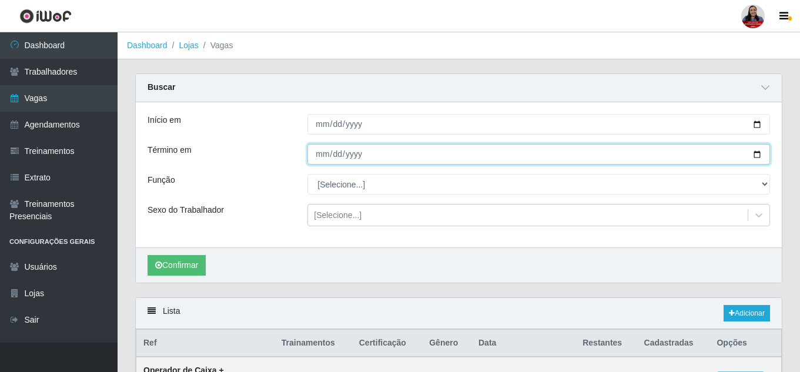
click at [762, 156] on input "2025-09-13" at bounding box center [538, 154] width 462 height 21
type input "[DATE]"
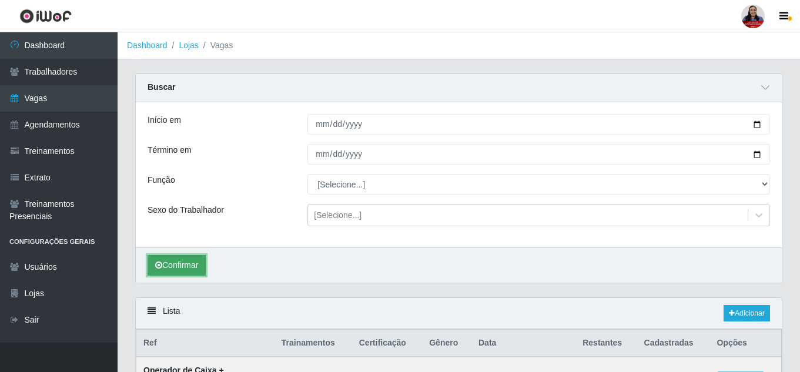
click at [180, 266] on button "Confirmar" at bounding box center [176, 265] width 58 height 21
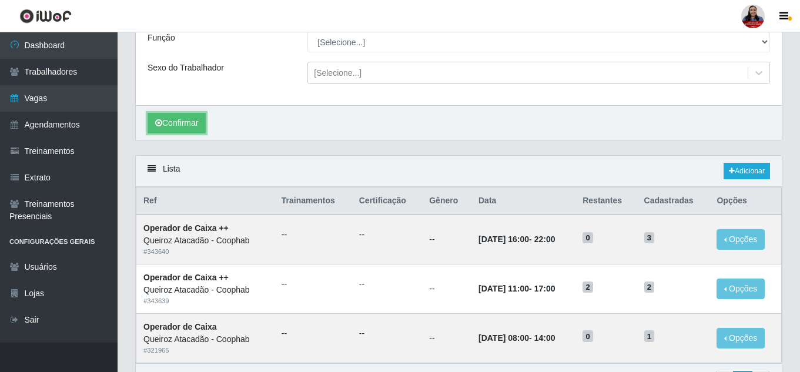
scroll to position [176, 0]
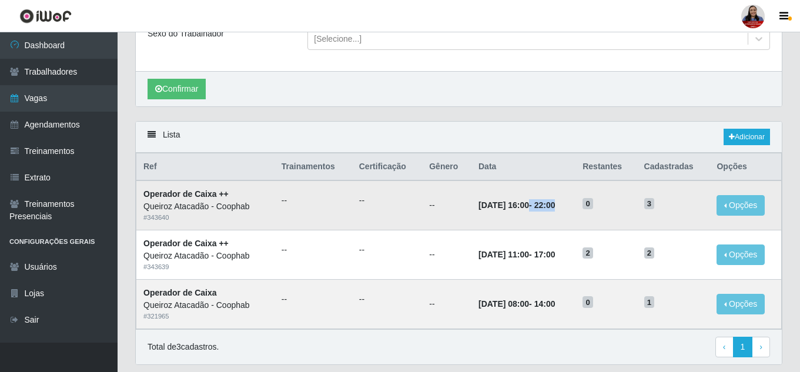
drag, startPoint x: 517, startPoint y: 204, endPoint x: 571, endPoint y: 210, distance: 53.8
click at [571, 210] on td "09/09/2025, 16:00 - 22:00" at bounding box center [523, 204] width 104 height 49
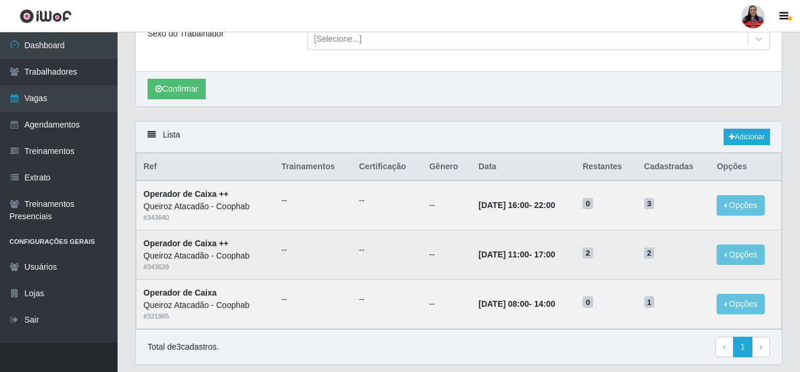
click at [611, 279] on td "2" at bounding box center [605, 254] width 61 height 49
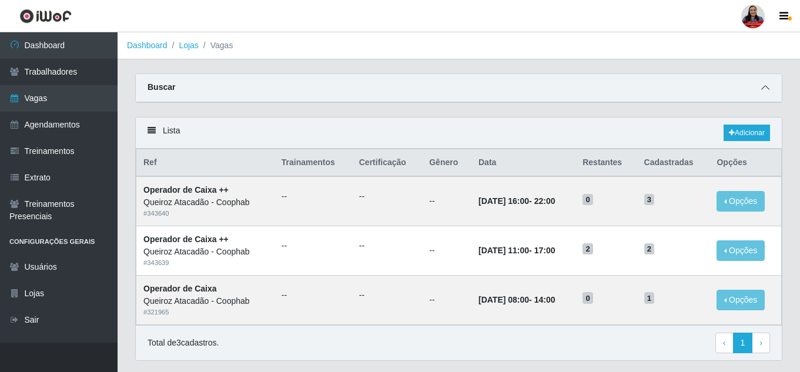
click at [766, 87] on icon at bounding box center [765, 87] width 8 height 8
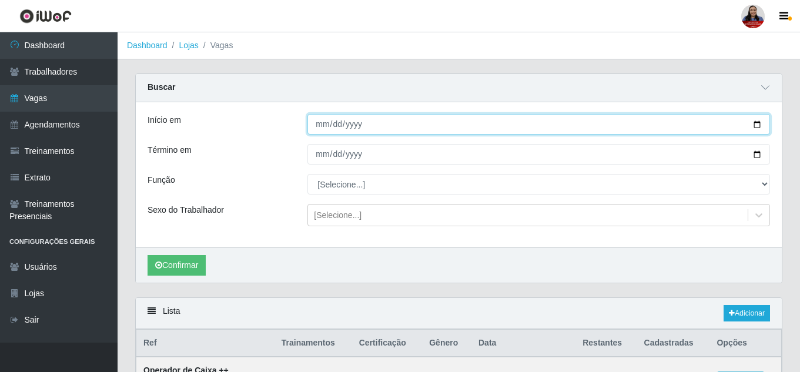
click at [756, 124] on input "[DATE]" at bounding box center [538, 124] width 462 height 21
type input "[DATE]"
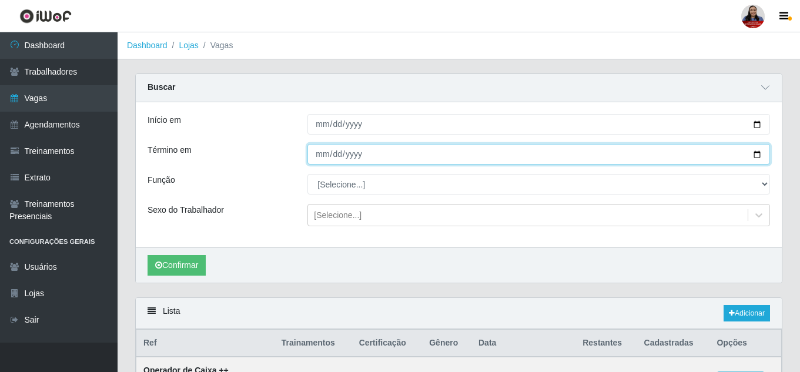
click at [756, 159] on input "[DATE]" at bounding box center [538, 154] width 462 height 21
type input "2025-08-01"
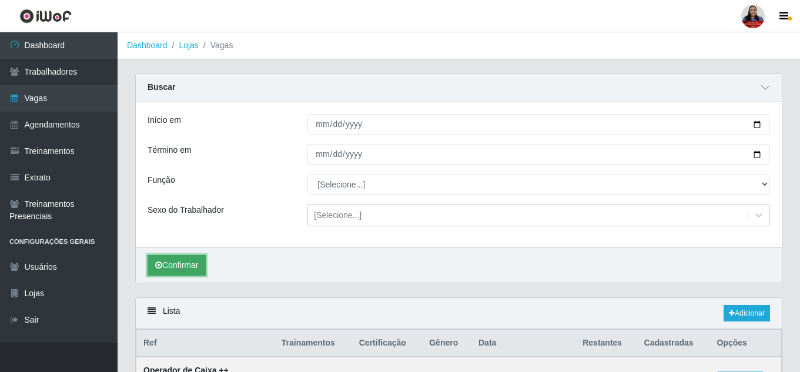
click at [197, 260] on button "Confirmar" at bounding box center [176, 265] width 58 height 21
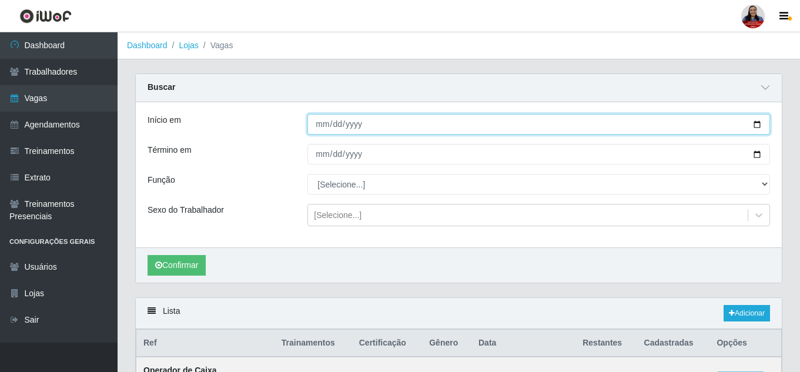
click at [755, 125] on input "2025-08-01" at bounding box center [538, 124] width 462 height 21
click at [753, 119] on input "2025-09-01" at bounding box center [538, 124] width 462 height 21
click at [755, 122] on input "2025-09-01" at bounding box center [538, 124] width 462 height 21
type input "2025-09-09"
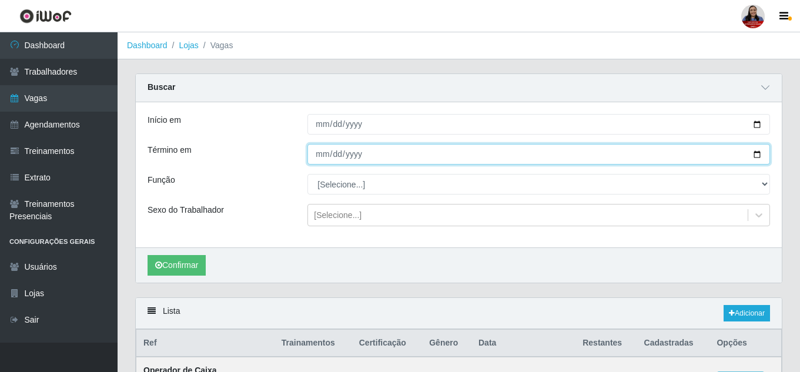
click at [753, 156] on input "2025-08-01" at bounding box center [538, 154] width 462 height 21
type input "[DATE]"
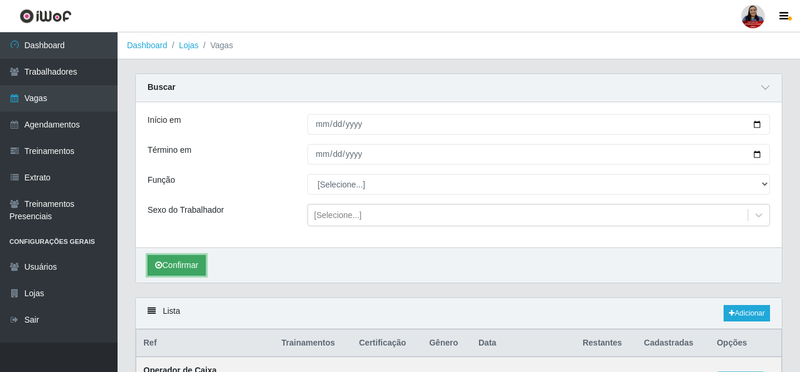
click at [196, 267] on button "Confirmar" at bounding box center [176, 265] width 58 height 21
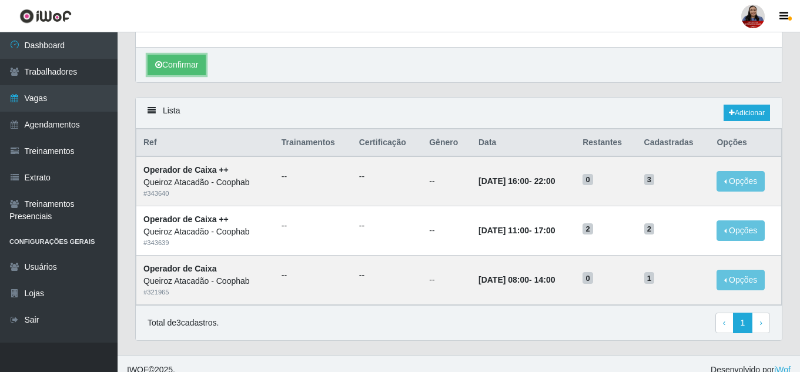
scroll to position [213, 0]
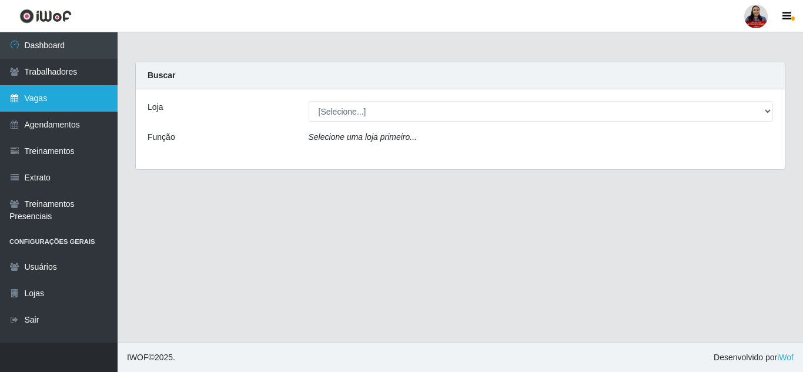
click at [48, 95] on link "Vagas" at bounding box center [59, 98] width 118 height 26
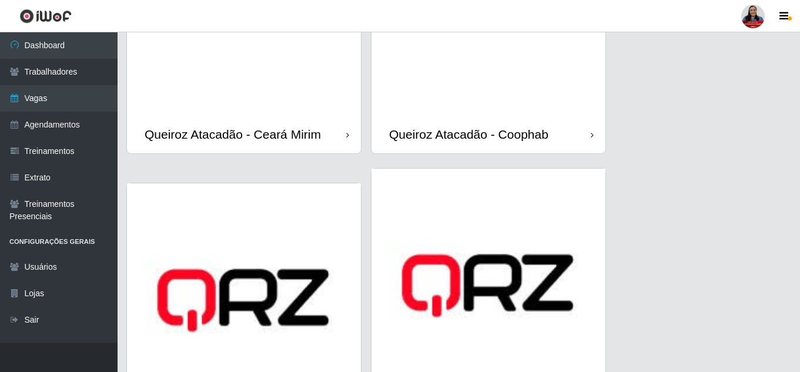
scroll to position [1058, 0]
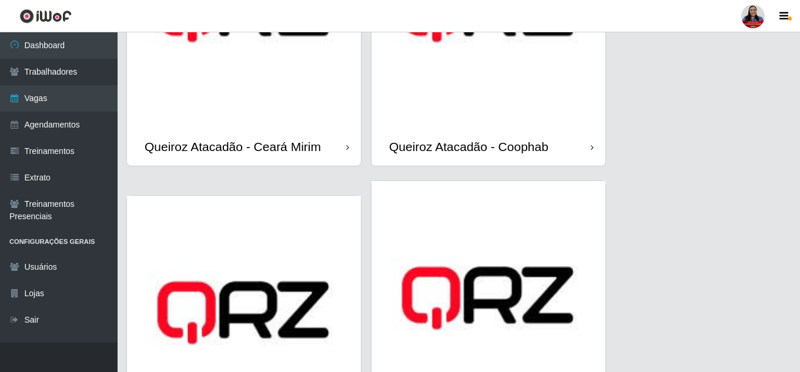
click at [485, 113] on img at bounding box center [488, 11] width 234 height 234
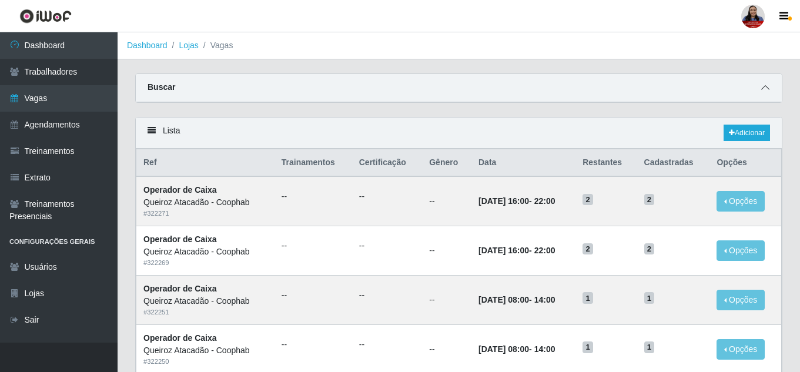
click at [766, 86] on icon at bounding box center [765, 87] width 8 height 8
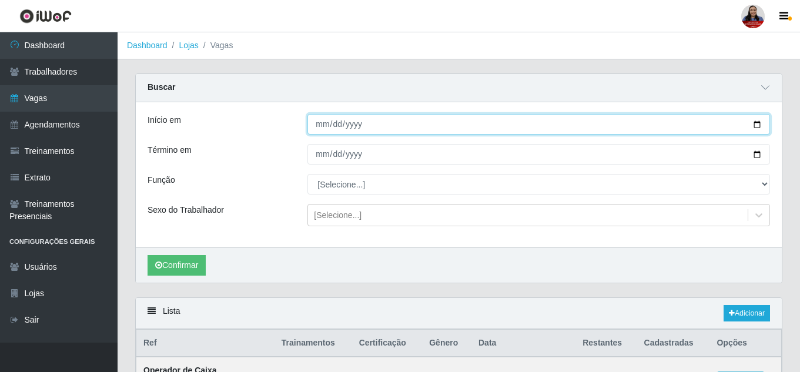
click at [760, 124] on input "Início em" at bounding box center [538, 124] width 462 height 21
type input "[DATE]"
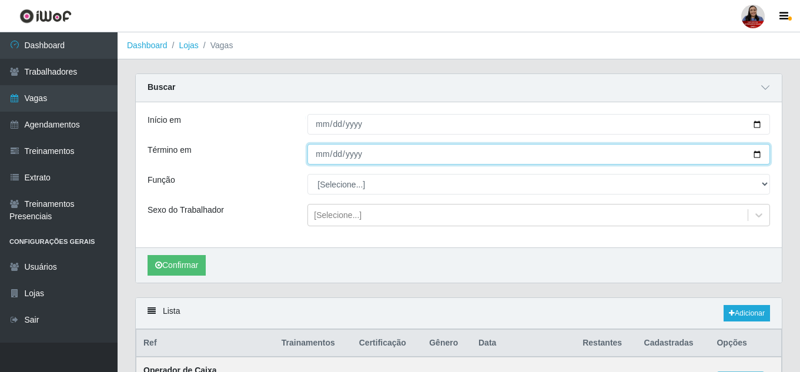
click at [759, 157] on input "Término em" at bounding box center [538, 154] width 462 height 21
type input "[DATE]"
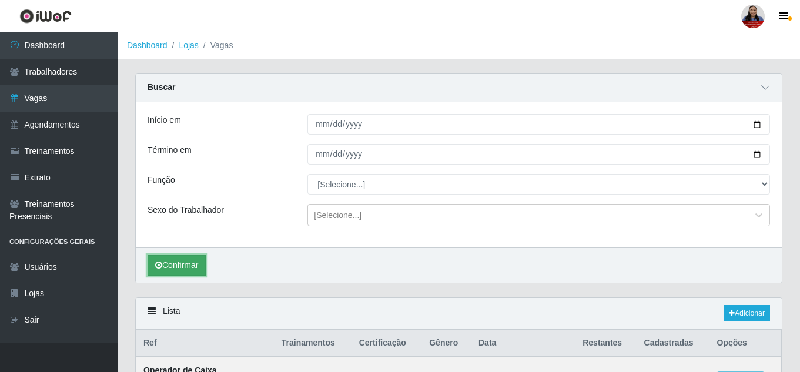
click at [176, 267] on button "Confirmar" at bounding box center [176, 265] width 58 height 21
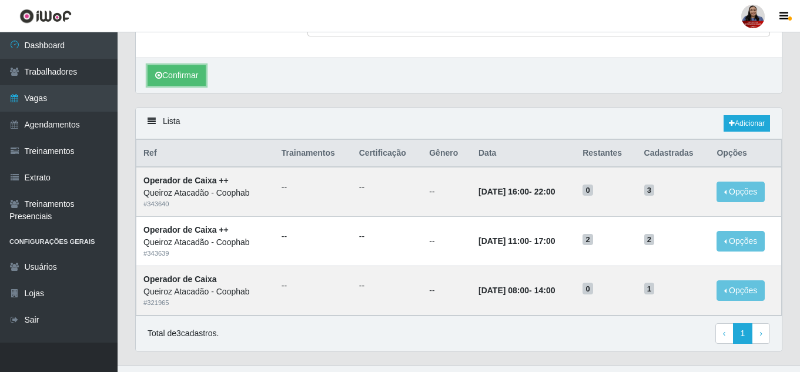
scroll to position [213, 0]
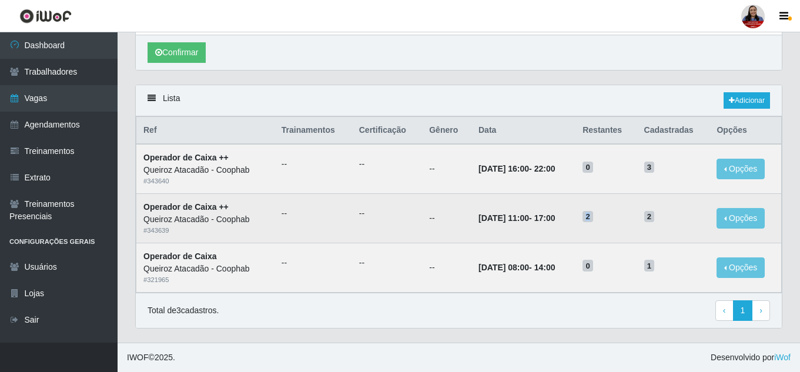
drag, startPoint x: 600, startPoint y: 216, endPoint x: 591, endPoint y: 218, distance: 9.1
click at [591, 218] on td "2" at bounding box center [605, 218] width 61 height 49
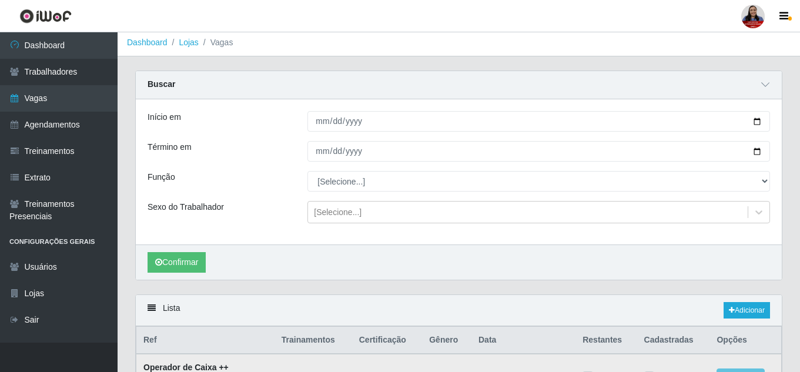
scroll to position [0, 0]
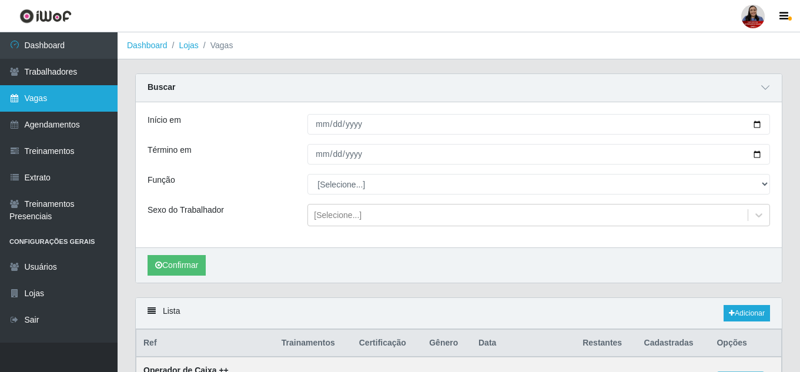
click at [69, 89] on link "Vagas" at bounding box center [59, 98] width 118 height 26
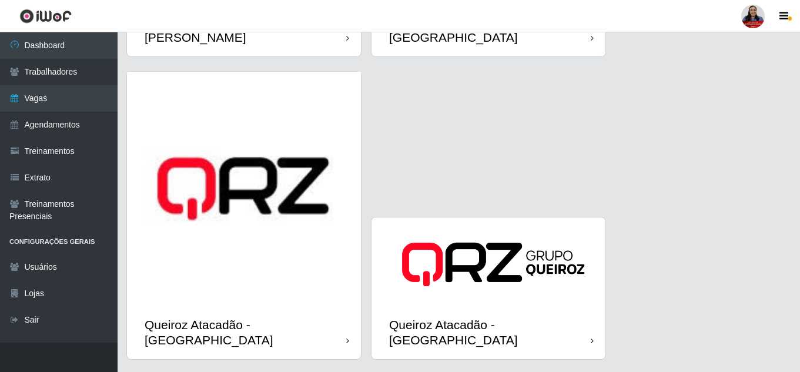
scroll to position [1773, 0]
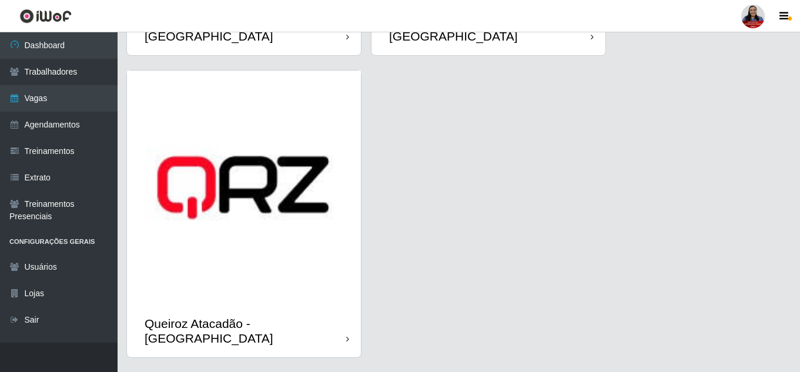
click at [279, 316] on div "Queiroz Atacadão - São Gonçalo do Amarante" at bounding box center [246, 330] width 202 height 29
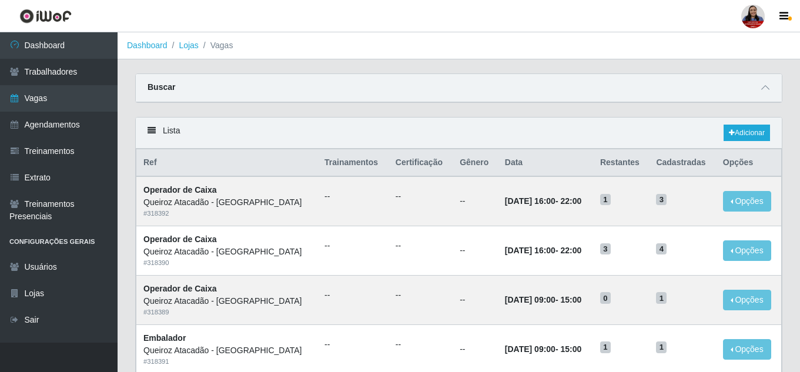
click at [756, 86] on div "Buscar" at bounding box center [459, 88] width 646 height 28
click at [764, 90] on icon at bounding box center [765, 87] width 8 height 8
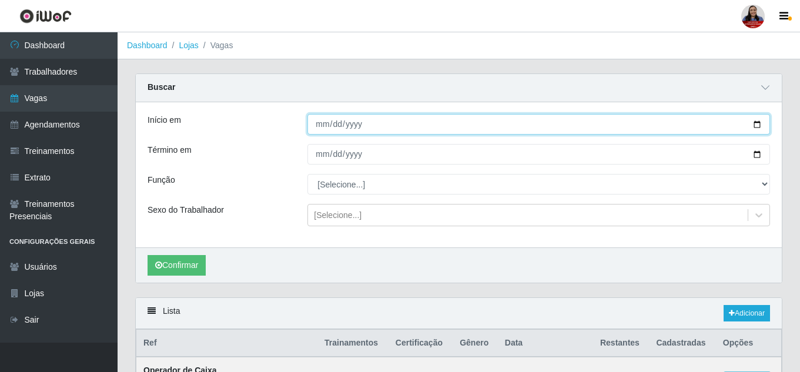
click at [756, 126] on input "Início em" at bounding box center [538, 124] width 462 height 21
type input "[DATE]"
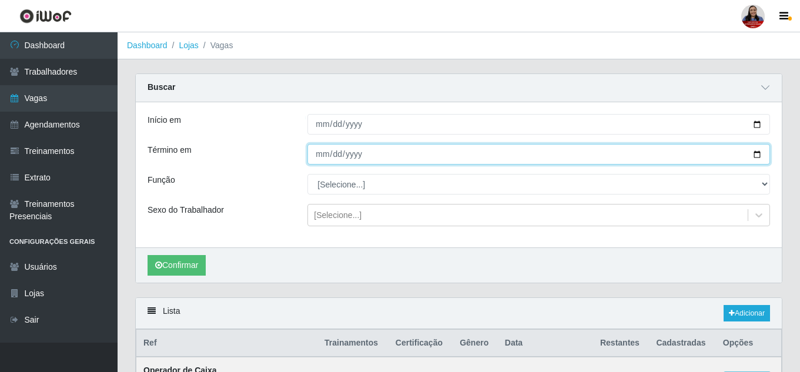
click at [760, 153] on input "Término em" at bounding box center [538, 154] width 462 height 21
type input "[DATE]"
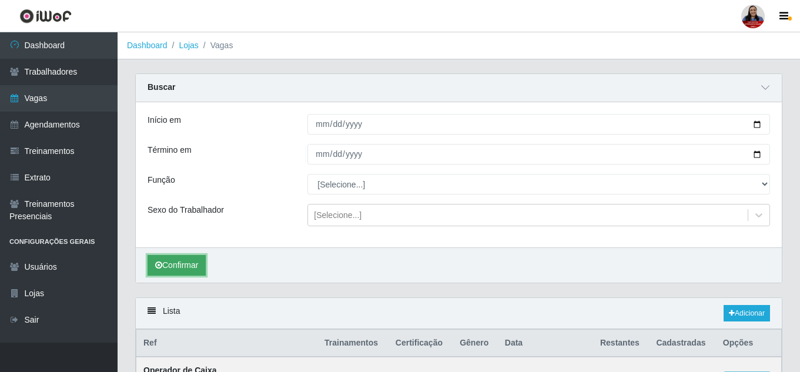
click at [194, 267] on button "Confirmar" at bounding box center [176, 265] width 58 height 21
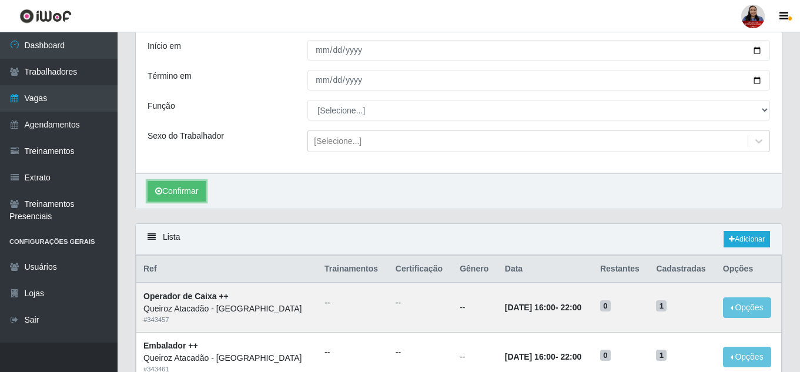
scroll to position [9, 0]
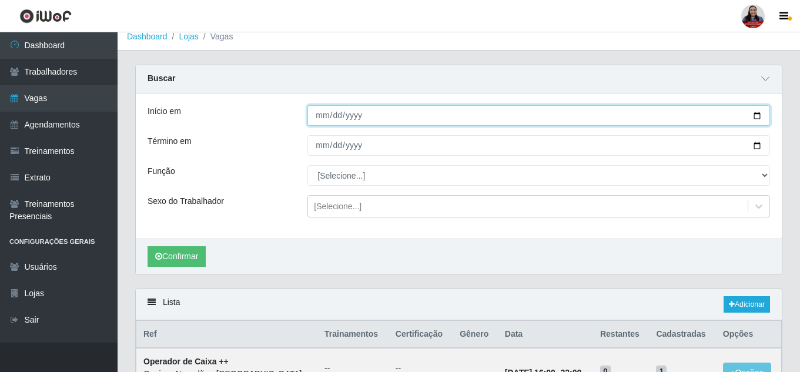
click at [754, 118] on input "[DATE]" at bounding box center [538, 115] width 462 height 21
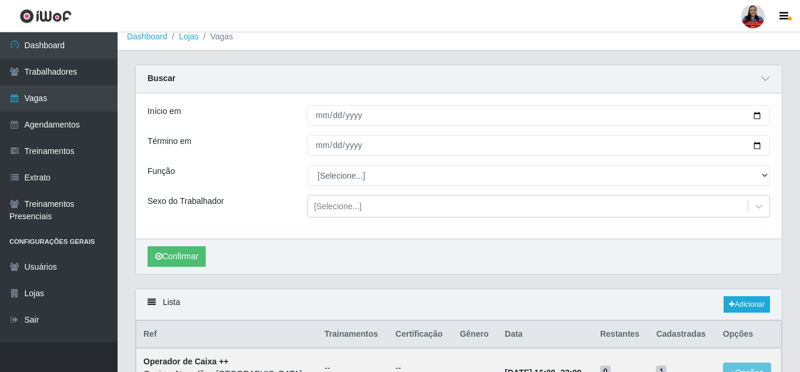
click at [683, 162] on div "Início em 2025-09-09 Término em 2025-09-09 Função [Selecione...] Embalador Emba…" at bounding box center [459, 165] width 646 height 145
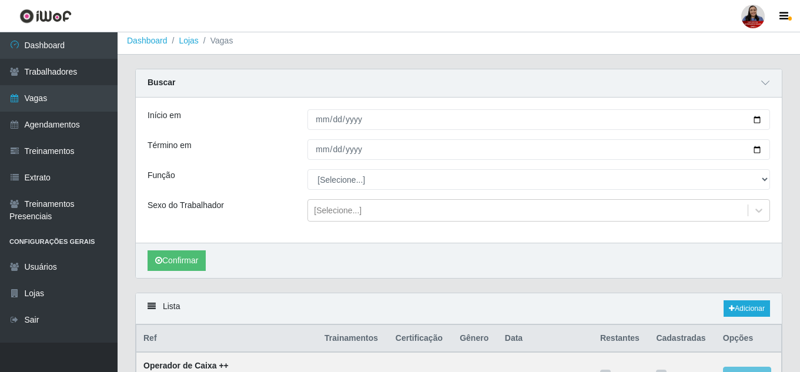
scroll to position [0, 0]
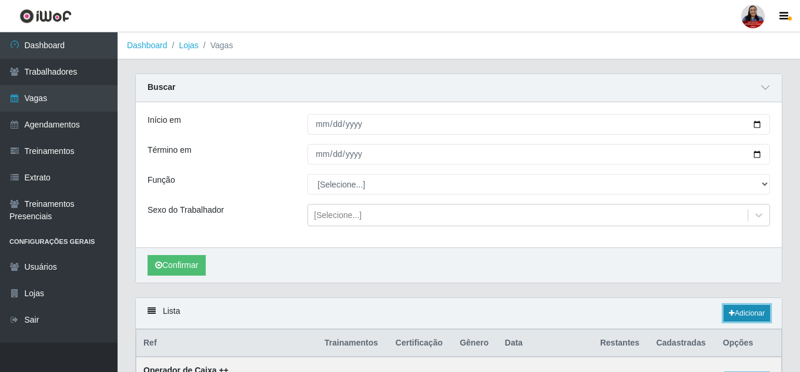
click at [747, 314] on link "Adicionar" at bounding box center [746, 313] width 46 height 16
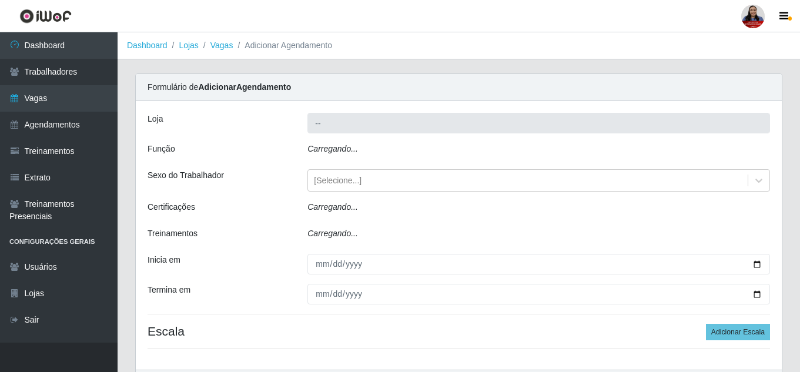
type input "Queiroz Atacadão - São Gonçalo do Amarante"
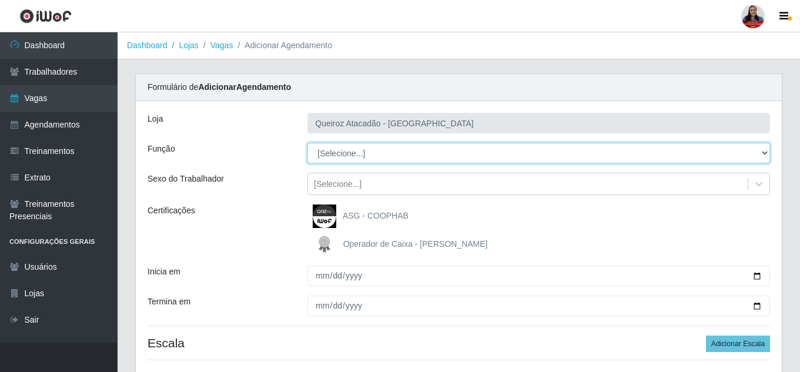
click at [398, 149] on select "[Selecione...] Embalador Embalador + Embalador ++ Operador de Caixa Operador de…" at bounding box center [538, 153] width 462 height 21
select select "73"
click at [307, 143] on select "[Selecione...] Embalador Embalador + Embalador ++ Operador de Caixa Operador de…" at bounding box center [538, 153] width 462 height 21
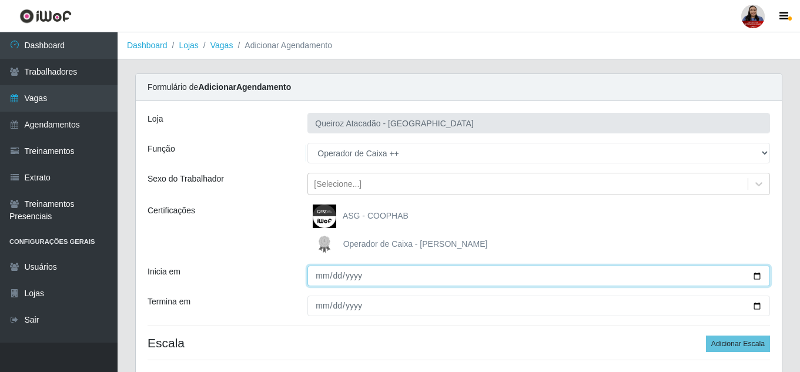
click at [755, 278] on input "Inicia em" at bounding box center [538, 276] width 462 height 21
type input "[DATE]"
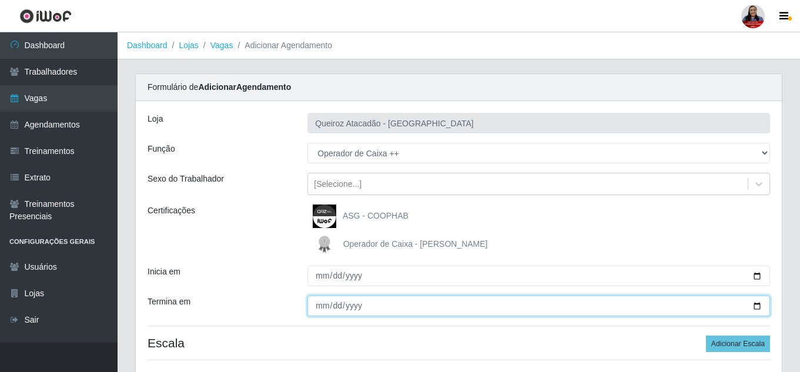
click at [754, 308] on input "Termina em" at bounding box center [538, 306] width 462 height 21
type input "[DATE]"
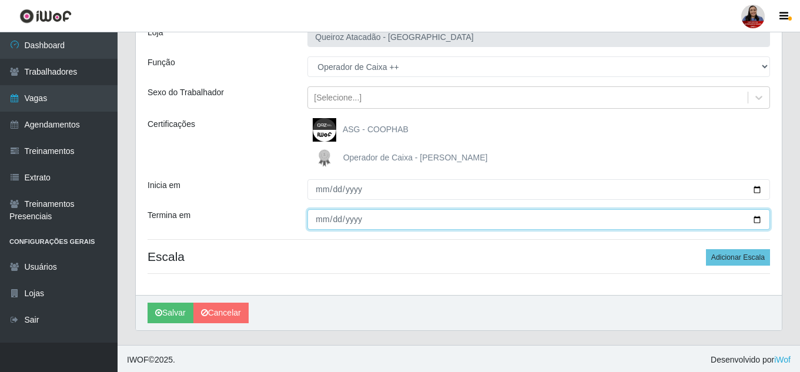
scroll to position [89, 0]
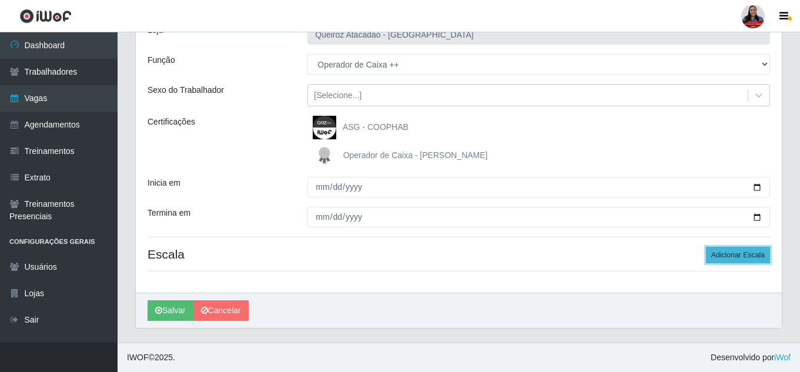
click at [757, 256] on button "Adicionar Escala" at bounding box center [738, 255] width 64 height 16
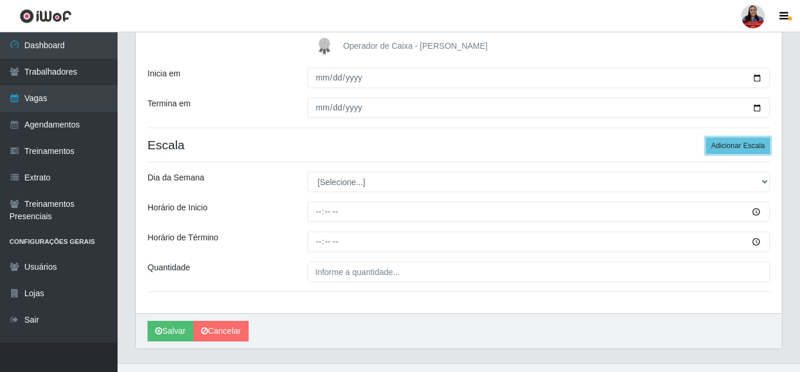
scroll to position [206, 0]
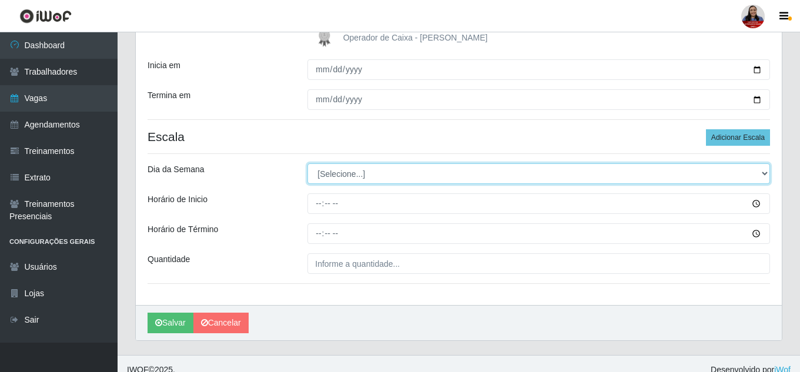
click at [487, 170] on select "[Selecione...] Segunda Terça Quarta Quinta Sexta Sábado Domingo" at bounding box center [538, 173] width 462 height 21
select select "2"
click at [307, 163] on select "[Selecione...] Segunda Terça Quarta Quinta Sexta Sábado Domingo" at bounding box center [538, 173] width 462 height 21
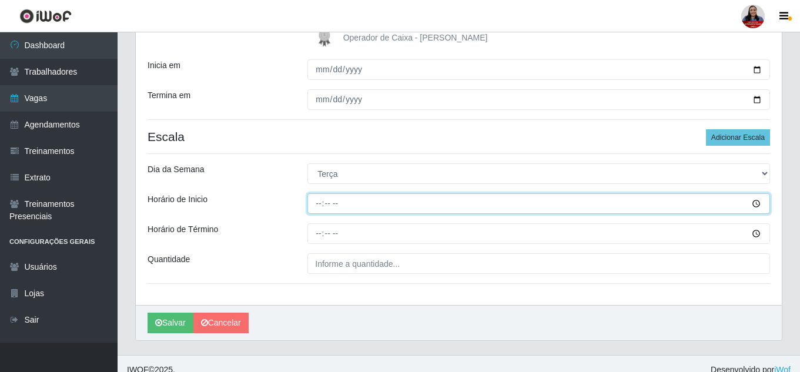
click at [318, 207] on input "Horário de Inicio" at bounding box center [538, 203] width 462 height 21
click at [320, 204] on input "Horário de Inicio" at bounding box center [538, 203] width 462 height 21
type input "16:00"
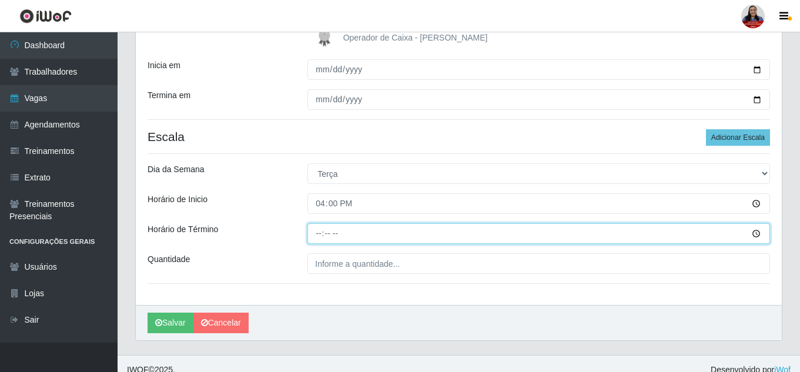
click at [321, 236] on input "Horário de Término" at bounding box center [538, 233] width 462 height 21
type input "22:00"
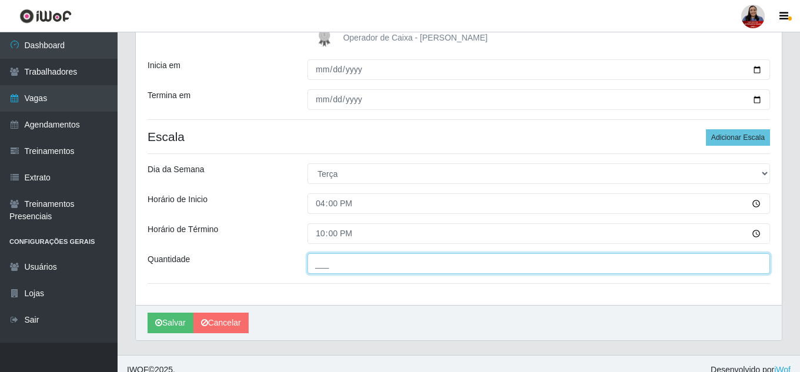
click at [318, 263] on input "___" at bounding box center [538, 263] width 462 height 21
type input "3__"
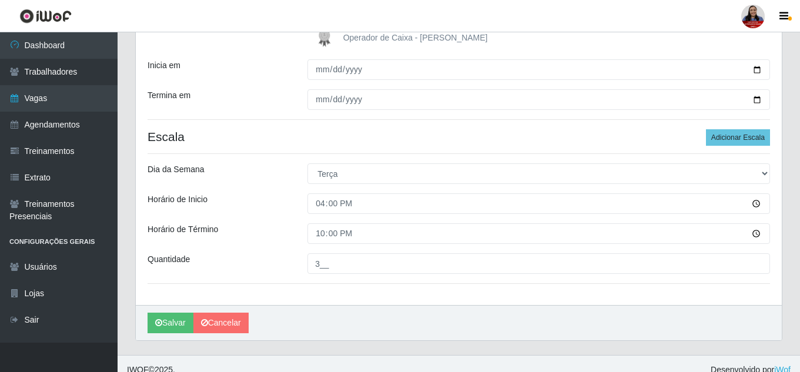
click at [286, 240] on div "Horário de Término" at bounding box center [219, 233] width 160 height 21
click at [171, 326] on button "Salvar" at bounding box center [170, 323] width 46 height 21
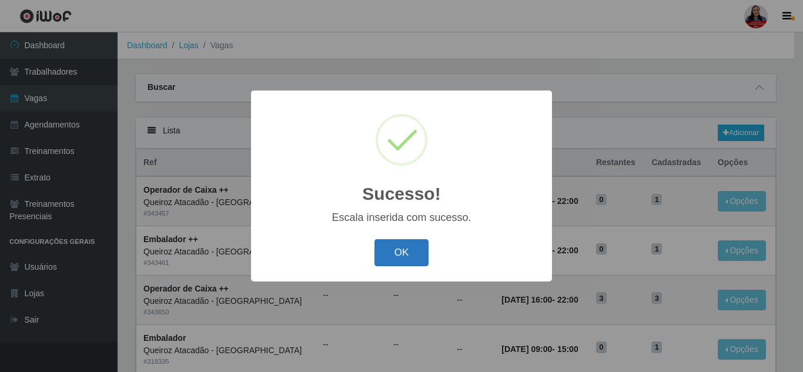
click at [414, 250] on button "OK" at bounding box center [401, 253] width 55 height 28
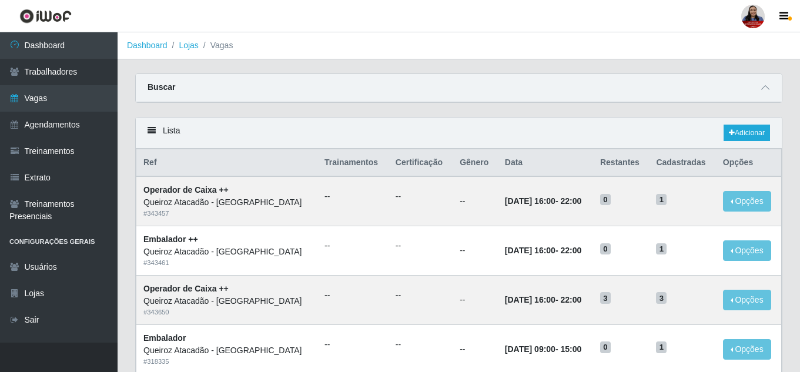
click at [772, 88] on div "Buscar" at bounding box center [459, 88] width 646 height 28
click at [762, 83] on span at bounding box center [765, 88] width 14 height 14
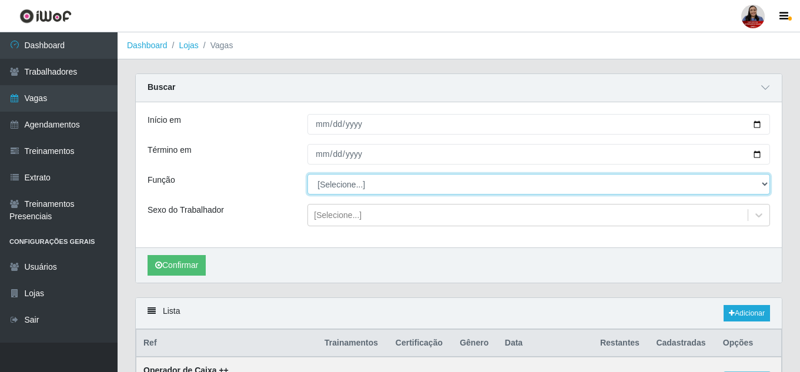
click at [347, 183] on select "[Selecione...] Embalador Embalador + Embalador ++ Operador de Caixa Operador de…" at bounding box center [538, 184] width 462 height 21
select select "1"
click at [307, 175] on select "[Selecione...] Embalador Embalador + Embalador ++ Operador de Caixa Operador de…" at bounding box center [538, 184] width 462 height 21
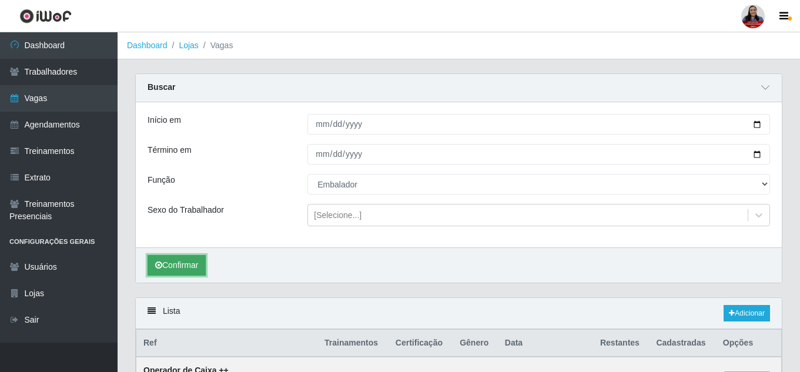
click at [199, 263] on button "Confirmar" at bounding box center [176, 265] width 58 height 21
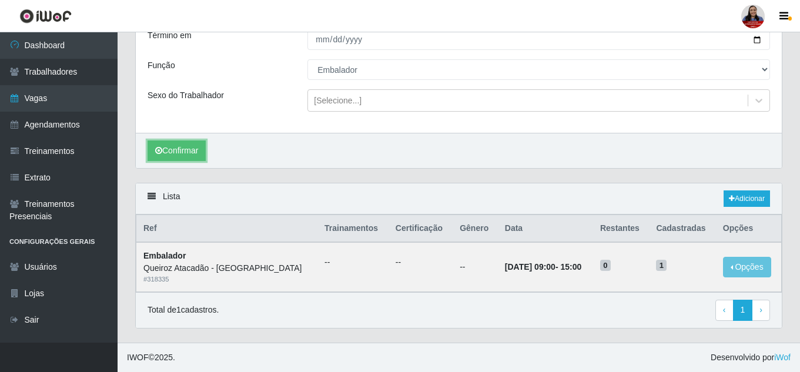
scroll to position [115, 0]
drag, startPoint x: 549, startPoint y: 268, endPoint x: 613, endPoint y: 268, distance: 64.0
click at [613, 268] on tr "Embalador Queiroz Atacadão - São Gonçalo do Amarante # 318335 -- -- -- 09/09/20…" at bounding box center [458, 266] width 645 height 49
click at [560, 200] on div "Lista Adicionar" at bounding box center [459, 198] width 646 height 31
click at [743, 185] on div "Lista Adicionar" at bounding box center [459, 198] width 646 height 31
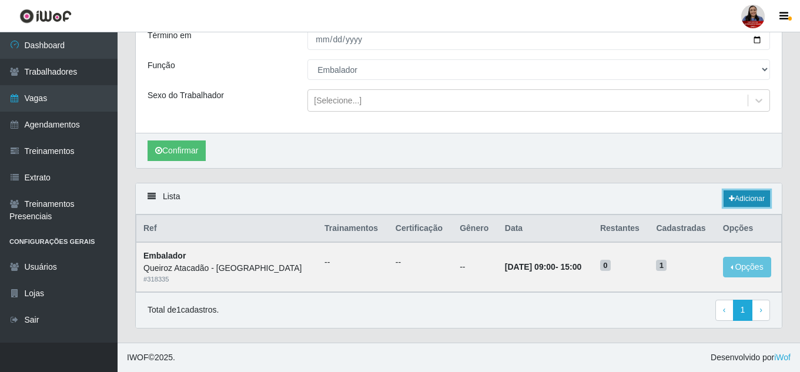
click at [745, 197] on link "Adicionar" at bounding box center [746, 198] width 46 height 16
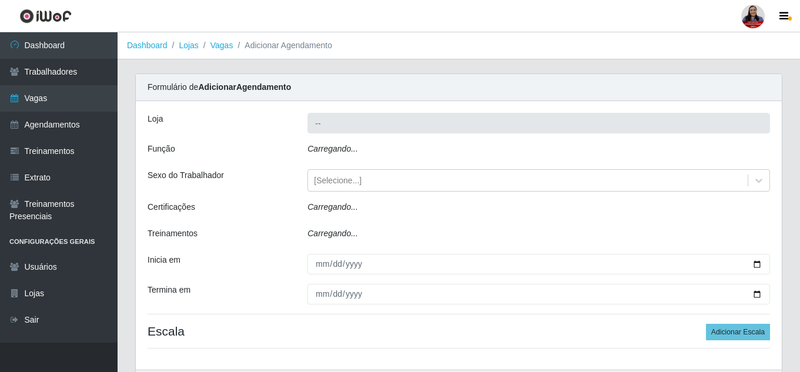
type input "Queiroz Atacadão - [GEOGRAPHIC_DATA]"
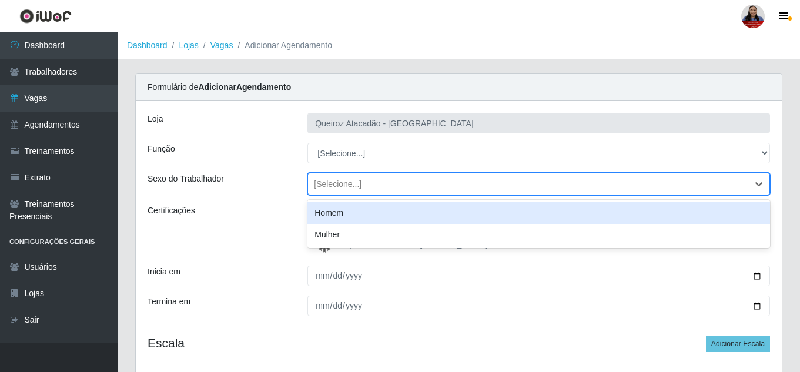
click at [412, 182] on div "[Selecione...]" at bounding box center [528, 184] width 440 height 19
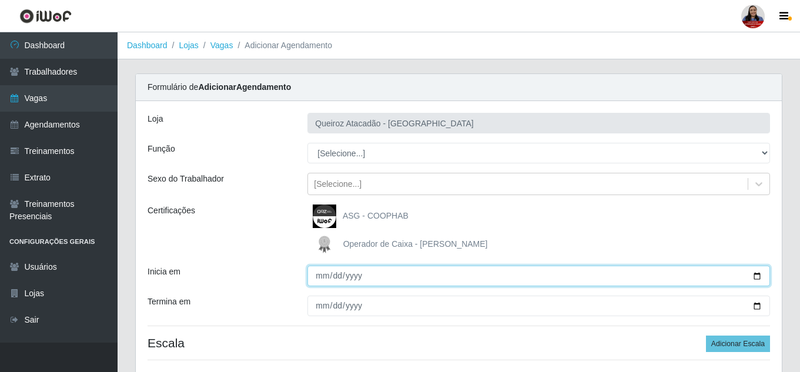
click at [754, 280] on input "Inicia em" at bounding box center [538, 276] width 462 height 21
type input "[DATE]"
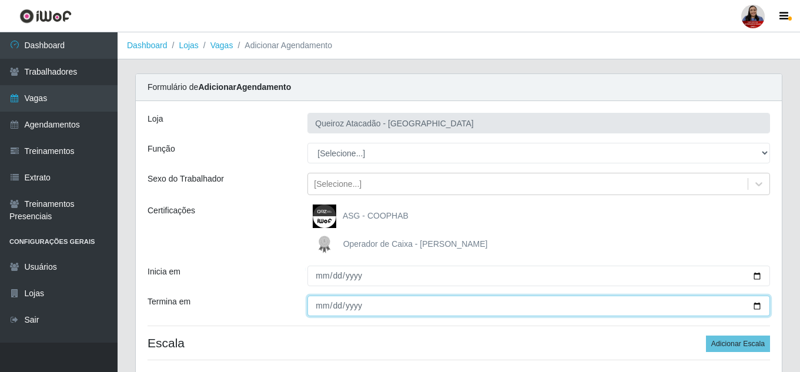
click at [753, 305] on input "Termina em" at bounding box center [538, 306] width 462 height 21
type input "[DATE]"
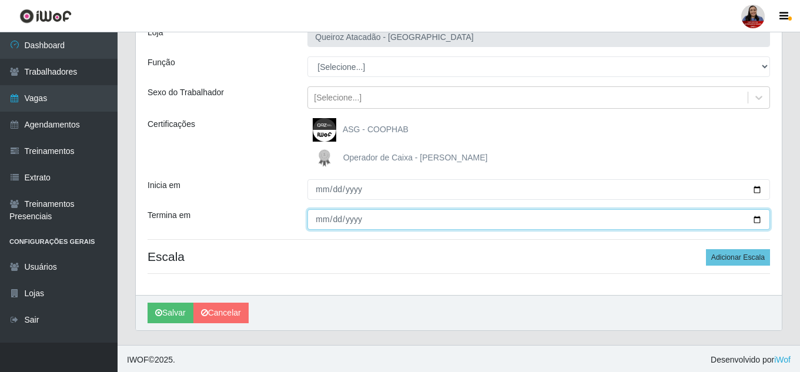
scroll to position [89, 0]
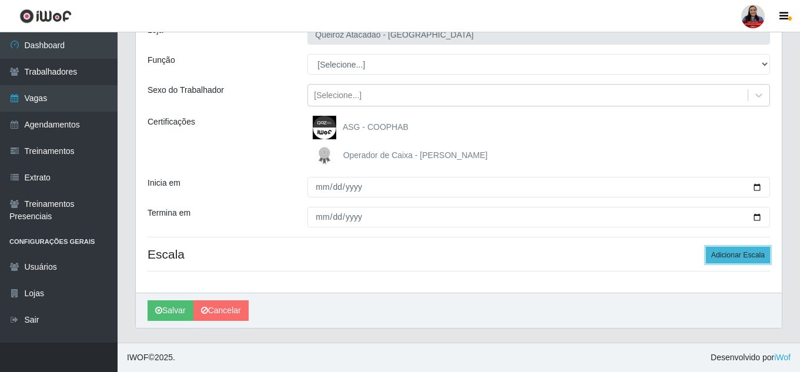
click at [729, 250] on button "Adicionar Escala" at bounding box center [738, 255] width 64 height 16
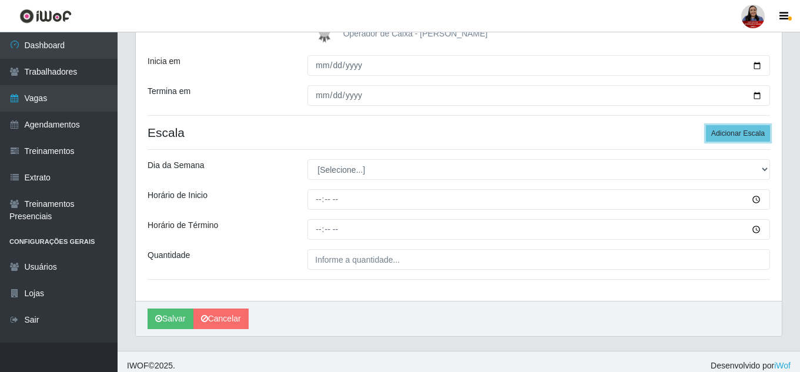
scroll to position [219, 0]
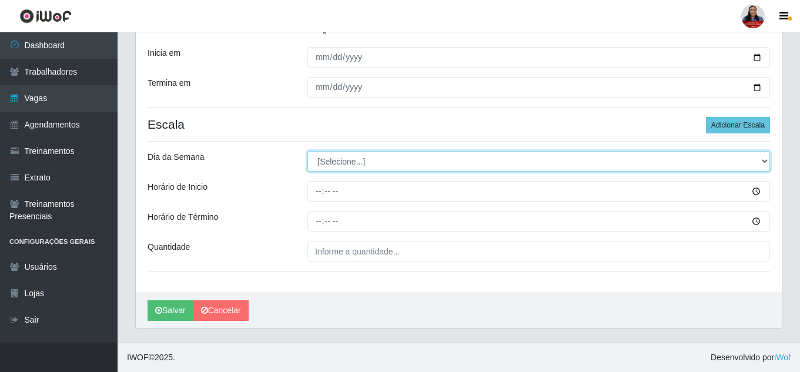
click at [436, 166] on select "[Selecione...] Segunda Terça Quarta Quinta Sexta Sábado Domingo" at bounding box center [538, 161] width 462 height 21
select select "2"
click at [307, 151] on select "[Selecione...] Segunda Terça Quarta Quinta Sexta Sábado Domingo" at bounding box center [538, 161] width 462 height 21
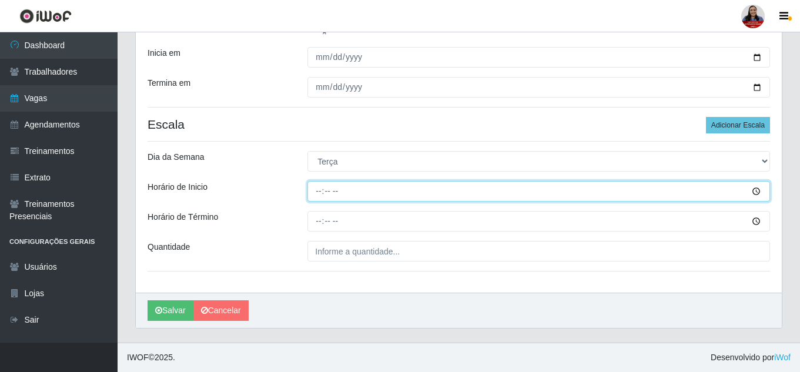
click at [317, 192] on input "Horário de Inicio" at bounding box center [538, 191] width 462 height 21
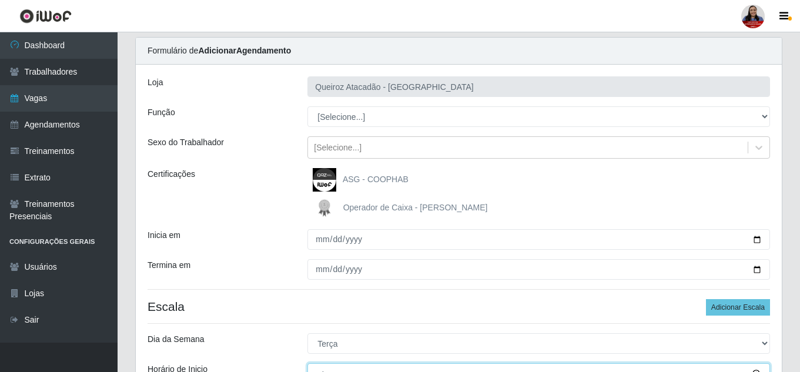
scroll to position [0, 0]
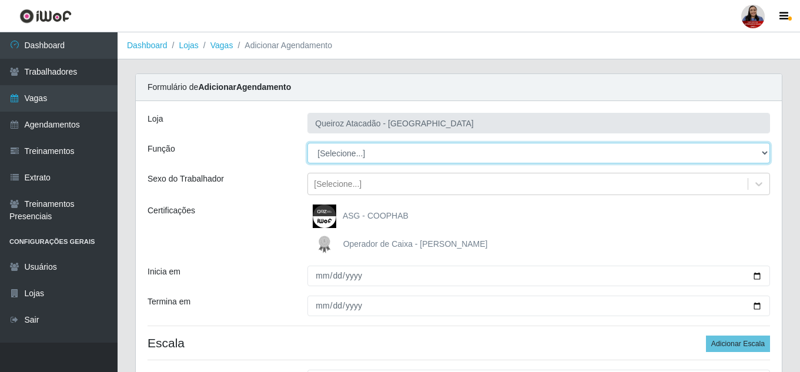
click at [410, 147] on select "[Selecione...] Embalador Embalador + Embalador ++ Operador de Caixa Operador de…" at bounding box center [538, 153] width 462 height 21
click at [307, 143] on select "[Selecione...] Embalador Embalador + Embalador ++ Operador de Caixa Operador de…" at bounding box center [538, 153] width 462 height 21
click at [396, 160] on select "[Selecione...] Embalador Embalador + Embalador ++ Operador de Caixa Operador de…" at bounding box center [538, 153] width 462 height 21
select select "71"
click at [307, 143] on select "[Selecione...] Embalador Embalador + Embalador ++ Operador de Caixa Operador de…" at bounding box center [538, 153] width 462 height 21
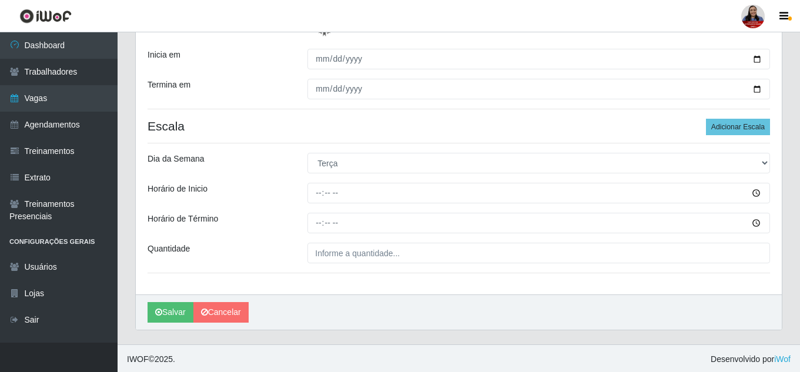
scroll to position [219, 0]
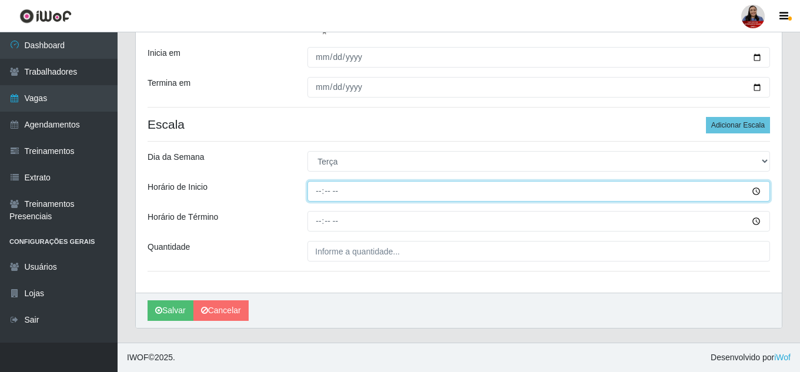
click at [332, 192] on input "Horário de Inicio" at bounding box center [538, 191] width 462 height 21
type input "09:00"
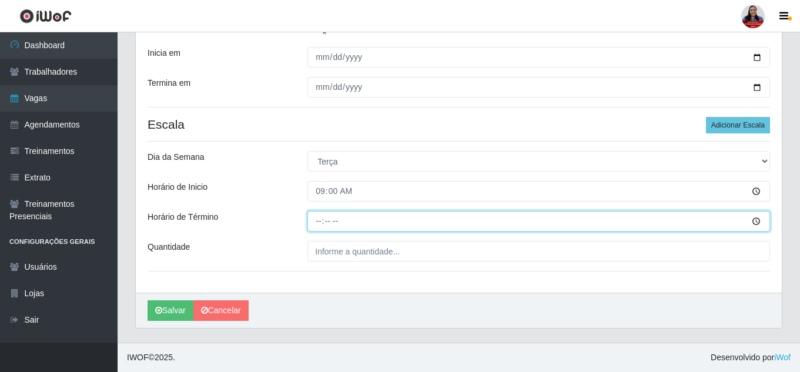
click at [319, 223] on input "Horário de Término" at bounding box center [538, 221] width 462 height 21
type input "15:00"
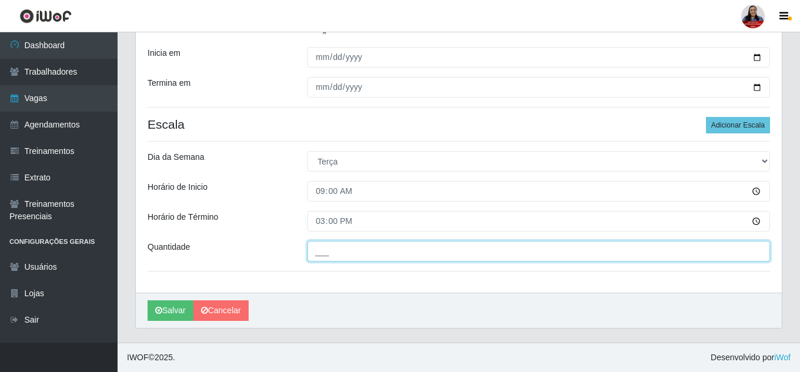
click at [321, 244] on input "___" at bounding box center [538, 251] width 462 height 21
type input "1__"
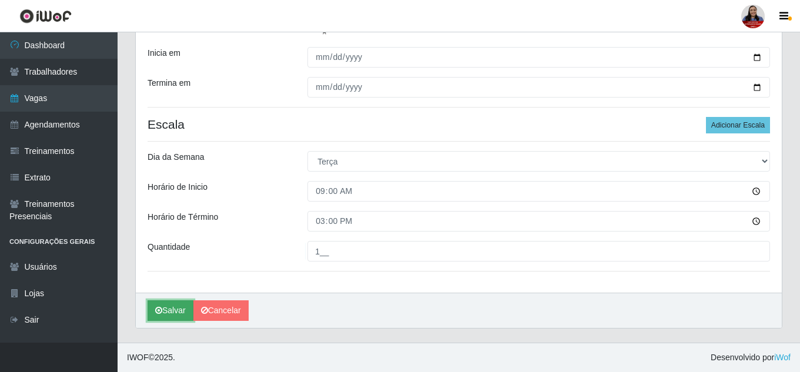
click at [182, 310] on button "Salvar" at bounding box center [170, 310] width 46 height 21
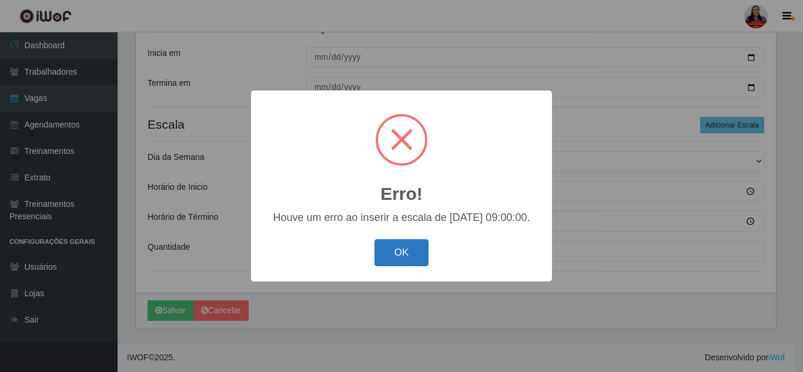
click at [401, 252] on button "OK" at bounding box center [401, 253] width 55 height 28
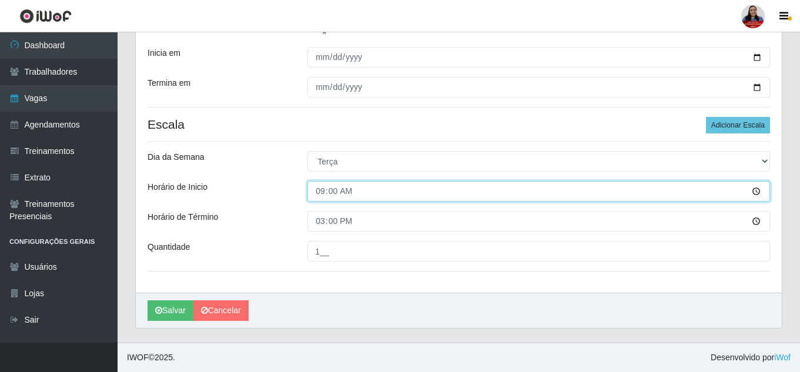
click at [321, 191] on input "09:00" at bounding box center [538, 191] width 462 height 21
type input "10:00"
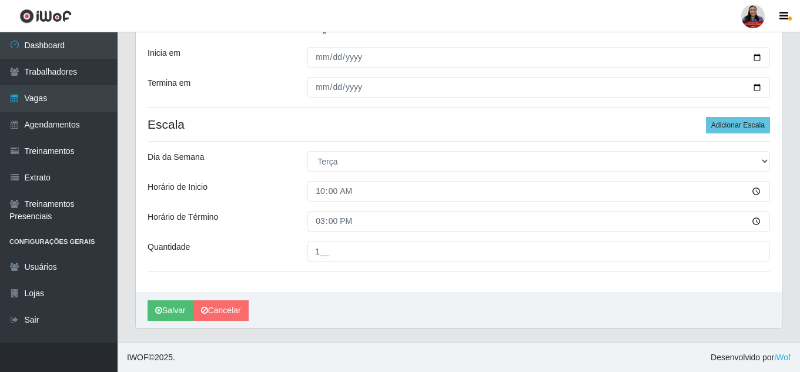
click at [274, 202] on div "Horário de Inicio" at bounding box center [219, 191] width 160 height 21
click at [159, 314] on icon "submit" at bounding box center [158, 310] width 7 height 8
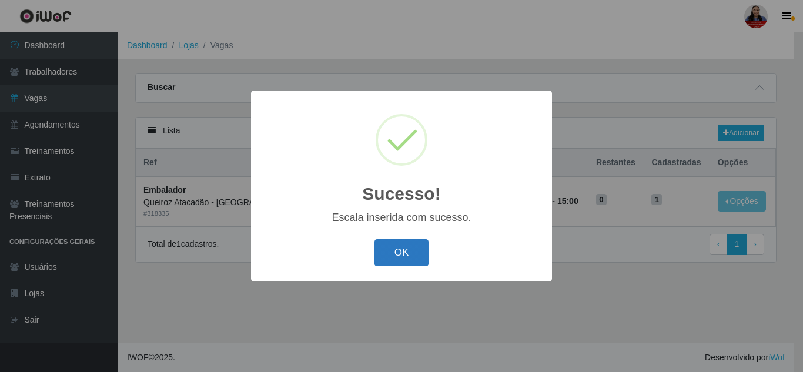
click at [407, 256] on button "OK" at bounding box center [401, 253] width 55 height 28
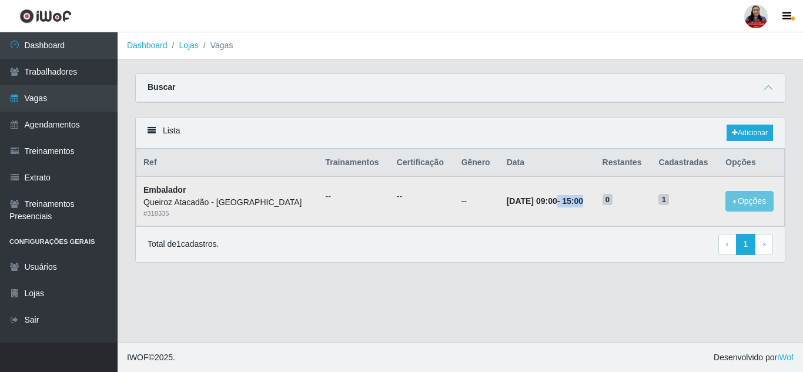
drag, startPoint x: 549, startPoint y: 202, endPoint x: 599, endPoint y: 204, distance: 50.0
click at [583, 204] on strong "09/09/2025, 09:00 - 15:00" at bounding box center [544, 200] width 76 height 9
click at [744, 127] on link "Adicionar" at bounding box center [749, 133] width 46 height 16
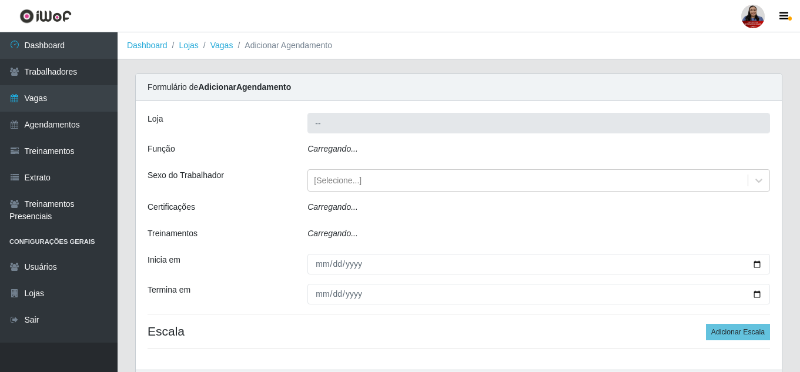
type input "Queiroz Atacadão - [GEOGRAPHIC_DATA]"
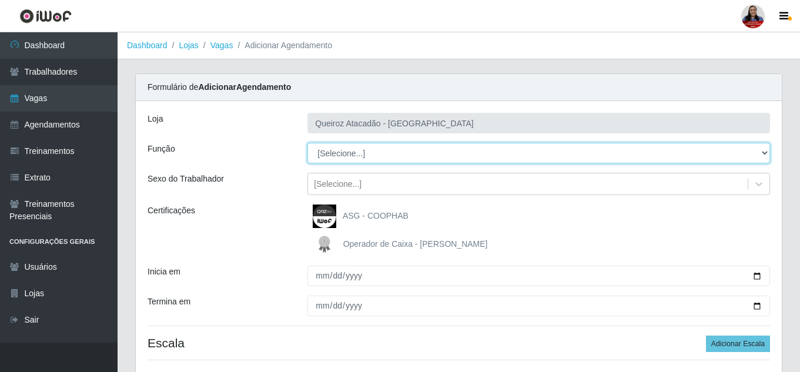
click at [377, 150] on select "[Selecione...] Embalador Embalador + Embalador ++ Operador de Caixa Operador de…" at bounding box center [538, 153] width 462 height 21
select select "71"
click at [307, 143] on select "[Selecione...] Embalador Embalador + Embalador ++ Operador de Caixa Operador de…" at bounding box center [538, 153] width 462 height 21
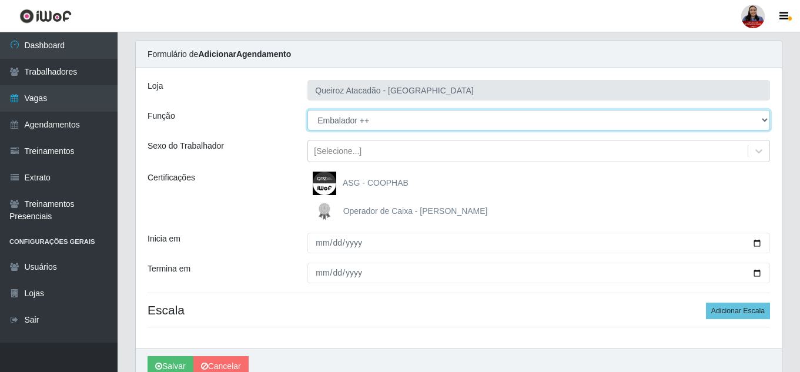
scroll to position [89, 0]
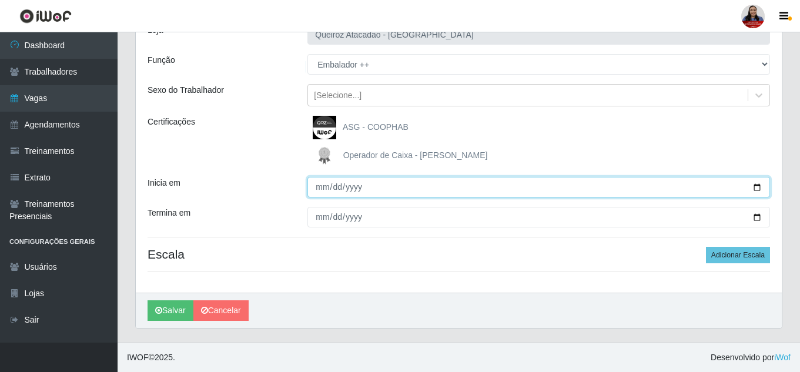
click at [757, 187] on input "Inicia em" at bounding box center [538, 187] width 462 height 21
type input "2025-09-09"
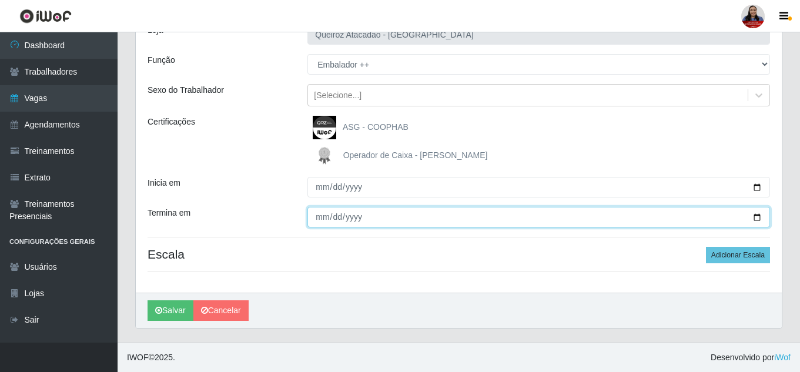
click at [757, 219] on input "Termina em" at bounding box center [538, 217] width 462 height 21
type input "2025-09-09"
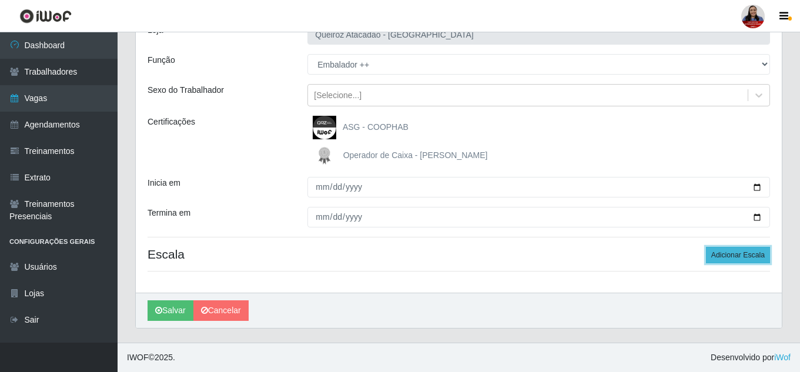
click at [735, 260] on button "Adicionar Escala" at bounding box center [738, 255] width 64 height 16
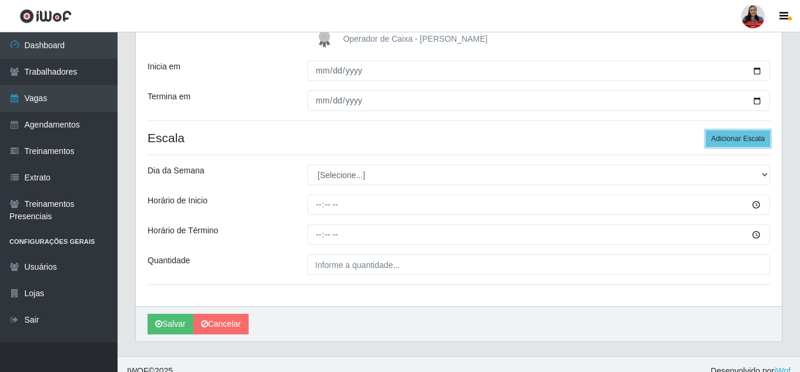
scroll to position [206, 0]
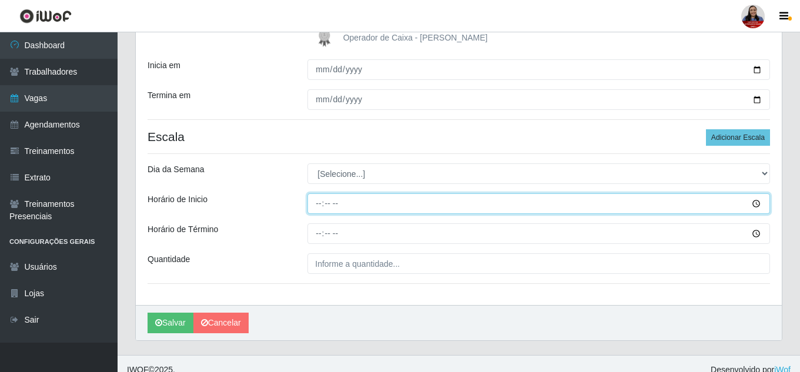
click at [320, 204] on input "Horário de Inicio" at bounding box center [538, 203] width 462 height 21
type input "10:00"
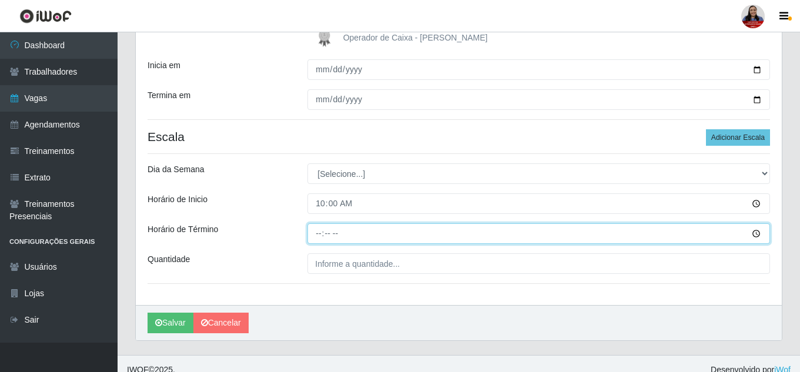
click at [316, 234] on input "Horário de Término" at bounding box center [538, 233] width 462 height 21
type input "16:00"
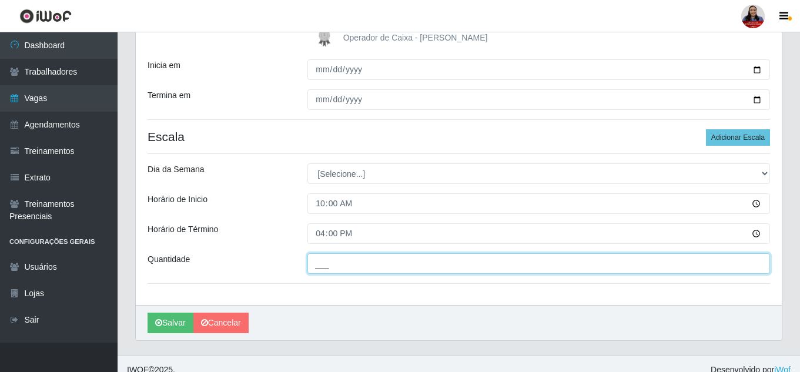
click at [325, 264] on input "___" at bounding box center [538, 263] width 462 height 21
type input "1__"
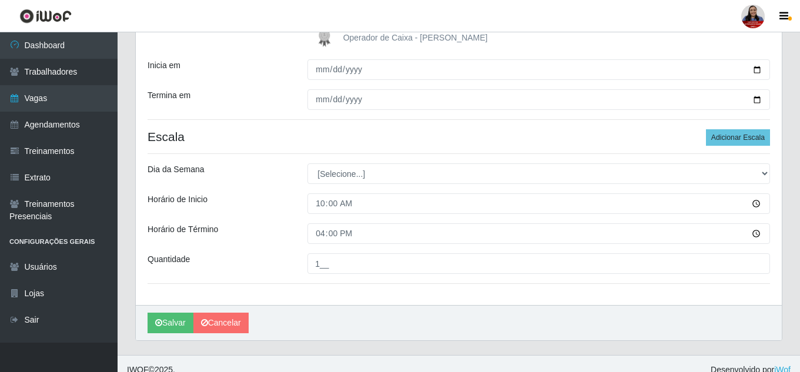
click at [271, 243] on div "Horário de Término" at bounding box center [219, 233] width 160 height 21
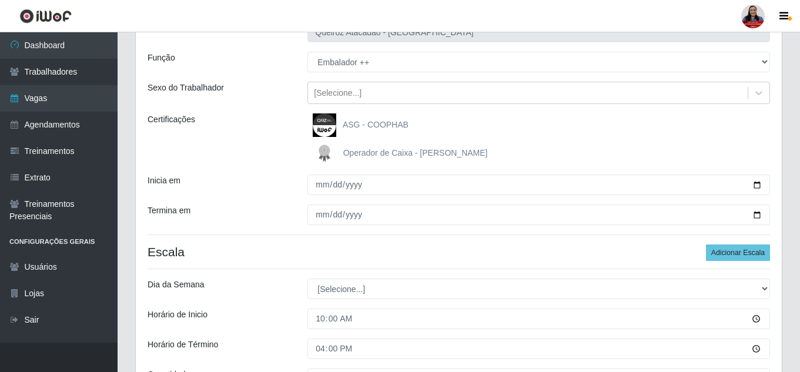
scroll to position [219, 0]
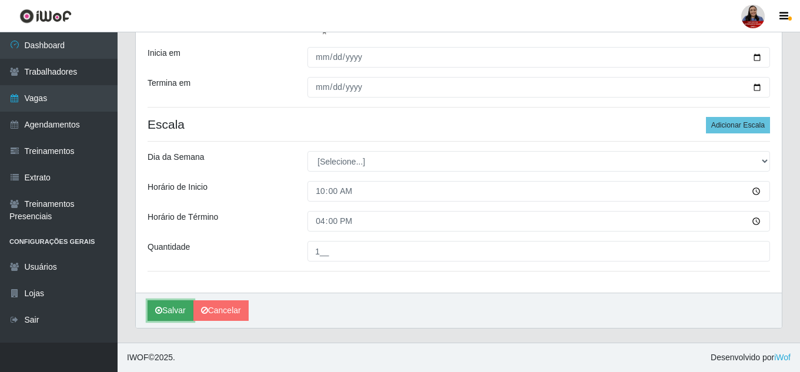
click at [177, 306] on button "Salvar" at bounding box center [170, 310] width 46 height 21
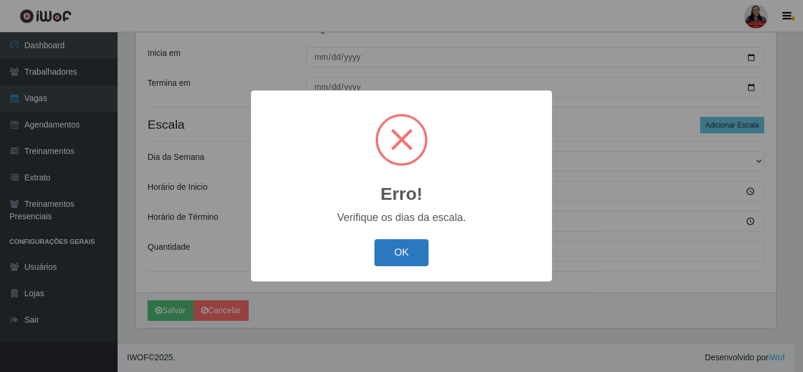
click at [393, 244] on button "OK" at bounding box center [401, 253] width 55 height 28
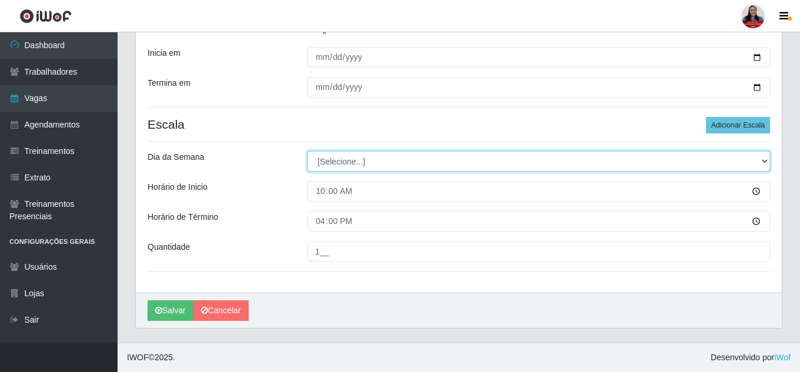
click at [358, 159] on select "[Selecione...] Segunda Terça Quarta Quinta Sexta Sábado Domingo" at bounding box center [538, 161] width 462 height 21
select select "2"
click at [307, 151] on select "[Selecione...] Segunda Terça Quarta Quinta Sexta Sábado Domingo" at bounding box center [538, 161] width 462 height 21
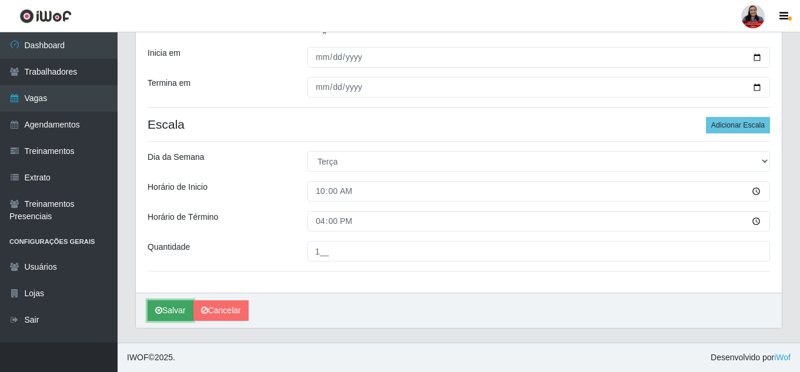
click at [167, 310] on button "Salvar" at bounding box center [170, 310] width 46 height 21
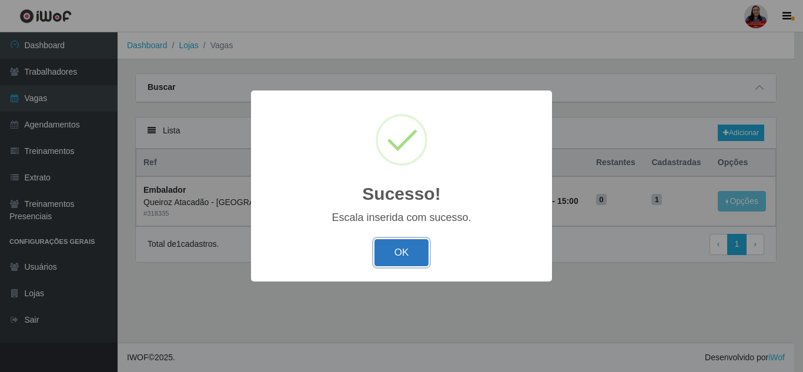
click at [413, 246] on button "OK" at bounding box center [401, 253] width 55 height 28
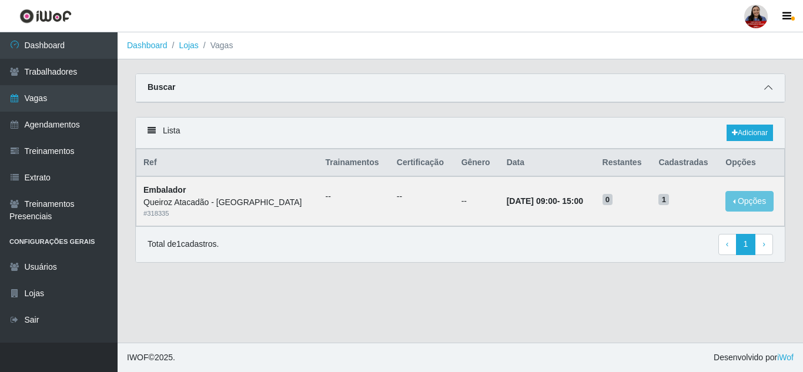
click at [764, 91] on icon at bounding box center [768, 87] width 8 height 8
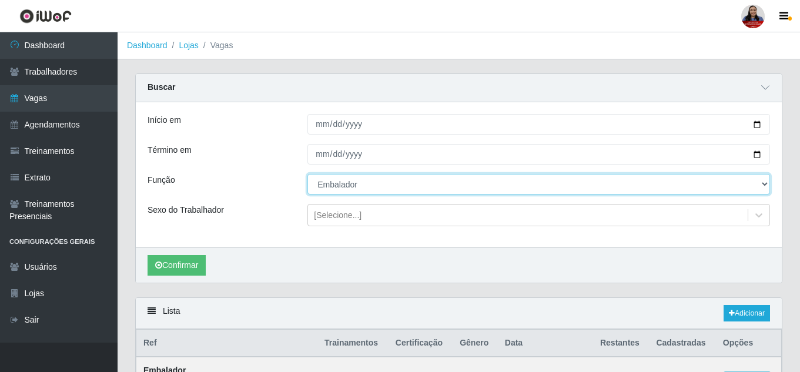
click at [331, 185] on select "[Selecione...] Embalador Embalador + Embalador ++ Operador de Caixa Operador de…" at bounding box center [538, 184] width 462 height 21
select select "71"
click at [307, 175] on select "[Selecione...] Embalador Embalador + Embalador ++ Operador de Caixa Operador de…" at bounding box center [538, 184] width 462 height 21
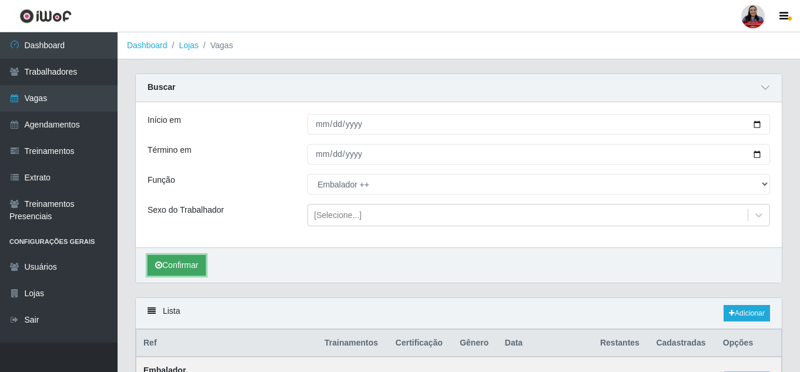
click at [190, 269] on button "Confirmar" at bounding box center [176, 265] width 58 height 21
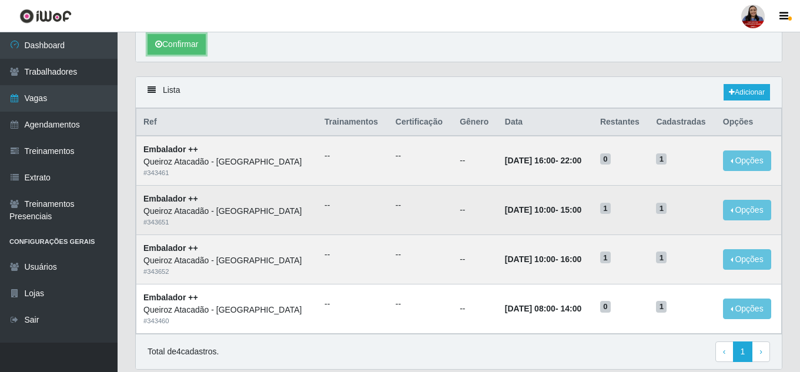
scroll to position [204, 0]
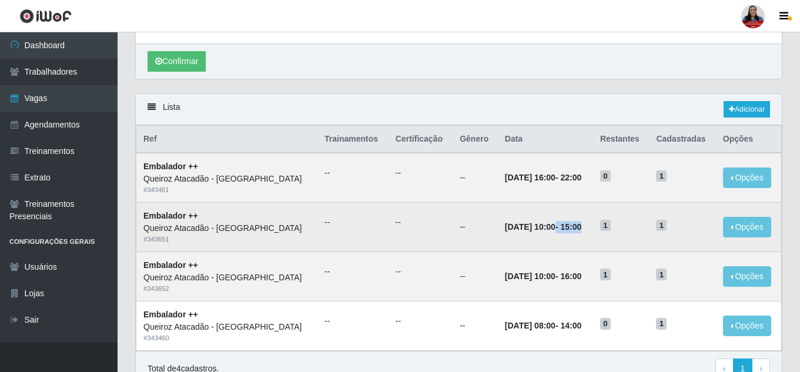
drag, startPoint x: 547, startPoint y: 227, endPoint x: 599, endPoint y: 233, distance: 52.6
click at [593, 233] on td "09/09/2025, 10:00 - 15:00" at bounding box center [545, 227] width 95 height 49
click at [739, 225] on button "Opções" at bounding box center [747, 227] width 48 height 21
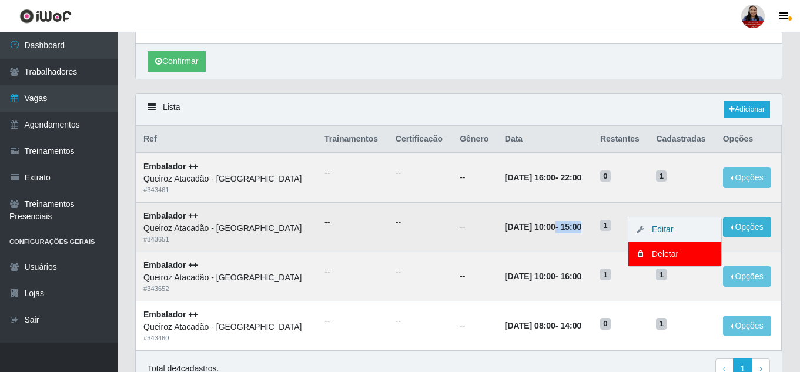
click at [673, 233] on link "Editar" at bounding box center [656, 228] width 33 height 9
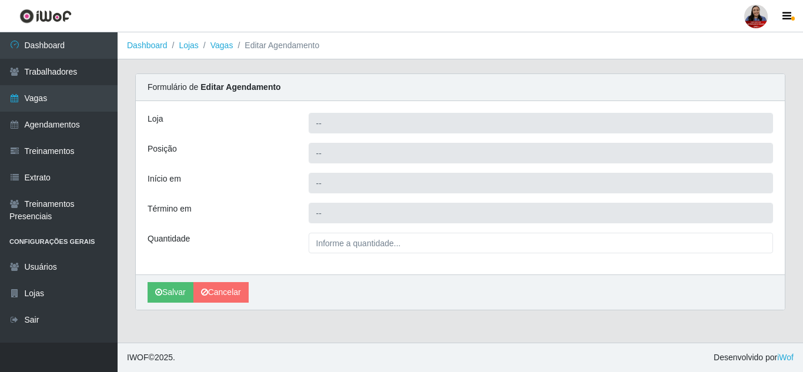
type input "Queiroz Atacadão - [GEOGRAPHIC_DATA]"
type input "Embalador ++"
type input "2025-09-09 10:00:00"
type input "2025-09-09 15:00:00"
type input "1__"
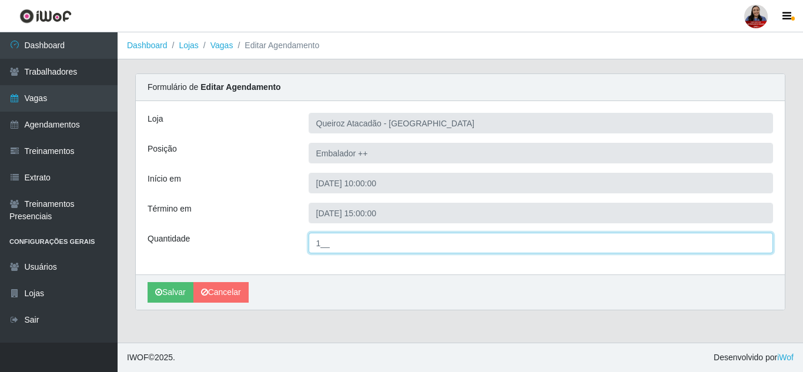
click at [321, 240] on input "1__" at bounding box center [540, 243] width 465 height 21
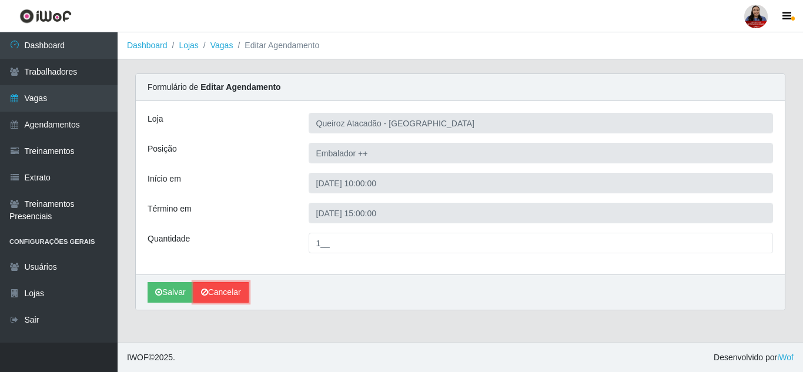
click at [218, 287] on link "Cancelar" at bounding box center [220, 292] width 55 height 21
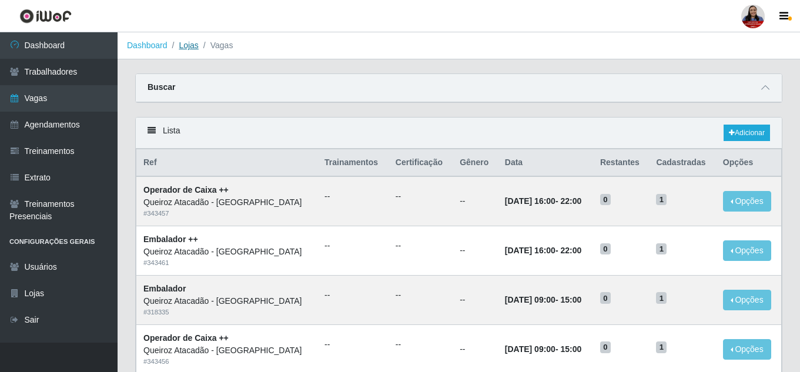
click at [180, 49] on link "Lojas" at bounding box center [188, 45] width 19 height 9
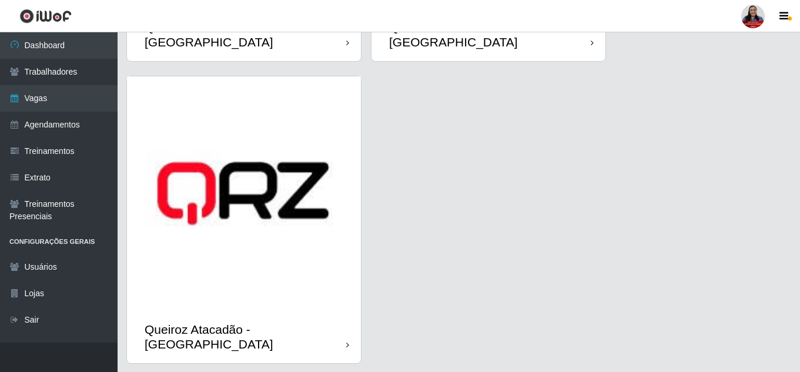
scroll to position [1773, 0]
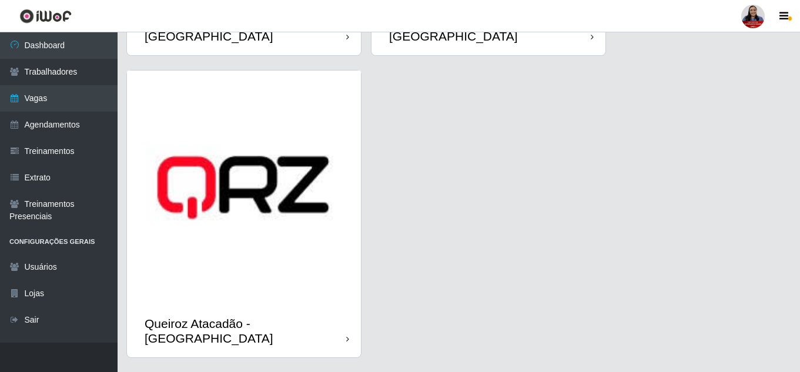
click at [297, 244] on img at bounding box center [244, 188] width 234 height 234
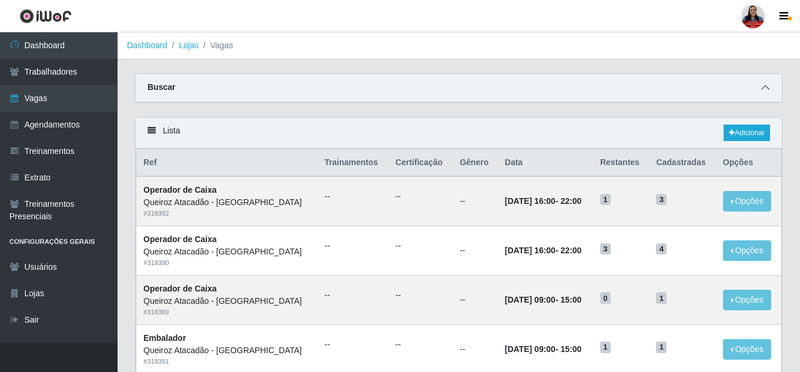
click at [762, 86] on icon at bounding box center [765, 87] width 8 height 8
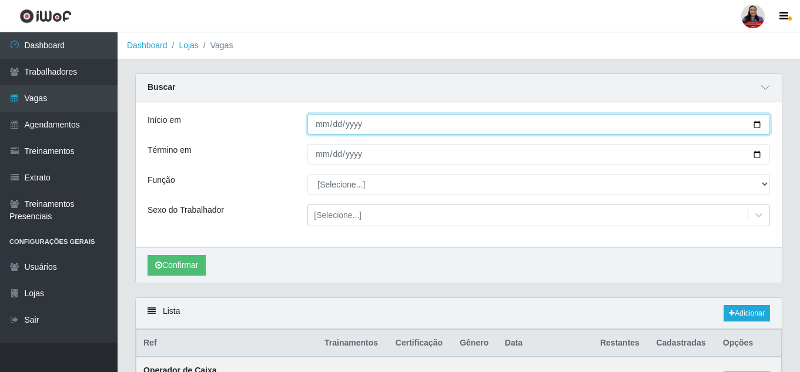
click at [760, 128] on input "Início em" at bounding box center [538, 124] width 462 height 21
type input "[DATE]"
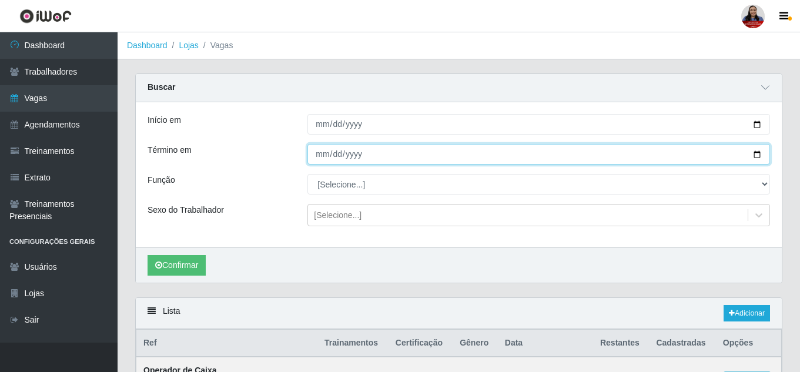
click at [756, 159] on input "Término em" at bounding box center [538, 154] width 462 height 21
type input "[DATE]"
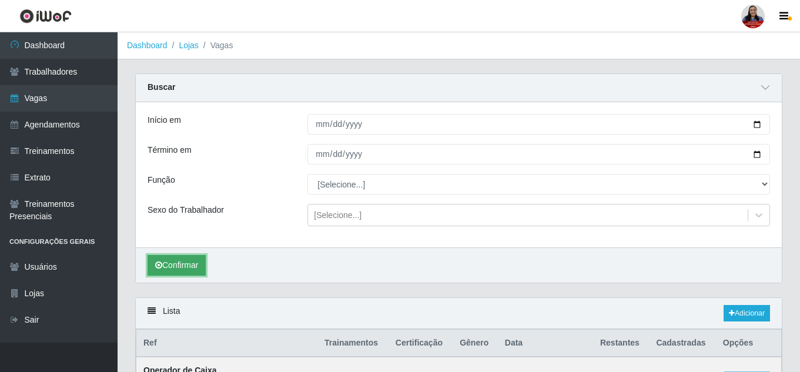
click at [170, 264] on button "Confirmar" at bounding box center [176, 265] width 58 height 21
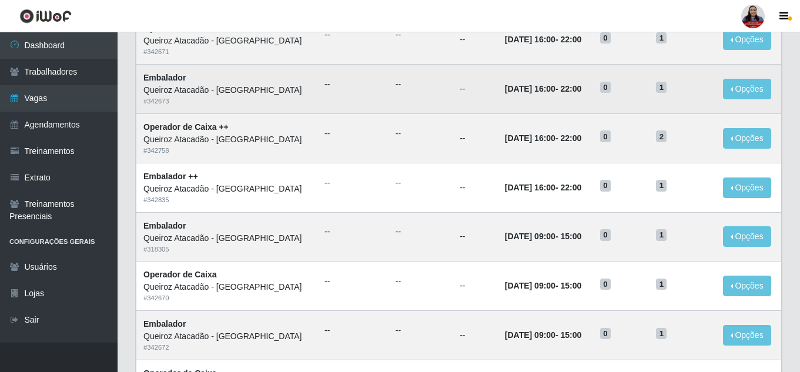
scroll to position [283, 0]
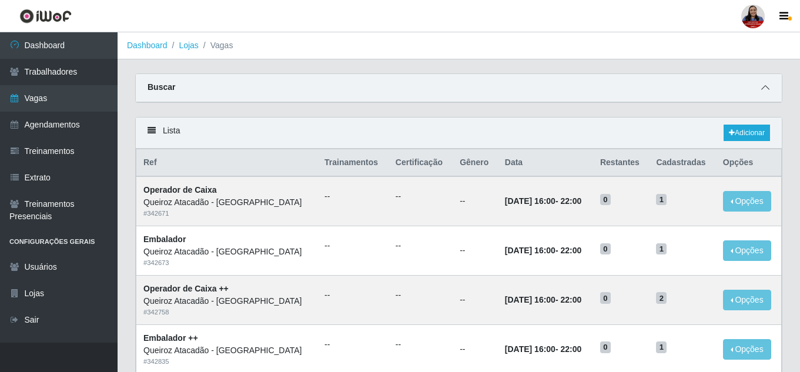
click at [762, 85] on icon at bounding box center [765, 87] width 8 height 8
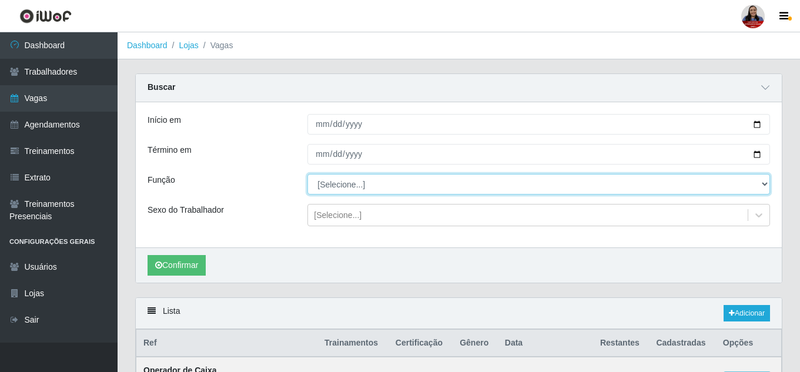
click at [458, 183] on select "[Selecione...] Embalador Embalador + Embalador ++ Operador de Caixa Operador de…" at bounding box center [538, 184] width 462 height 21
select select "1"
click at [307, 175] on select "[Selecione...] Embalador Embalador + Embalador ++ Operador de Caixa Operador de…" at bounding box center [538, 184] width 462 height 21
click at [360, 187] on select "[Selecione...] Embalador Embalador + Embalador ++ Operador de Caixa Operador de…" at bounding box center [538, 184] width 462 height 21
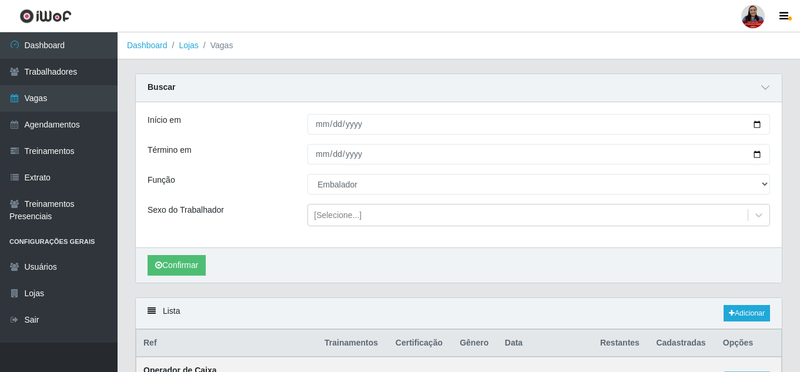
click at [256, 210] on div "Sexo do Trabalhador" at bounding box center [219, 215] width 160 height 22
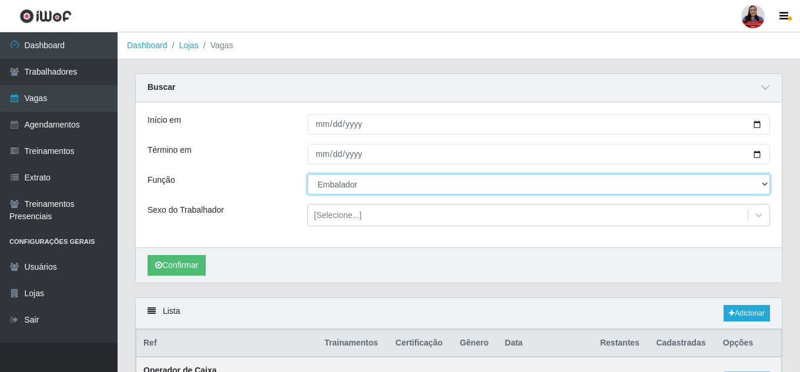
click at [346, 180] on select "[Selecione...] Embalador Embalador + Embalador ++ Operador de Caixa Operador de…" at bounding box center [538, 184] width 462 height 21
click at [307, 175] on select "[Selecione...] Embalador Embalador + Embalador ++ Operador de Caixa Operador de…" at bounding box center [538, 184] width 462 height 21
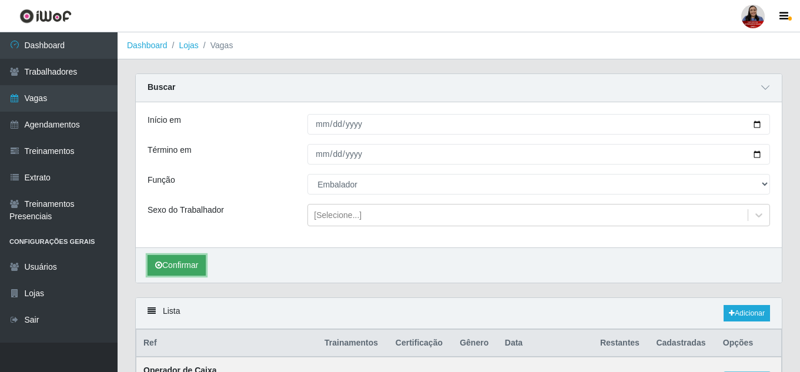
click at [191, 262] on button "Confirmar" at bounding box center [176, 265] width 58 height 21
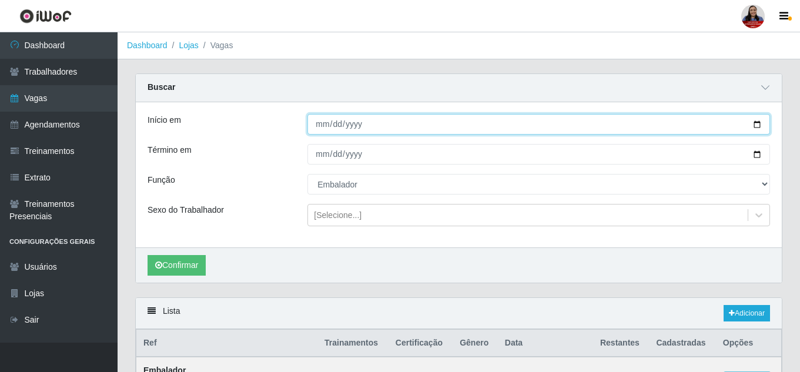
click at [755, 131] on input "2025-09-08" at bounding box center [538, 124] width 462 height 21
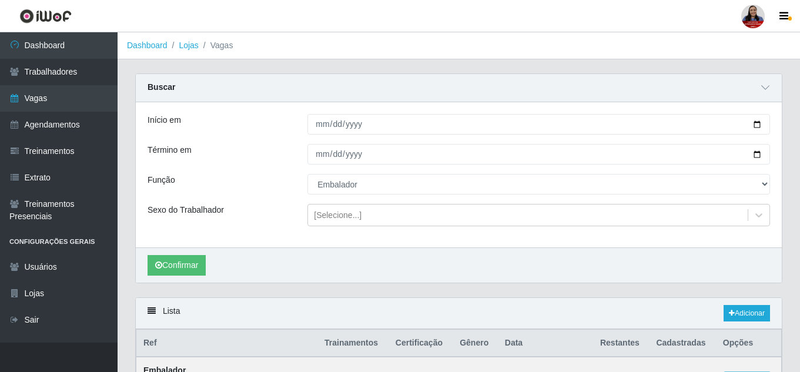
click at [379, 230] on div "Início em 2025-09-08 Término em 2025-09-08 Função [Selecione...] Embalador Emba…" at bounding box center [459, 174] width 646 height 145
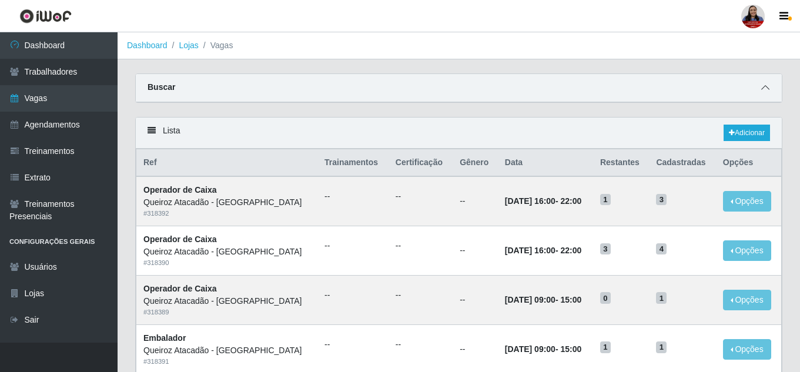
click at [763, 87] on icon at bounding box center [765, 87] width 8 height 8
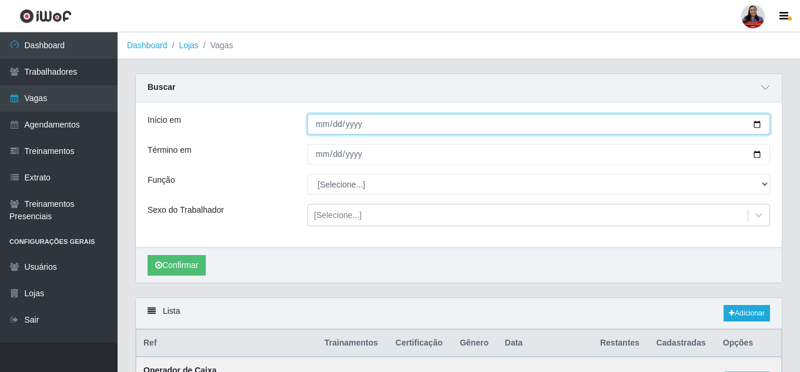
click at [759, 127] on input "Início em" at bounding box center [538, 124] width 462 height 21
type input "[DATE]"
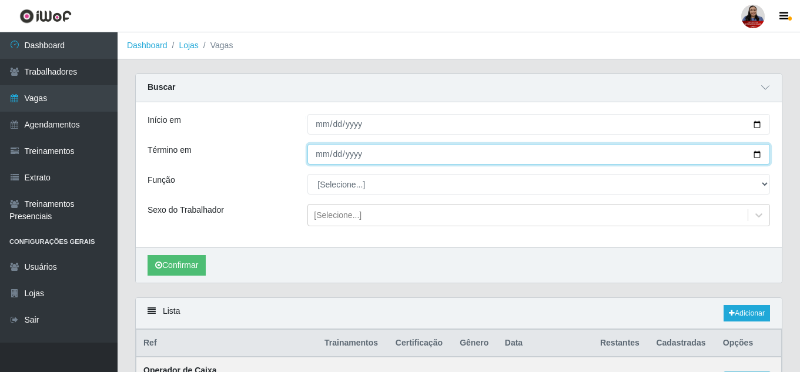
click at [757, 153] on input "Término em" at bounding box center [538, 154] width 462 height 21
type input "[DATE]"
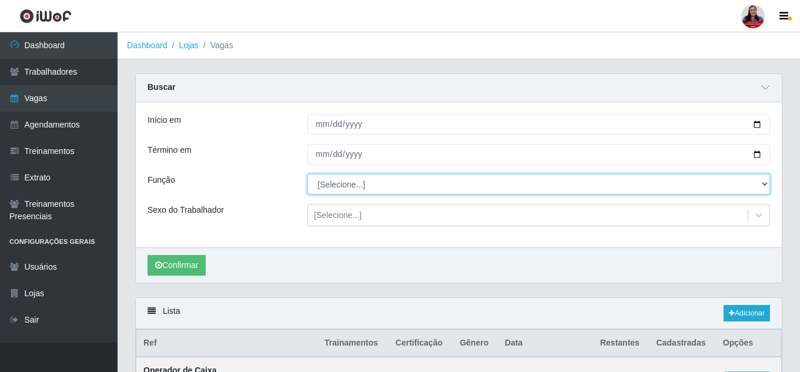
click at [360, 186] on select "[Selecione...] Embalador Embalador + Embalador ++ Operador de Caixa Operador de…" at bounding box center [538, 184] width 462 height 21
click at [307, 175] on select "[Selecione...] Embalador Embalador + Embalador ++ Operador de Caixa Operador de…" at bounding box center [538, 184] width 462 height 21
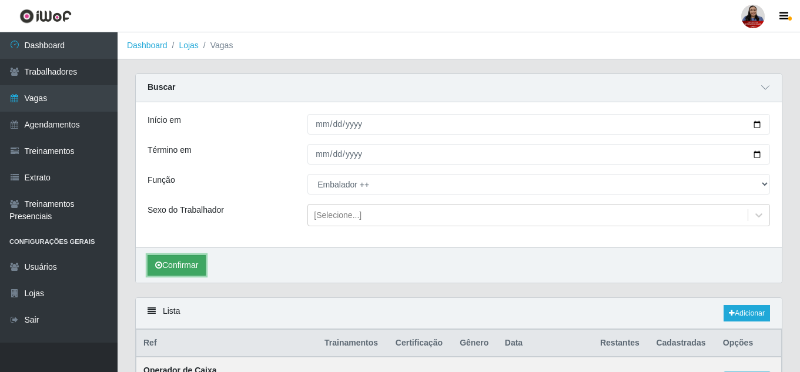
click at [175, 267] on button "Confirmar" at bounding box center [176, 265] width 58 height 21
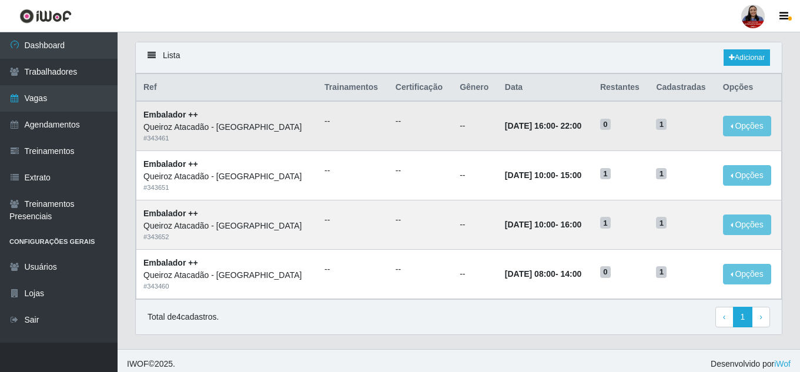
scroll to position [263, 0]
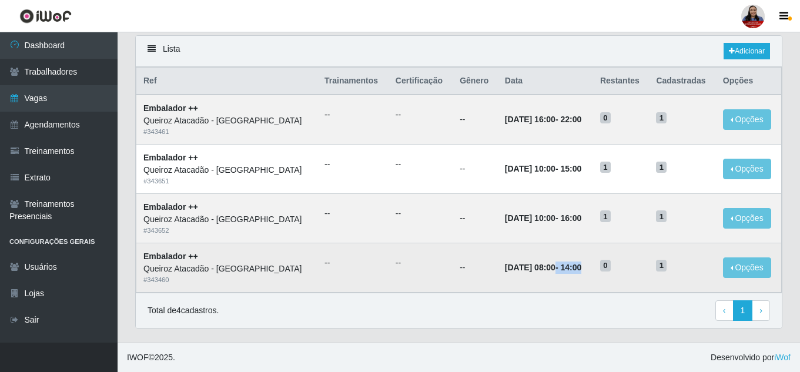
drag, startPoint x: 549, startPoint y: 268, endPoint x: 598, endPoint y: 266, distance: 49.4
click at [593, 266] on td "09/09/2025, 08:00 - 14:00" at bounding box center [545, 267] width 95 height 49
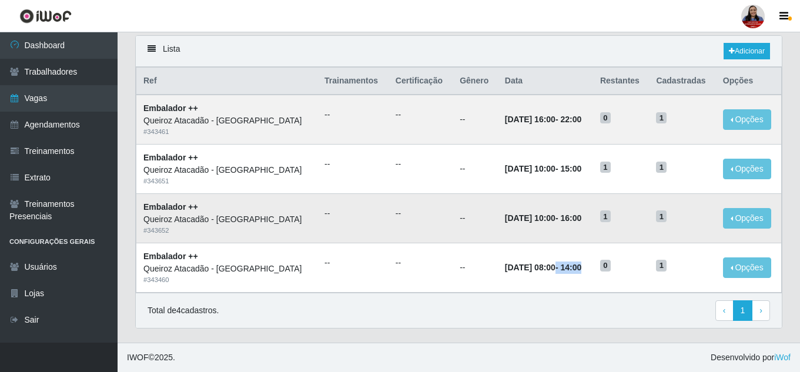
drag, startPoint x: 550, startPoint y: 214, endPoint x: 599, endPoint y: 218, distance: 49.5
click at [593, 218] on td "09/09/2025, 10:00 - 16:00" at bounding box center [545, 217] width 95 height 49
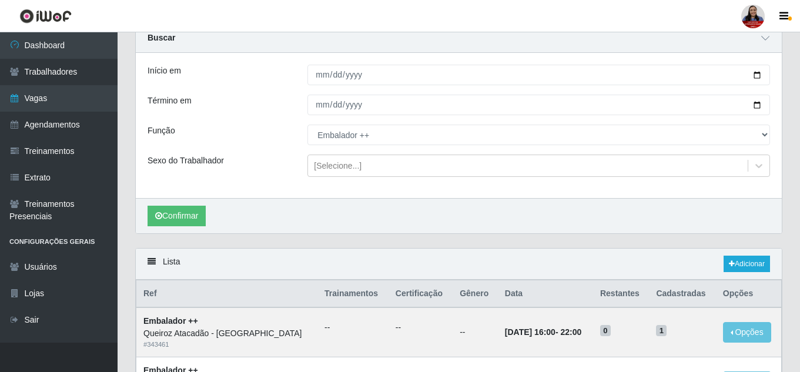
scroll to position [118, 0]
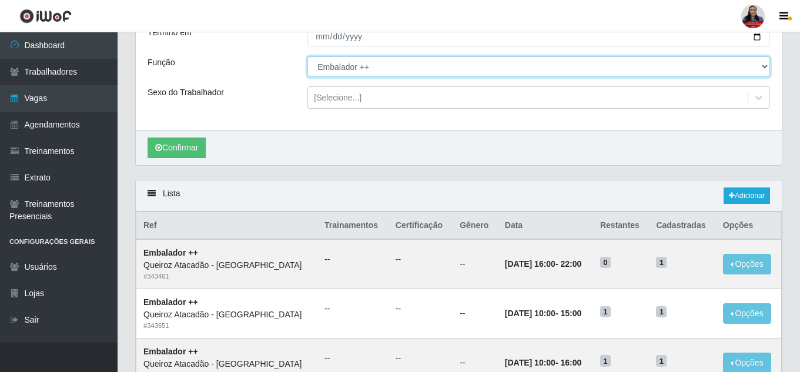
click at [408, 74] on select "[Selecione...] Embalador Embalador + Embalador ++ Operador de Caixa Operador de…" at bounding box center [538, 66] width 462 height 21
click at [307, 57] on select "[Selecione...] Embalador Embalador + Embalador ++ Operador de Caixa Operador de…" at bounding box center [538, 66] width 462 height 21
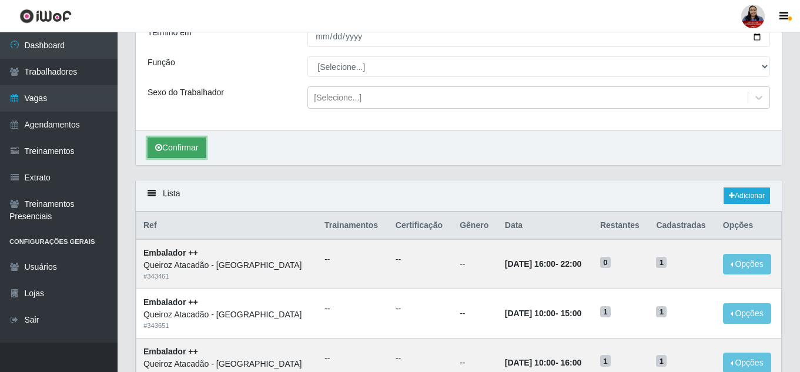
click at [172, 143] on button "Confirmar" at bounding box center [176, 147] width 58 height 21
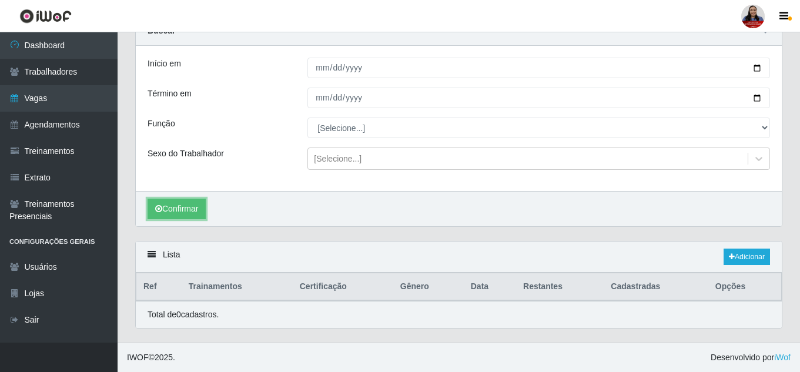
scroll to position [57, 0]
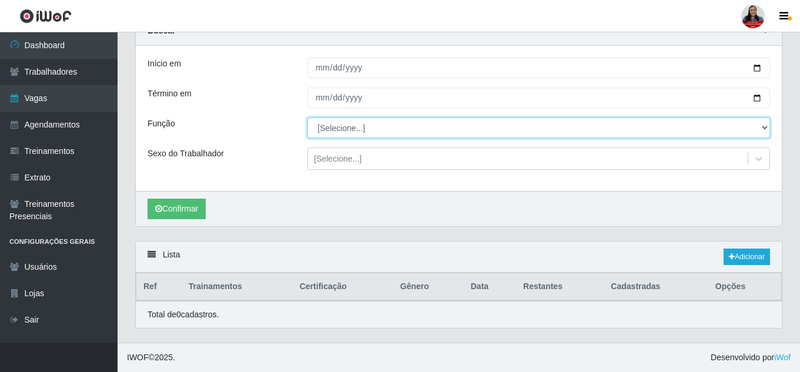
click at [407, 127] on select "[Selecione...] Embalador Embalador + Embalador ++ Operador de Caixa Operador de…" at bounding box center [538, 128] width 462 height 21
click at [307, 118] on select "[Selecione...] Embalador Embalador + Embalador ++ Operador de Caixa Operador de…" at bounding box center [538, 128] width 462 height 21
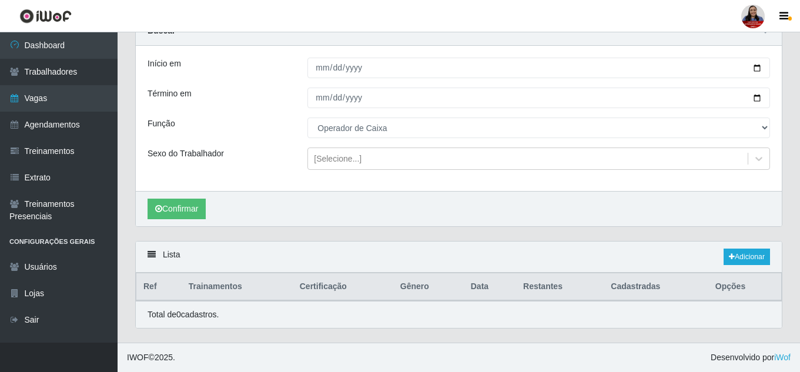
click at [189, 198] on div "Confirmar" at bounding box center [459, 208] width 646 height 35
click at [203, 206] on button "Confirmar" at bounding box center [176, 209] width 58 height 21
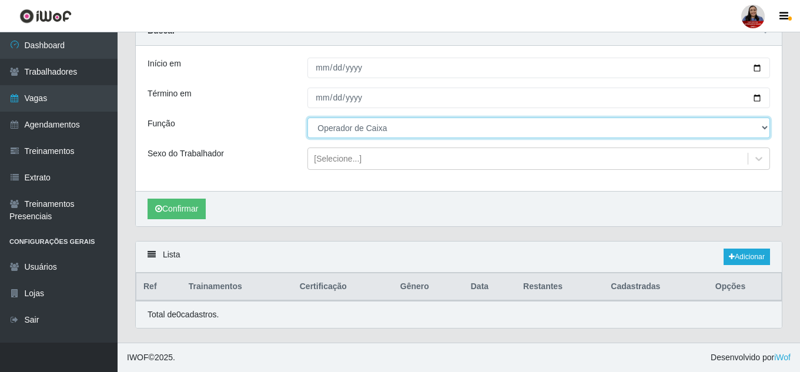
click at [353, 128] on select "[Selecione...] Embalador Embalador + Embalador ++ Operador de Caixa Operador de…" at bounding box center [538, 128] width 462 height 21
click at [307, 118] on select "[Selecione...] Embalador Embalador + Embalador ++ Operador de Caixa Operador de…" at bounding box center [538, 128] width 462 height 21
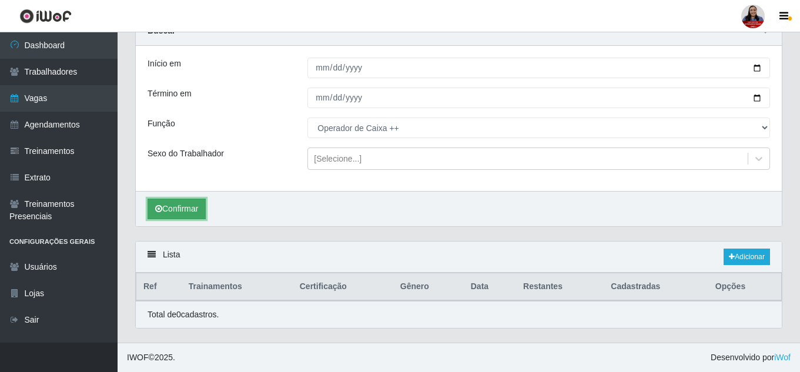
click at [189, 205] on button "Confirmar" at bounding box center [176, 209] width 58 height 21
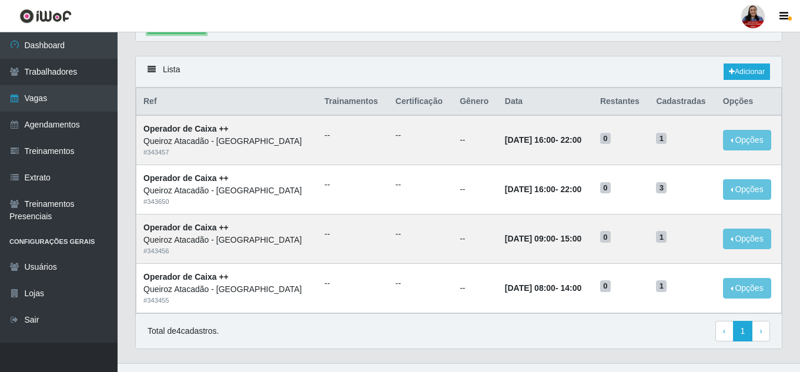
scroll to position [263, 0]
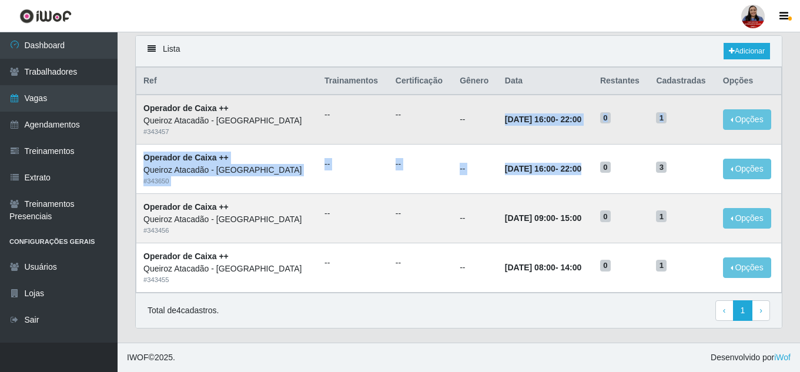
drag, startPoint x: 598, startPoint y: 169, endPoint x: 497, endPoint y: 124, distance: 111.0
click at [497, 124] on tbody "Operador de Caixa ++ Queiroz Atacadão - São Gonçalo do Amarante # 343457 -- -- …" at bounding box center [458, 193] width 645 height 197
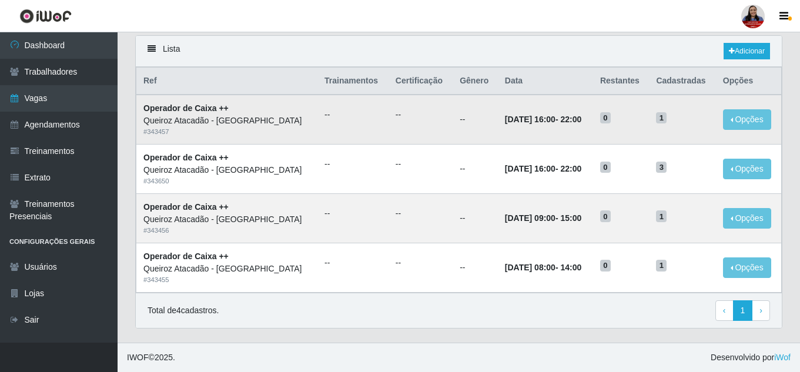
click at [483, 123] on td "--" at bounding box center [474, 119] width 45 height 49
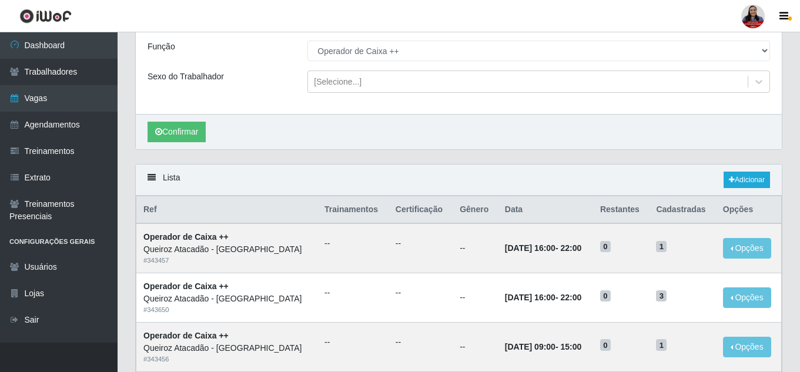
scroll to position [86, 0]
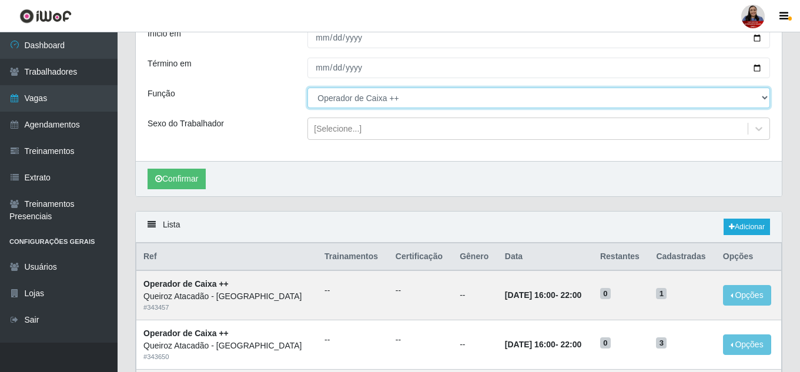
click at [393, 95] on select "[Selecione...] Embalador Embalador + Embalador ++ Operador de Caixa Operador de…" at bounding box center [538, 98] width 462 height 21
click at [307, 88] on select "[Selecione...] Embalador Embalador + Embalador ++ Operador de Caixa Operador de…" at bounding box center [538, 98] width 462 height 21
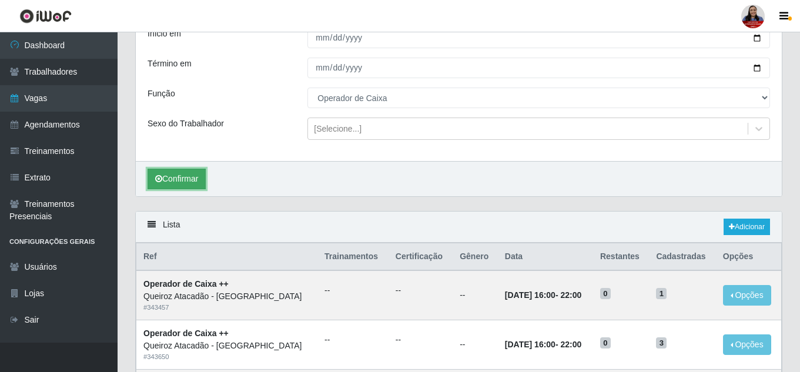
click at [202, 178] on button "Confirmar" at bounding box center [176, 179] width 58 height 21
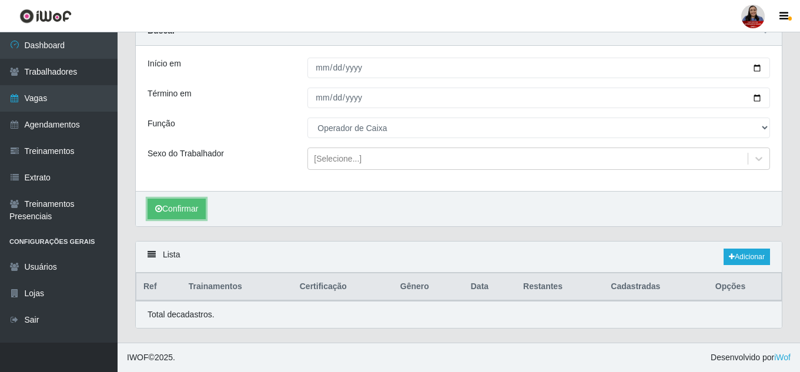
scroll to position [57, 0]
click at [306, 210] on div "Confirmar" at bounding box center [459, 208] width 646 height 35
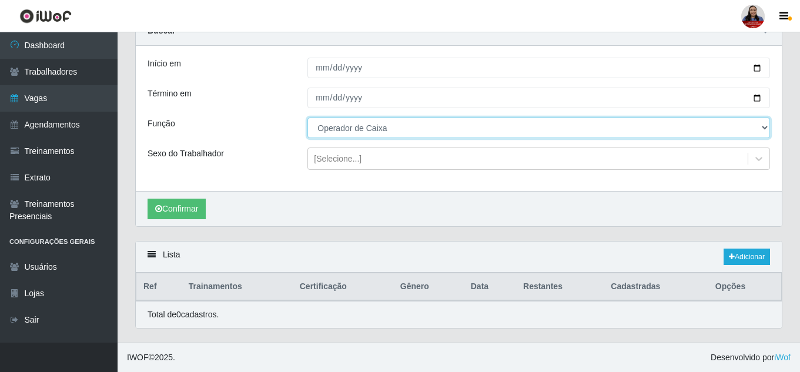
click at [397, 128] on select "[Selecione...] Embalador Embalador + Embalador ++ Operador de Caixa Operador de…" at bounding box center [538, 128] width 462 height 21
click at [307, 118] on select "[Selecione...] Embalador Embalador + Embalador ++ Operador de Caixa Operador de…" at bounding box center [538, 128] width 462 height 21
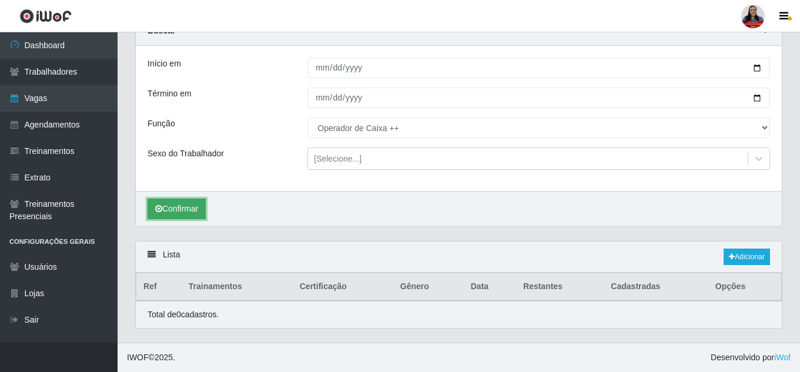
click at [188, 201] on button "Confirmar" at bounding box center [176, 209] width 58 height 21
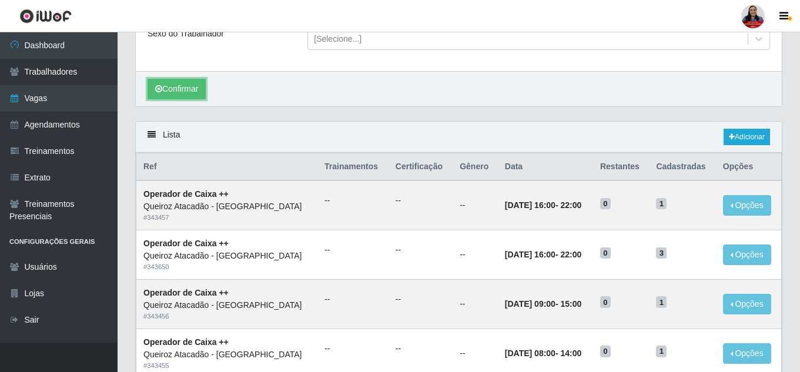
scroll to position [86, 0]
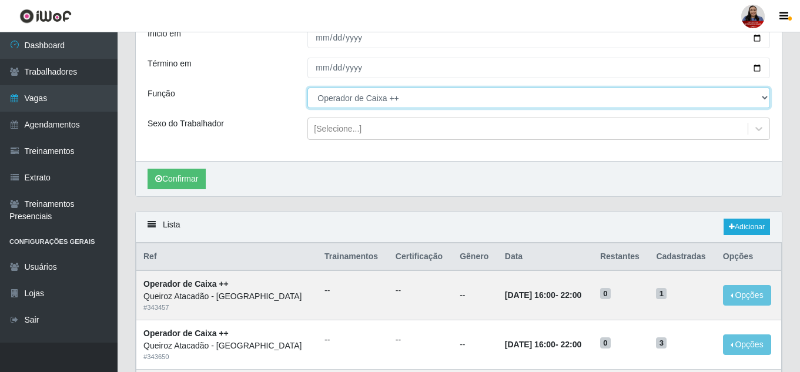
drag, startPoint x: 391, startPoint y: 96, endPoint x: 391, endPoint y: 106, distance: 10.0
click at [391, 96] on select "[Selecione...] Embalador Embalador + Embalador ++ Operador de Caixa Operador de…" at bounding box center [538, 98] width 462 height 21
select select "71"
click at [307, 88] on select "[Selecione...] Embalador Embalador + Embalador ++ Operador de Caixa Operador de…" at bounding box center [538, 98] width 462 height 21
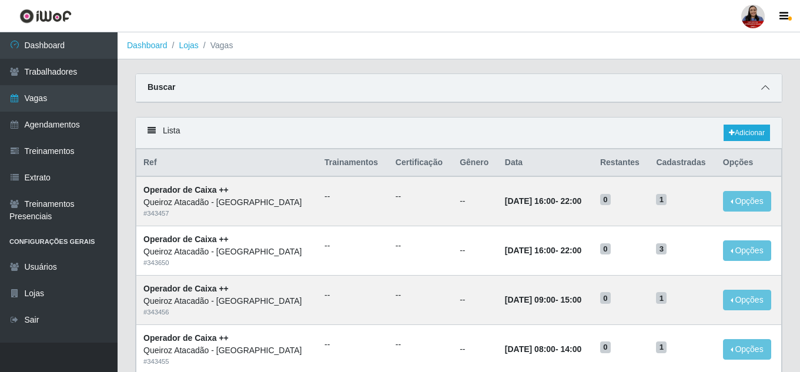
click at [766, 89] on icon at bounding box center [765, 87] width 8 height 8
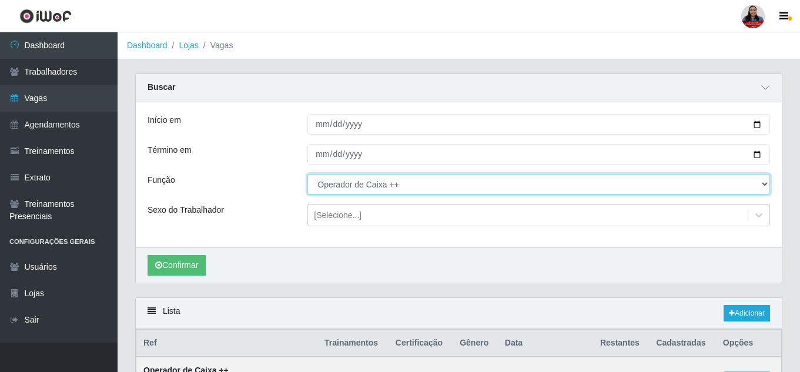
click at [397, 186] on select "[Selecione...] Embalador Embalador + Embalador ++ Operador de Caixa Operador de…" at bounding box center [538, 184] width 462 height 21
select select "71"
click at [307, 175] on select "[Selecione...] Embalador Embalador + Embalador ++ Operador de Caixa Operador de…" at bounding box center [538, 184] width 462 height 21
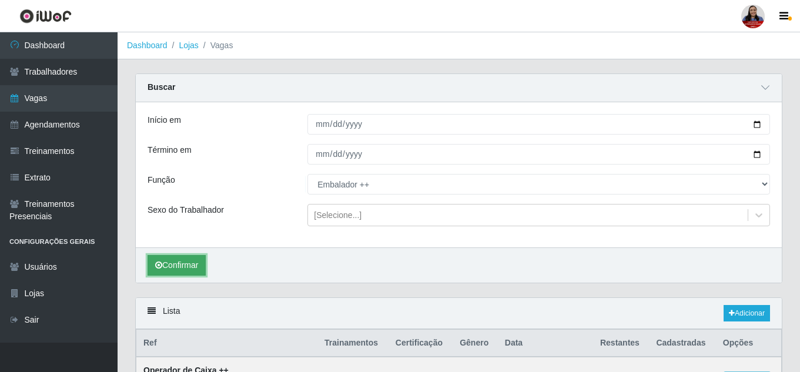
click at [199, 264] on button "Confirmar" at bounding box center [176, 265] width 58 height 21
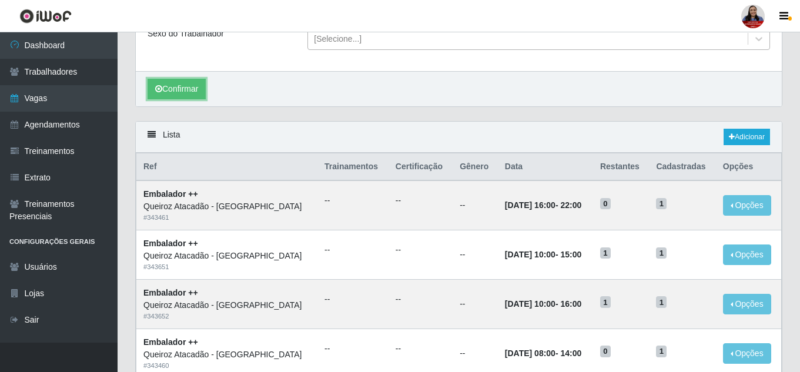
scroll to position [263, 0]
